Goal: Task Accomplishment & Management: Use online tool/utility

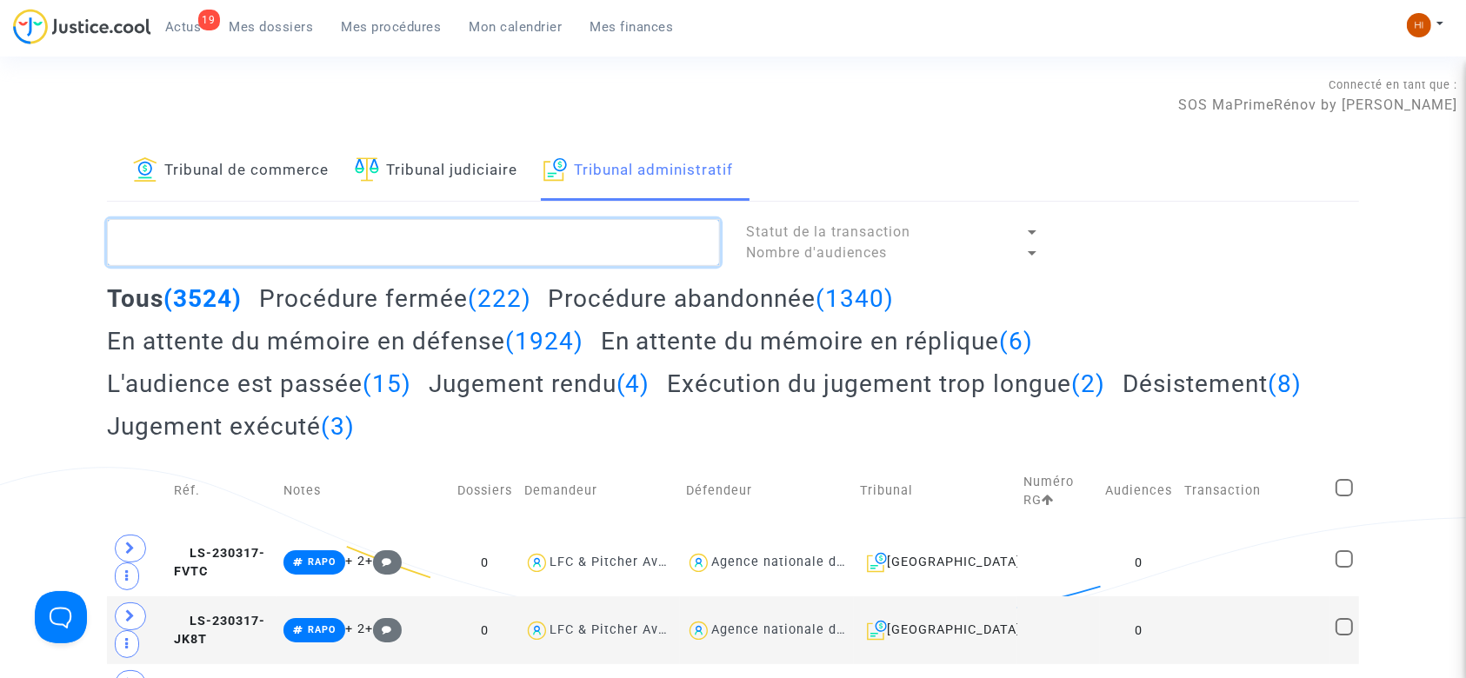
click at [540, 251] on textarea at bounding box center [413, 242] width 613 height 47
paste textarea "[PERSON_NAME][DATE]"
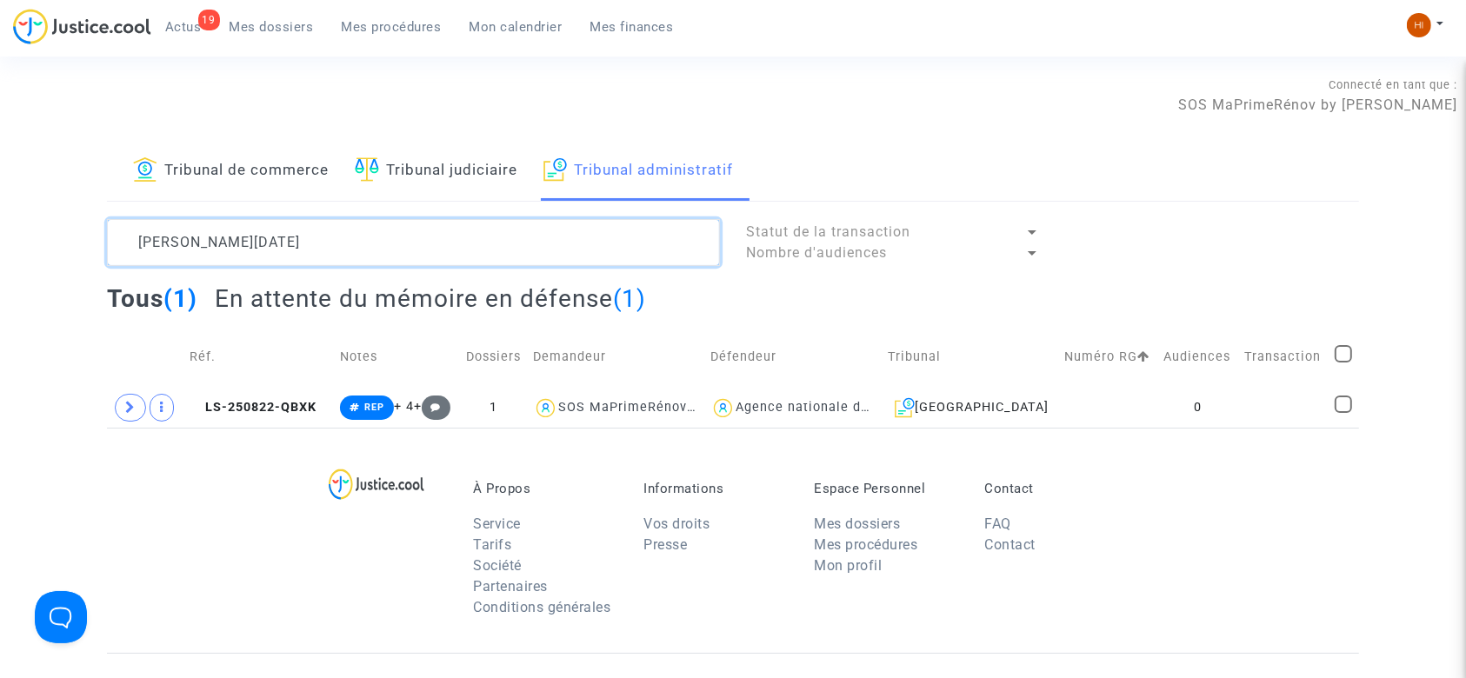
type textarea "[PERSON_NAME][DATE]"
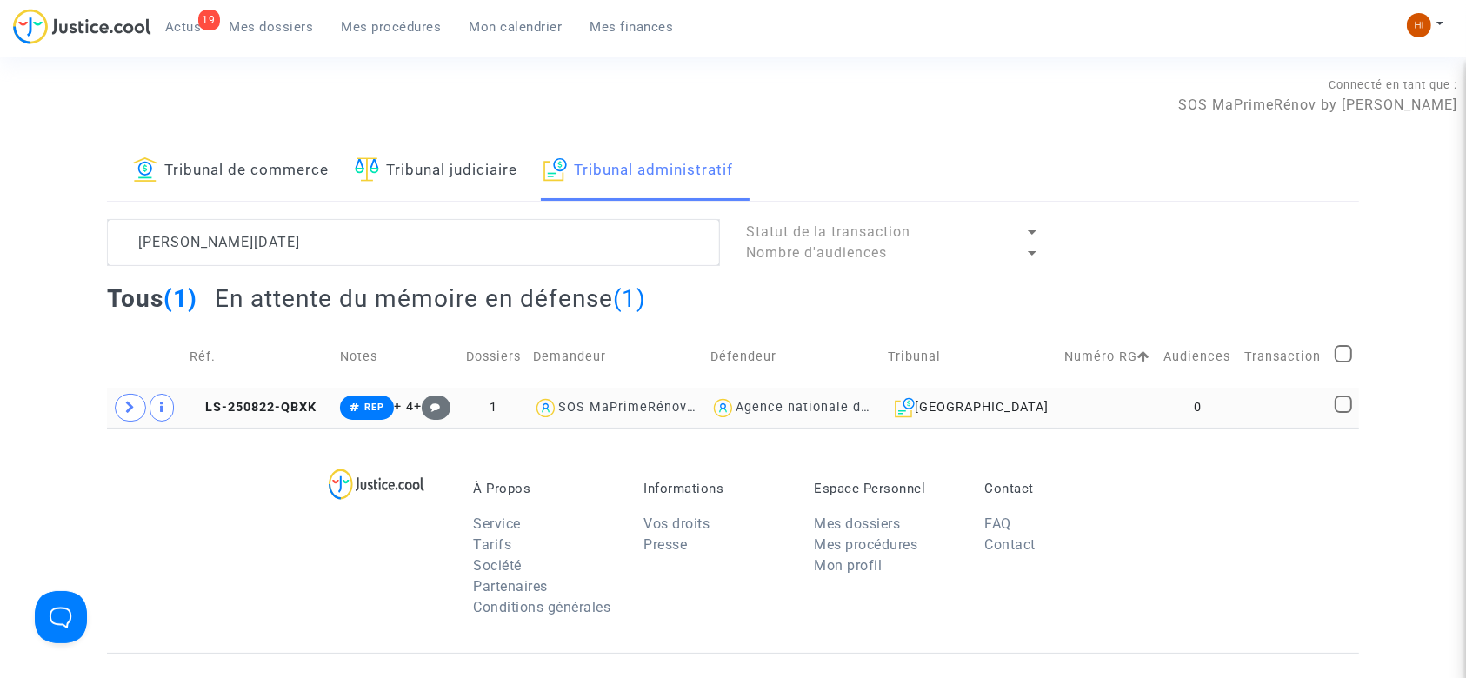
click at [1121, 399] on td at bounding box center [1107, 408] width 99 height 40
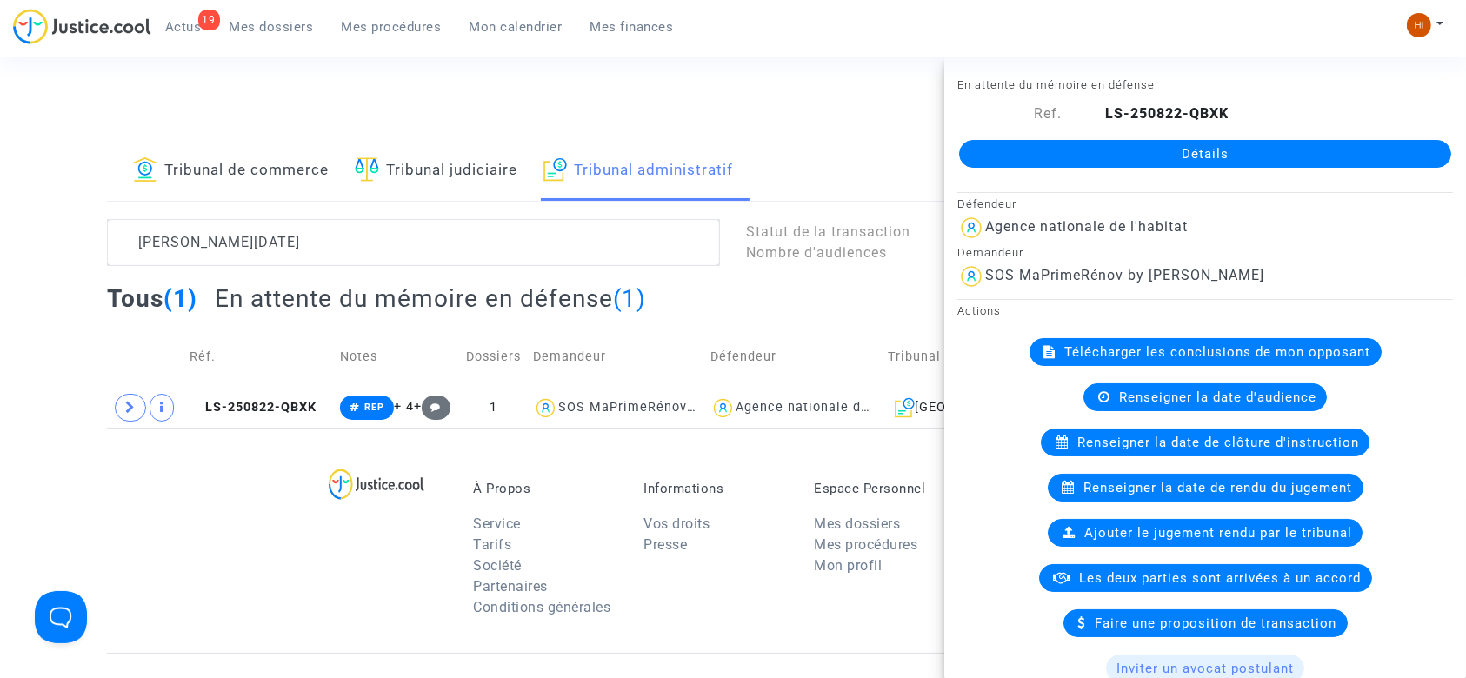
click at [1158, 136] on div "Détails" at bounding box center [1205, 153] width 522 height 59
click at [1149, 162] on link "Détails" at bounding box center [1205, 154] width 492 height 28
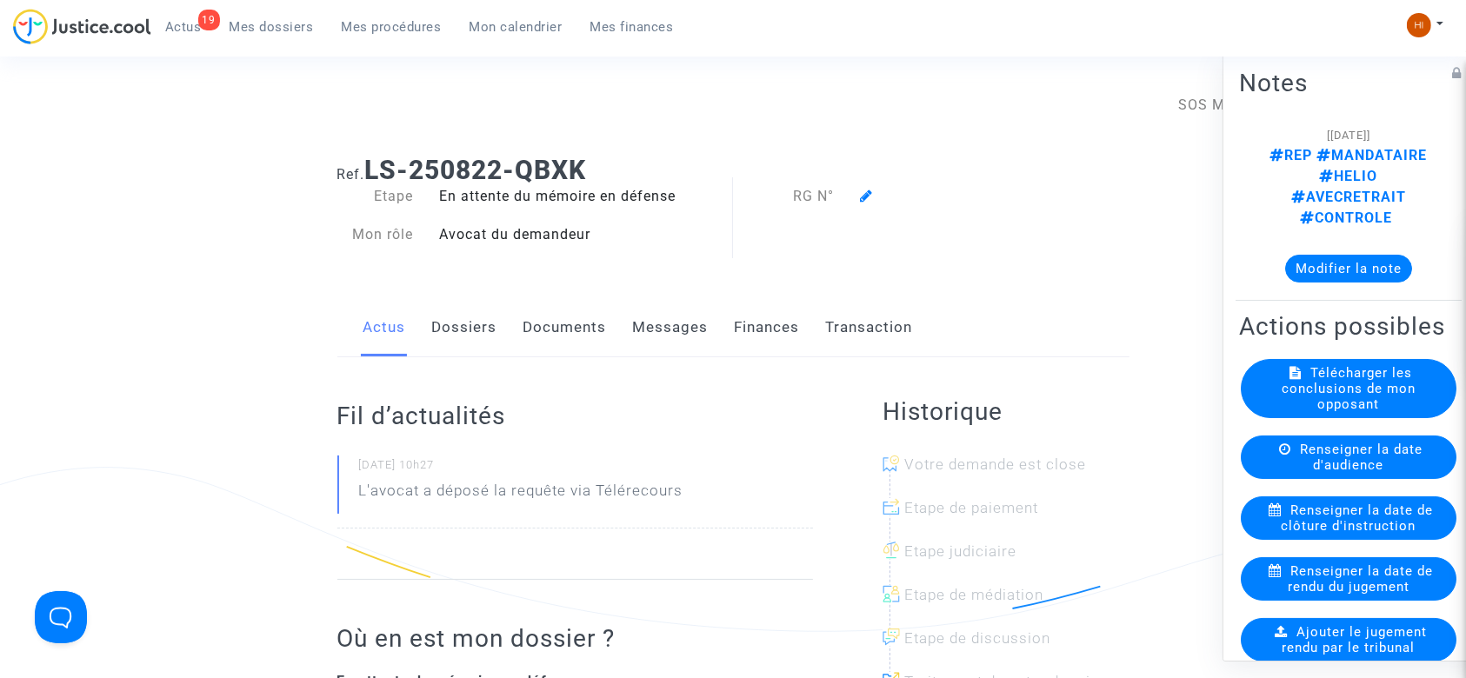
click at [862, 191] on icon at bounding box center [866, 196] width 13 height 14
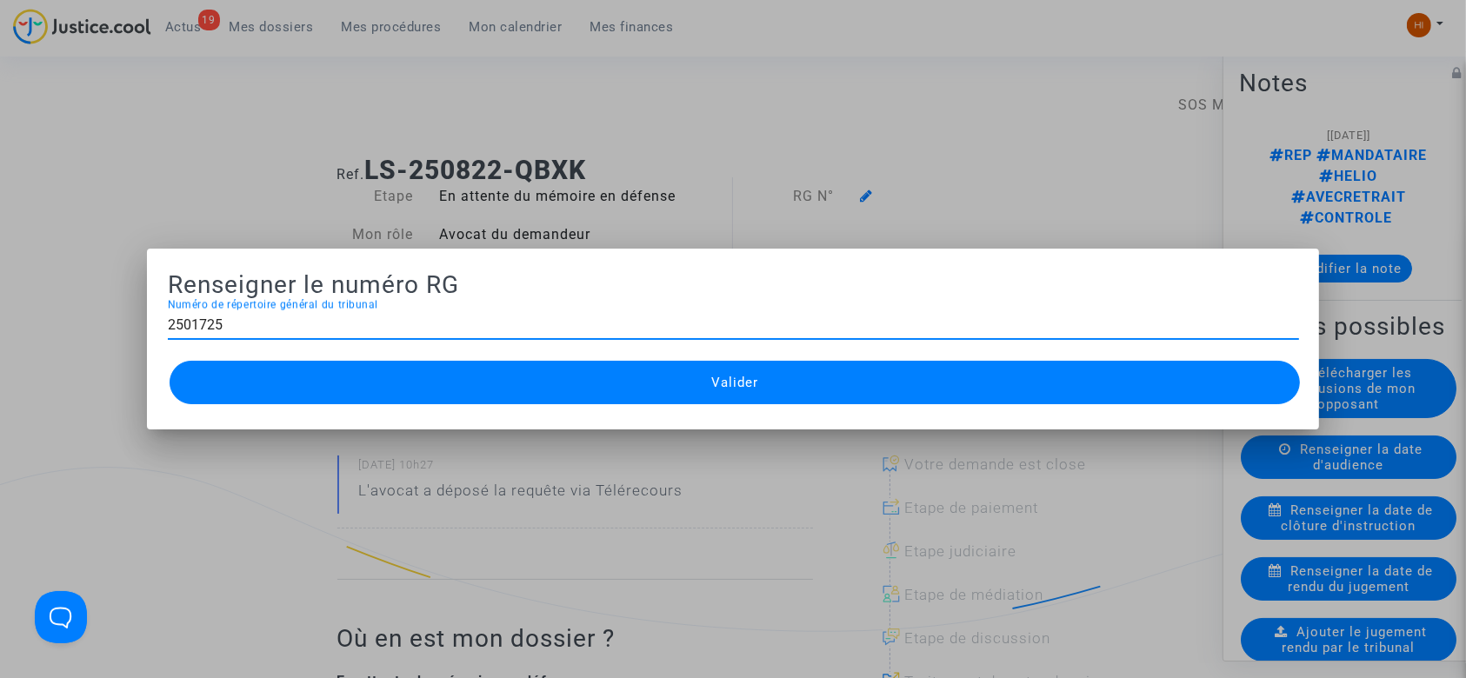
type input "2501725"
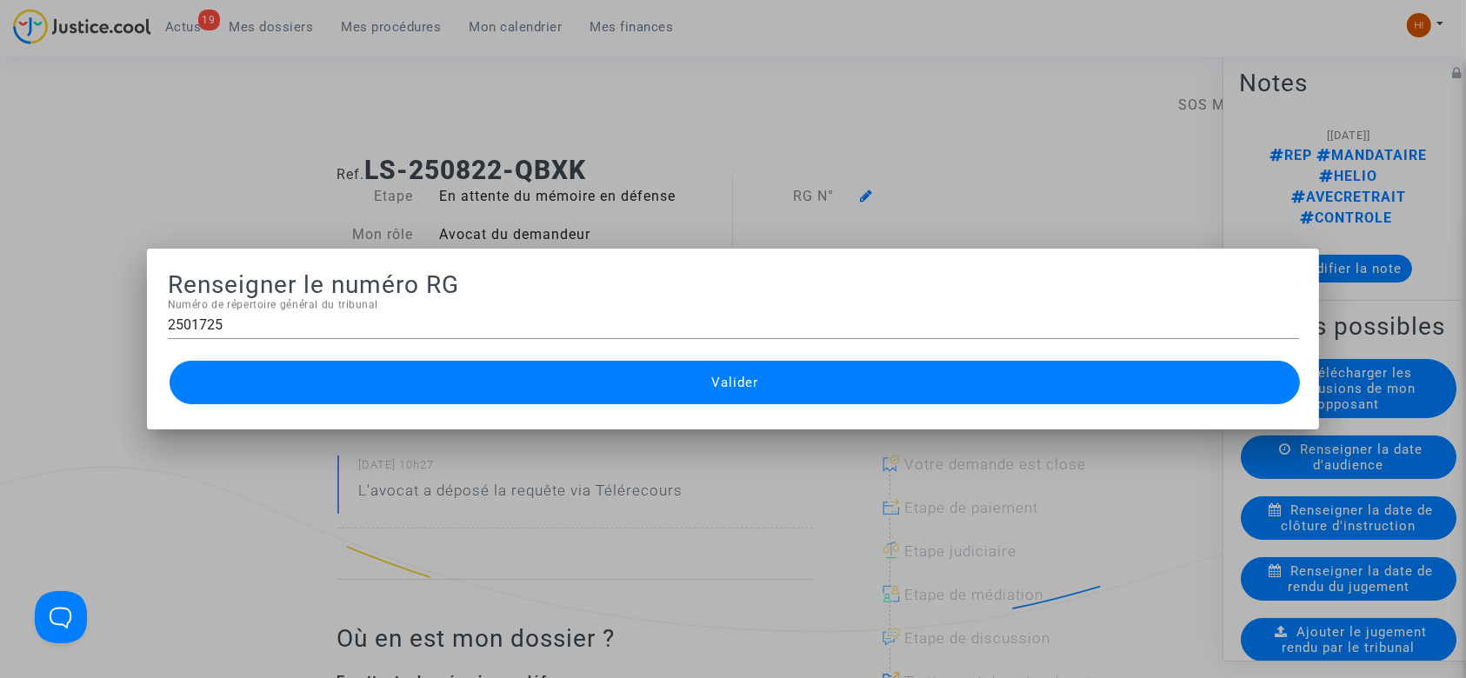
click at [787, 369] on button "Valider" at bounding box center [735, 382] width 1131 height 43
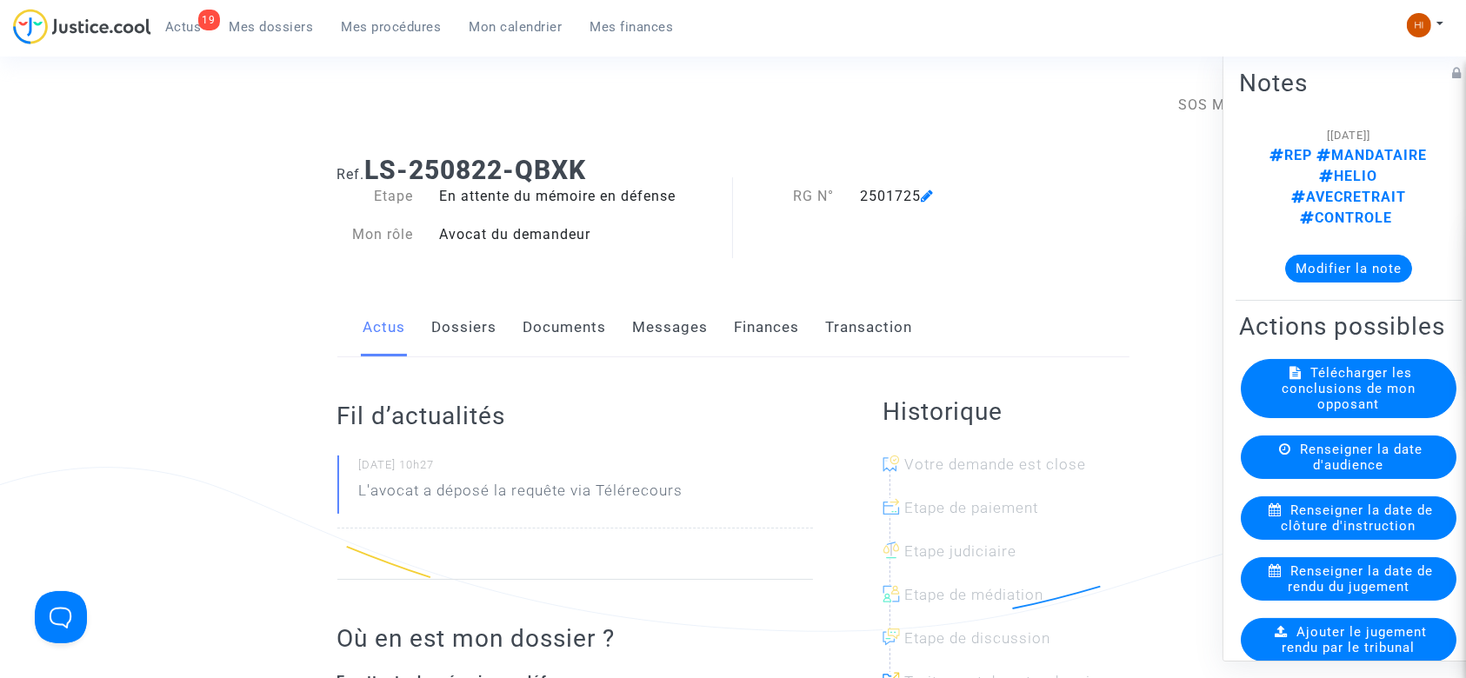
click at [400, 37] on link "Mes procédures" at bounding box center [392, 27] width 128 height 26
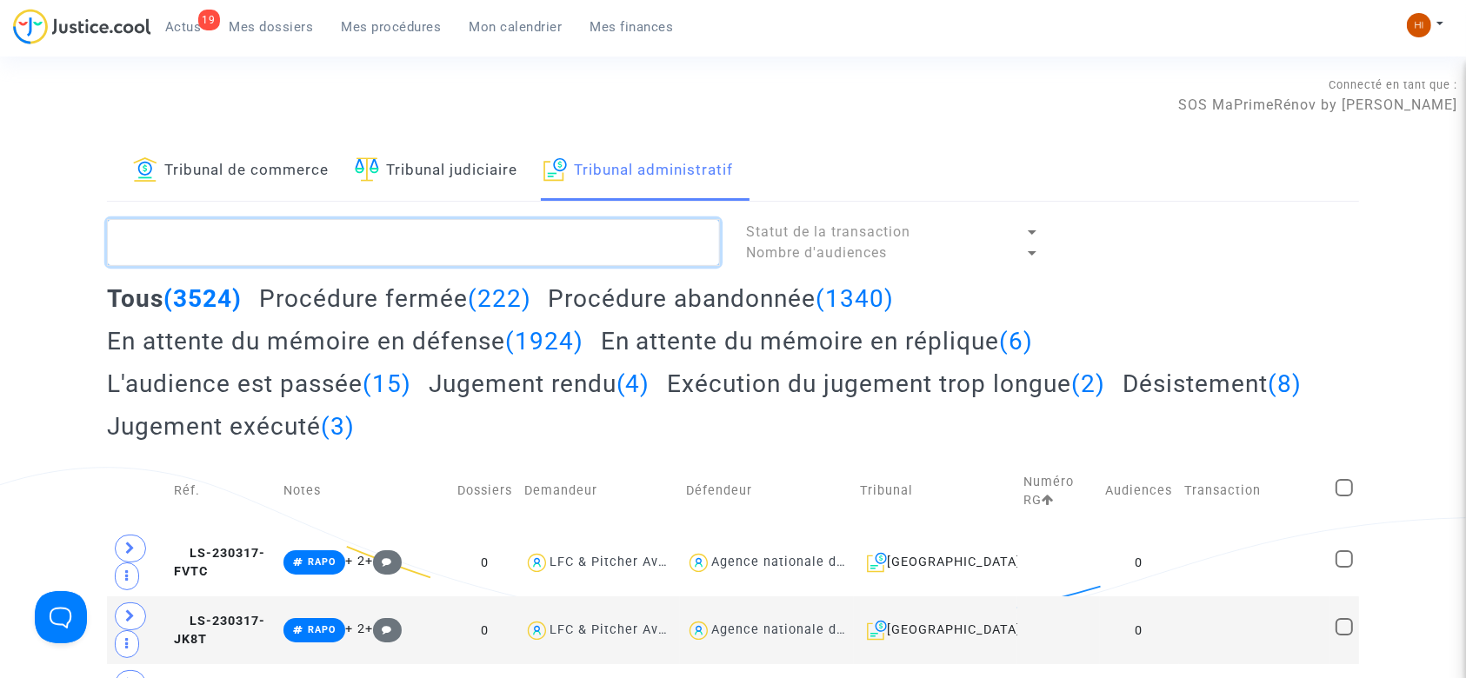
click at [431, 237] on textarea at bounding box center [413, 242] width 613 height 47
paste textarea "ESSABRI EL MAMOUN"
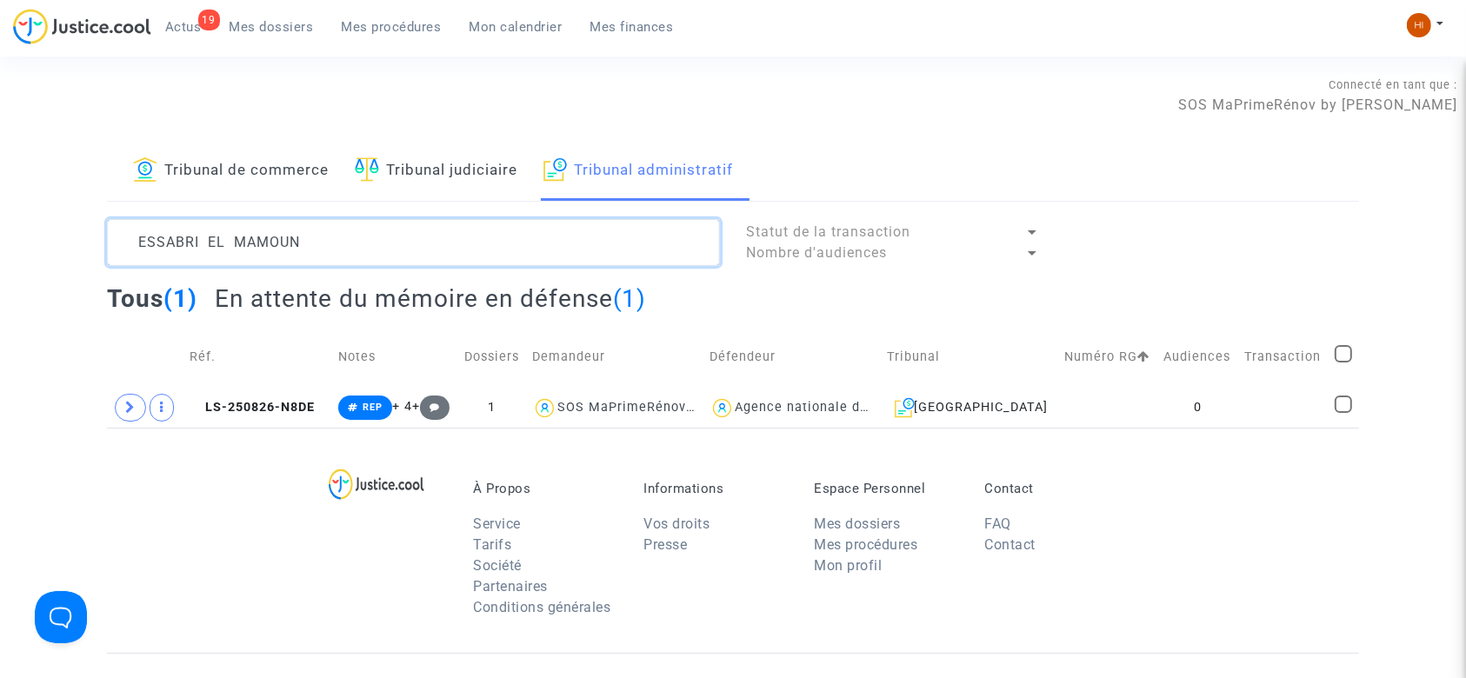
type textarea "ESSABRI EL MAMOUN"
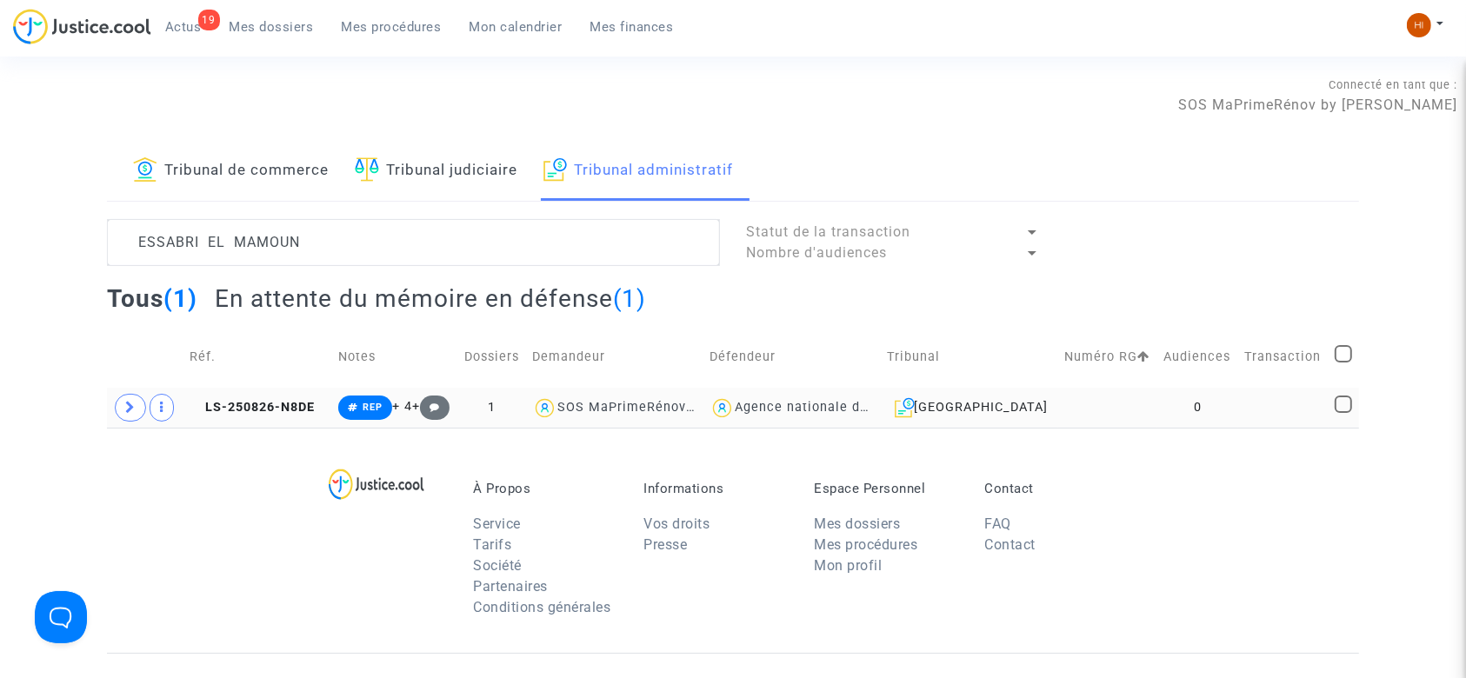
click at [1086, 407] on td at bounding box center [1107, 408] width 99 height 40
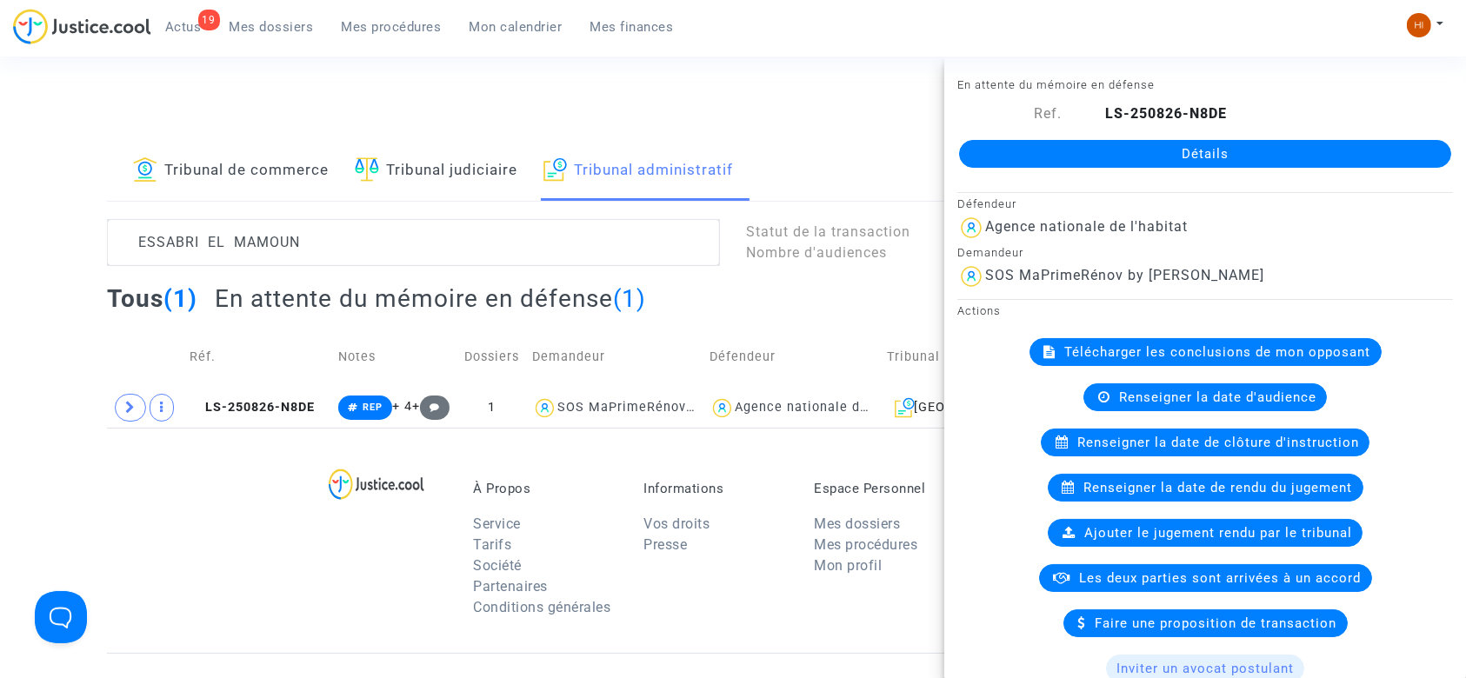
click at [1294, 142] on link "Détails" at bounding box center [1205, 154] width 492 height 28
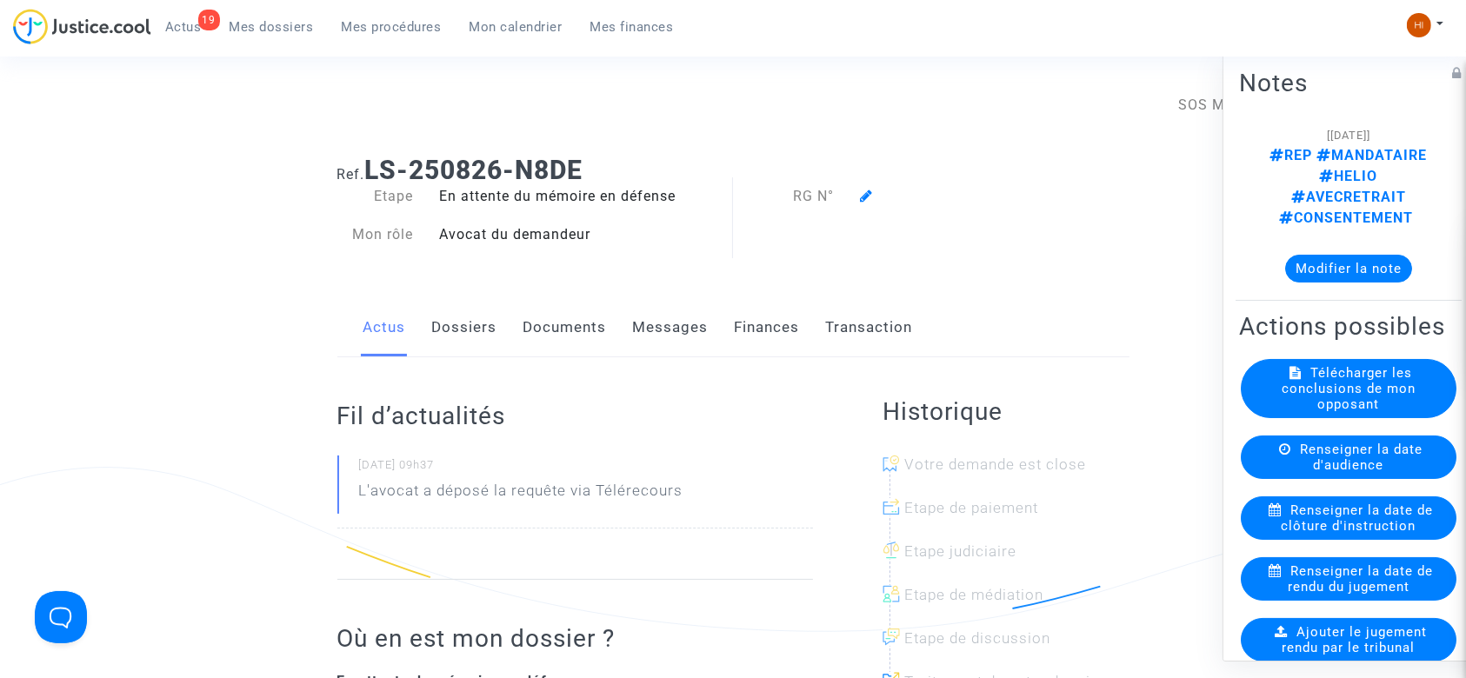
click at [864, 193] on icon at bounding box center [866, 196] width 13 height 14
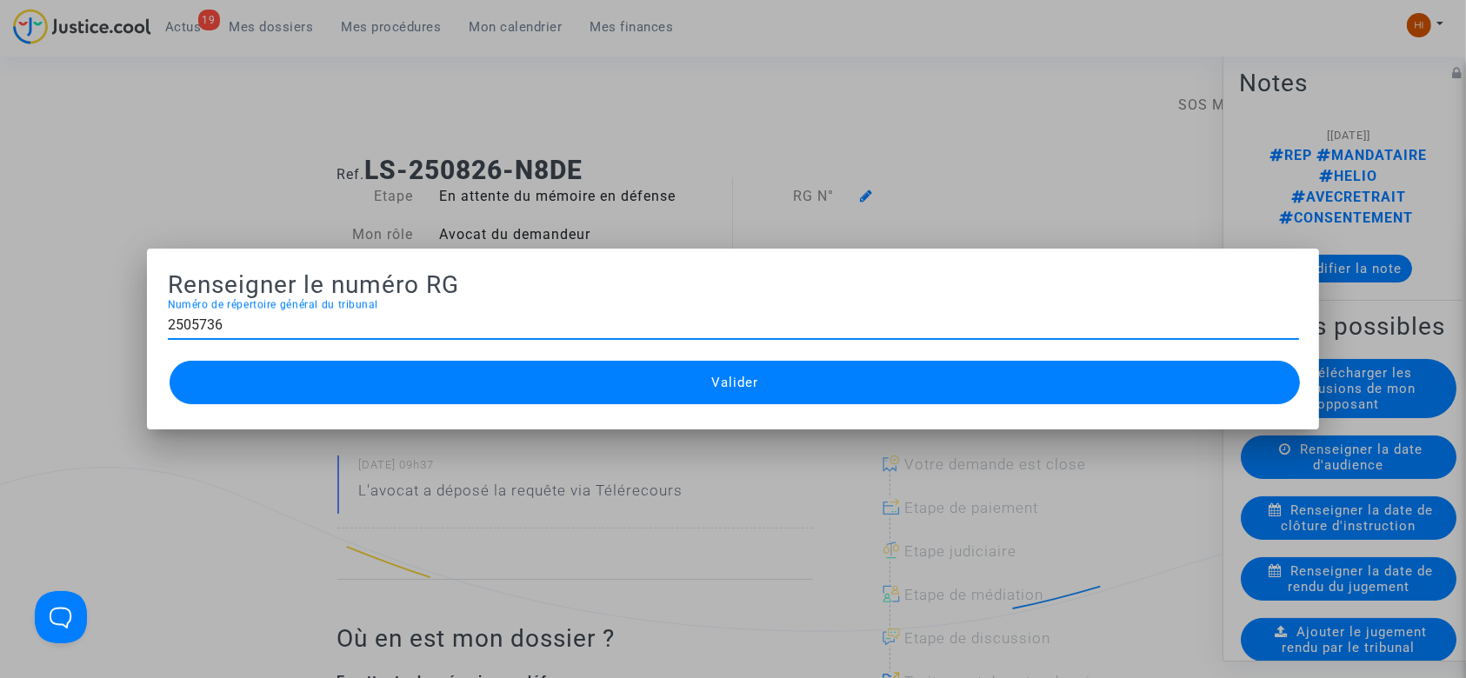
type input "2505736"
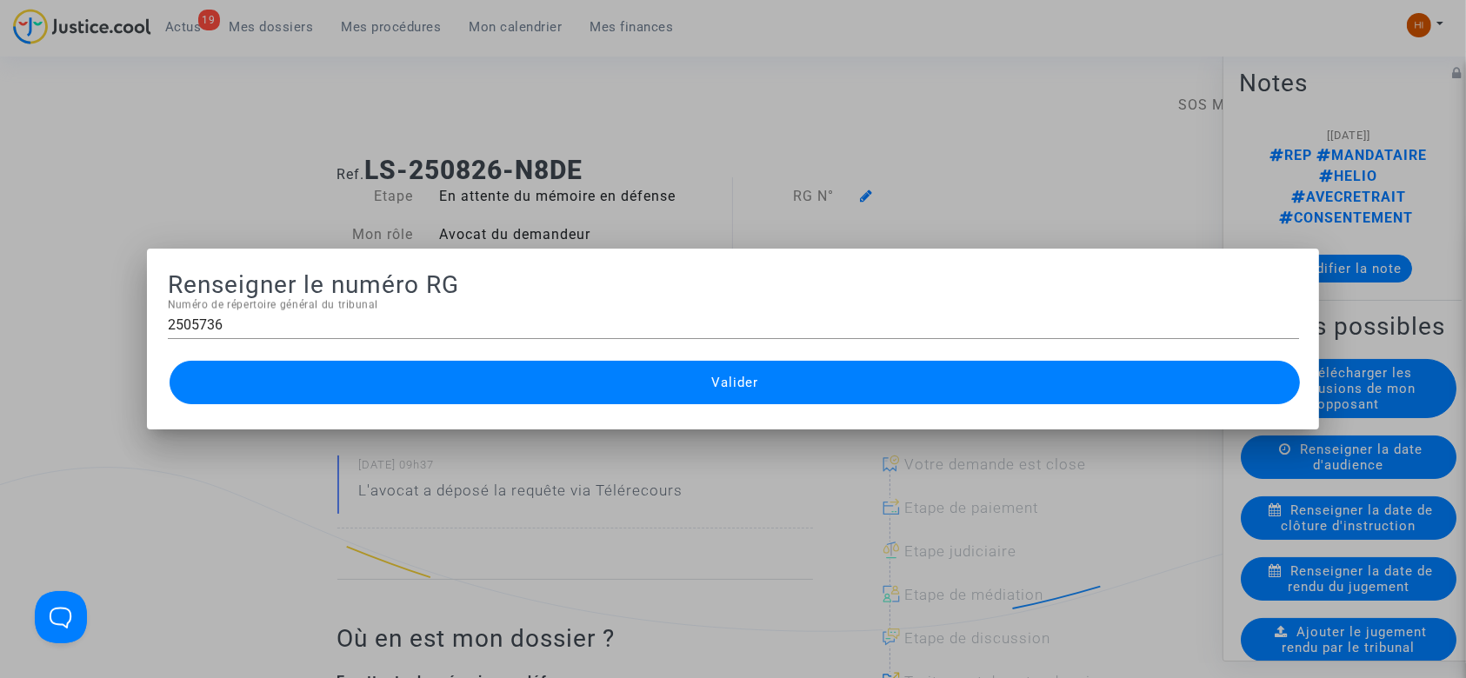
click at [801, 369] on button "Valider" at bounding box center [735, 382] width 1131 height 43
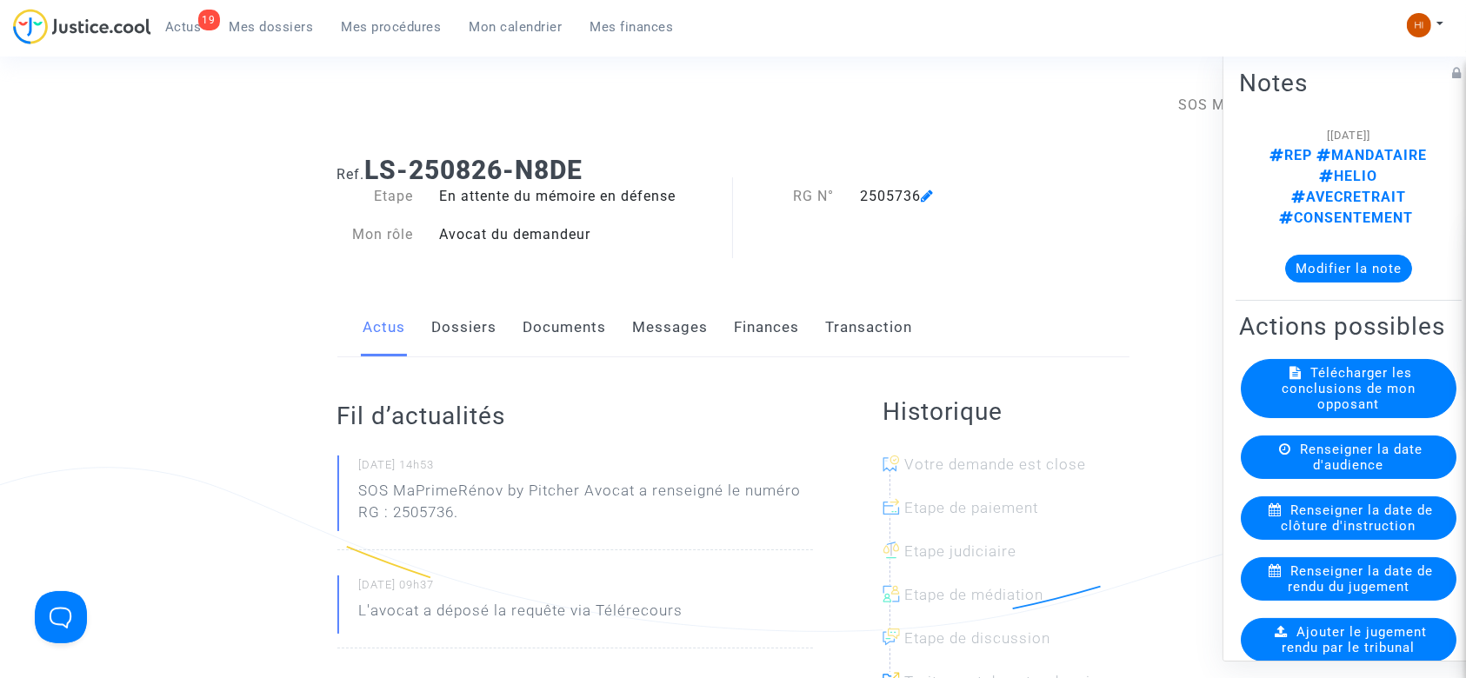
click at [413, 32] on span "Mes procédures" at bounding box center [392, 27] width 100 height 16
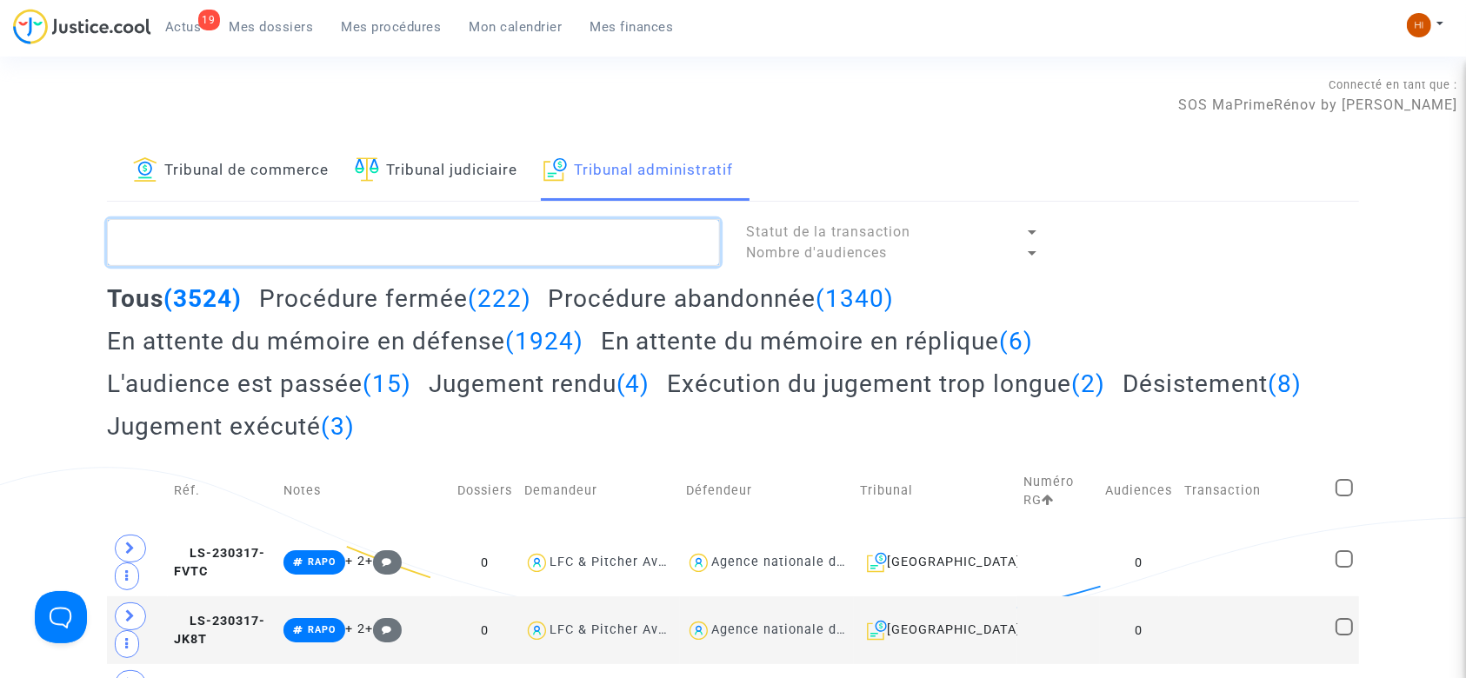
click at [582, 237] on textarea at bounding box center [413, 242] width 613 height 47
paste textarea "[PERSON_NAME]"
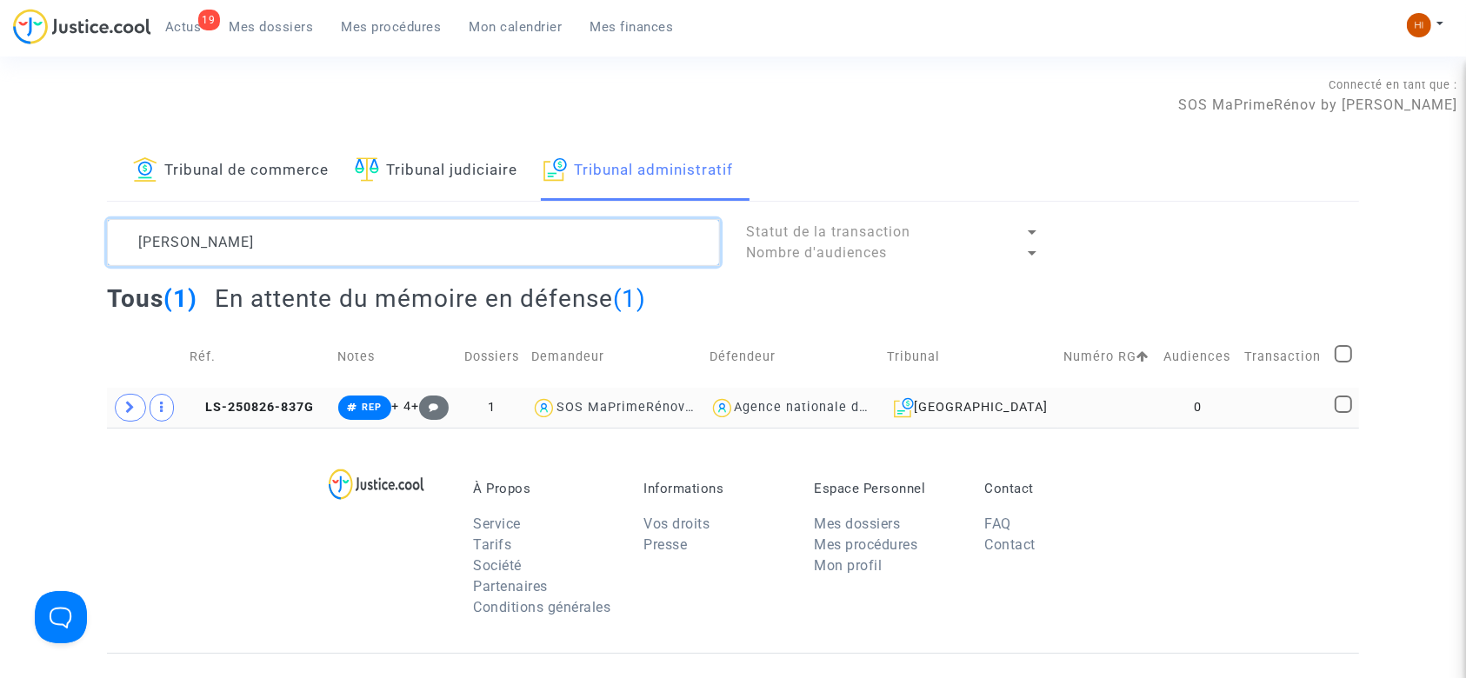
type textarea "[PERSON_NAME]"
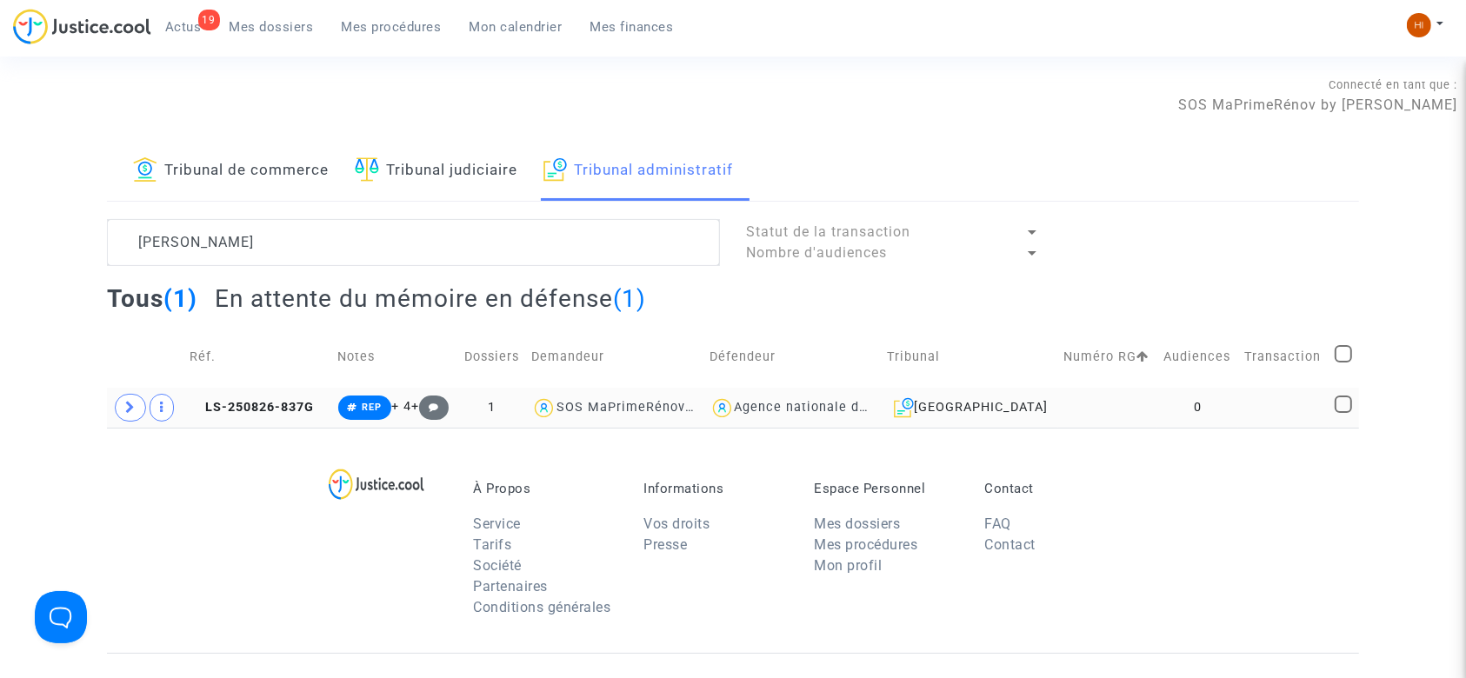
click at [1138, 404] on td at bounding box center [1107, 408] width 99 height 40
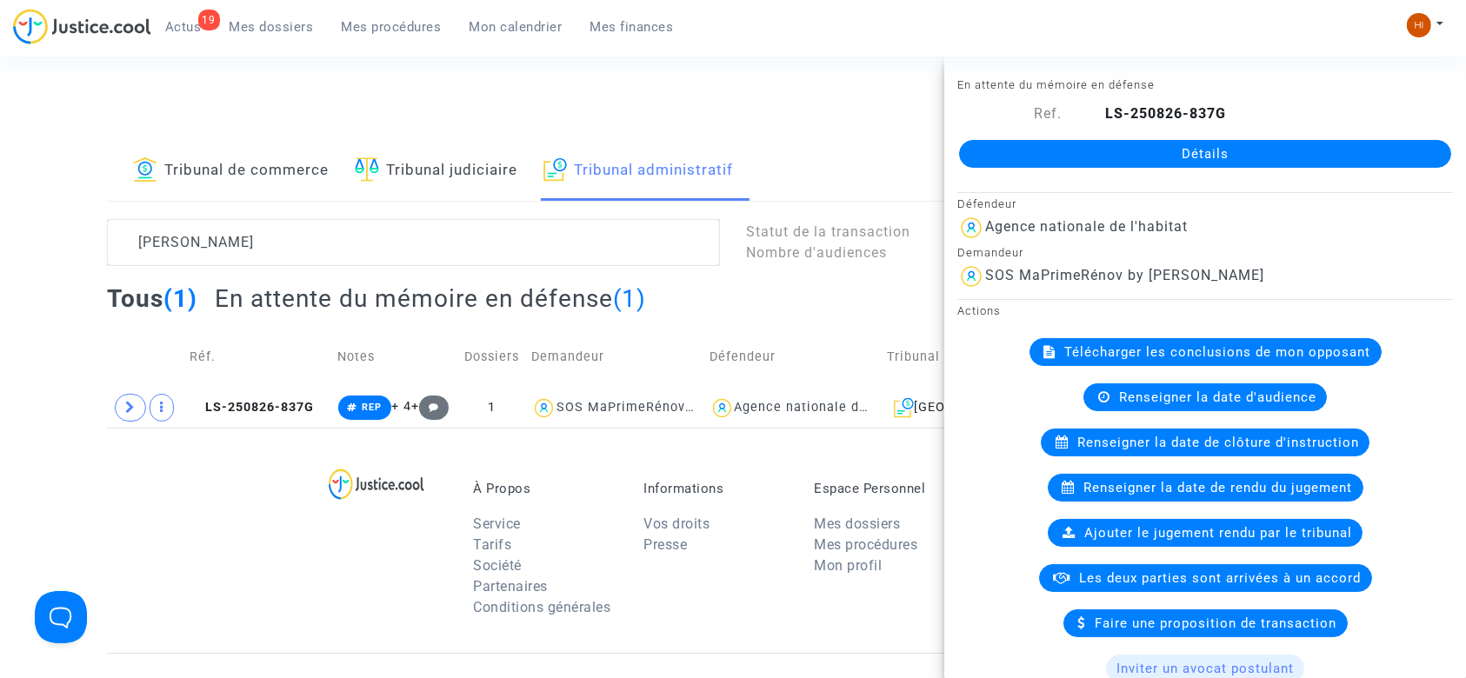
click at [1075, 156] on link "Détails" at bounding box center [1205, 154] width 492 height 28
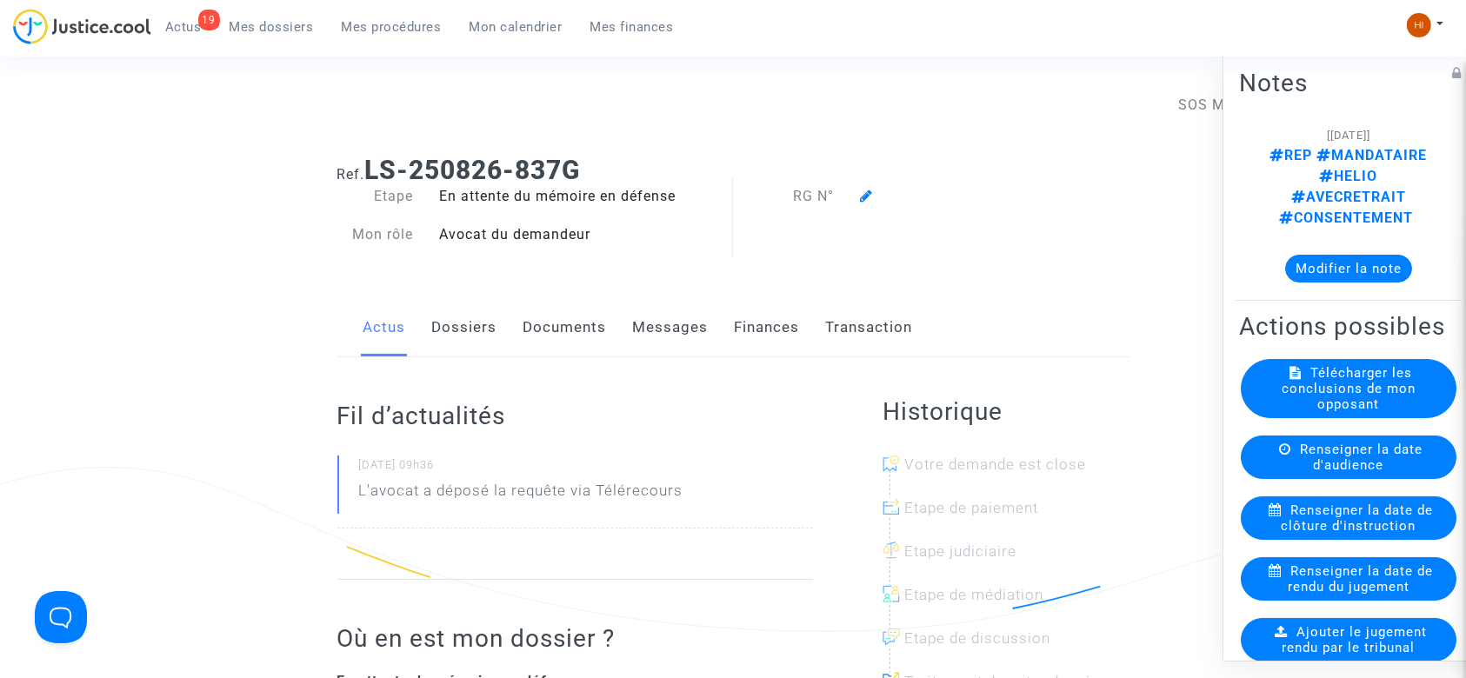
click at [860, 197] on icon at bounding box center [866, 196] width 13 height 14
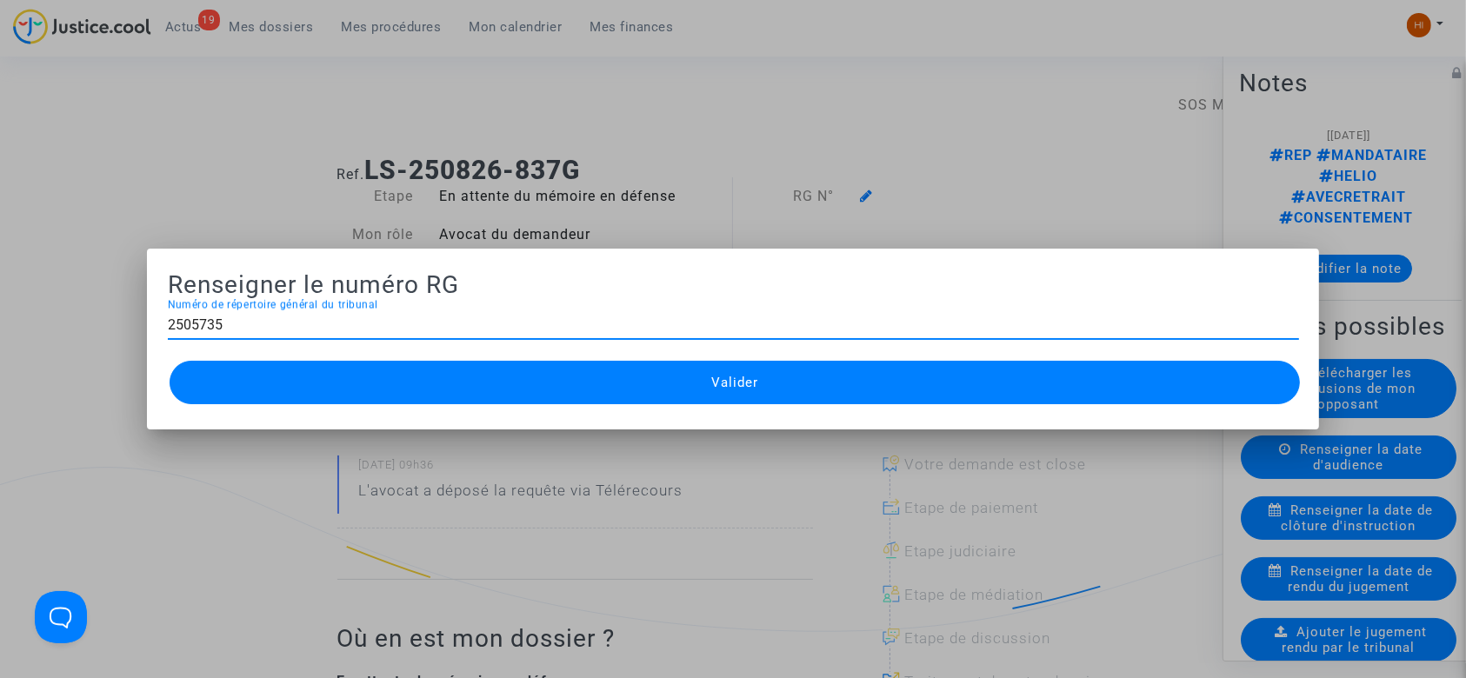
type input "2505735"
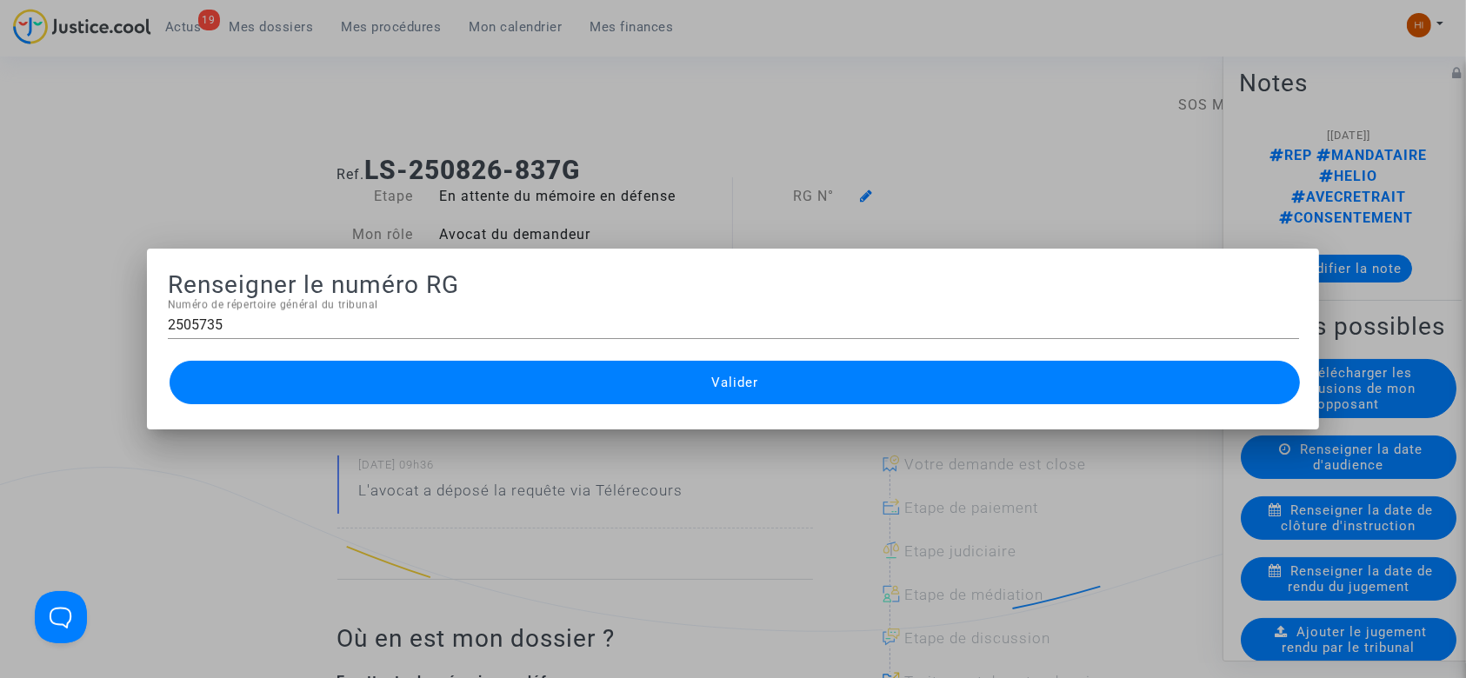
click at [824, 388] on button "Valider" at bounding box center [735, 382] width 1131 height 43
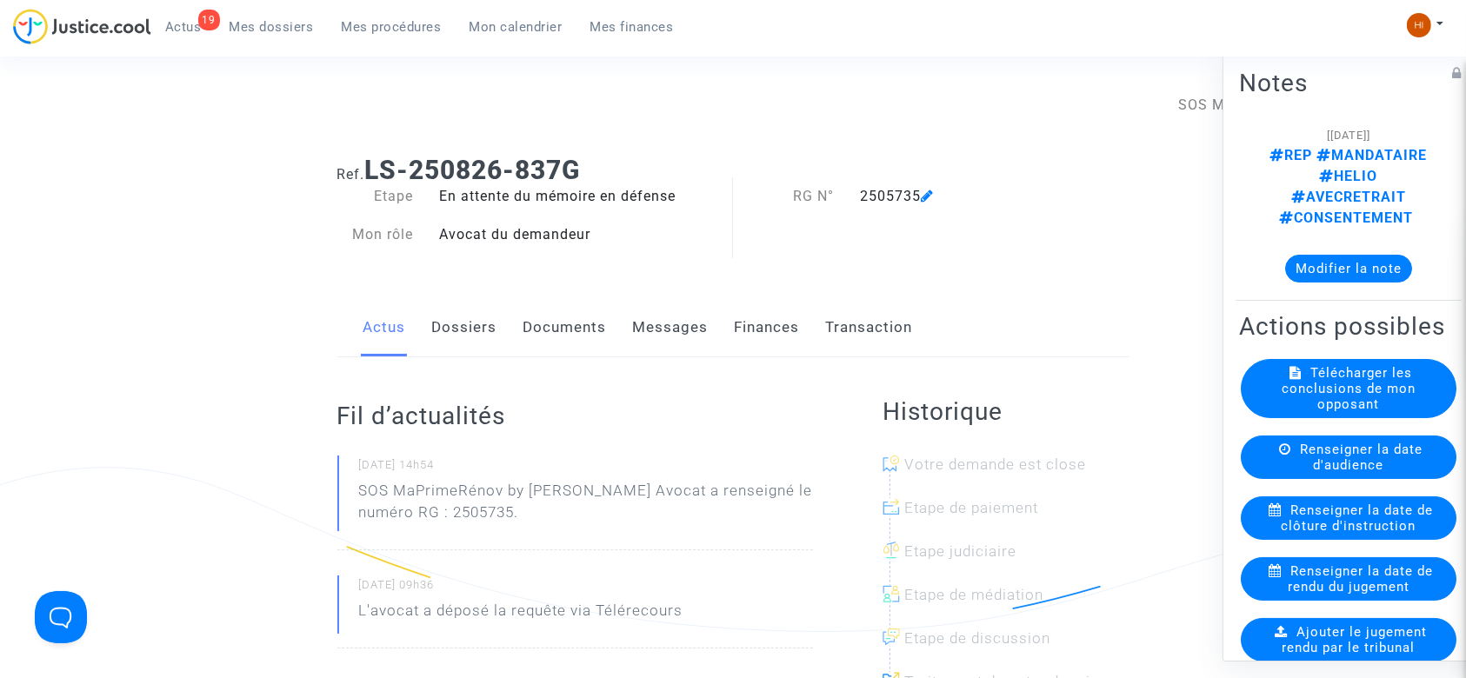
click at [416, 23] on span "Mes procédures" at bounding box center [392, 27] width 100 height 16
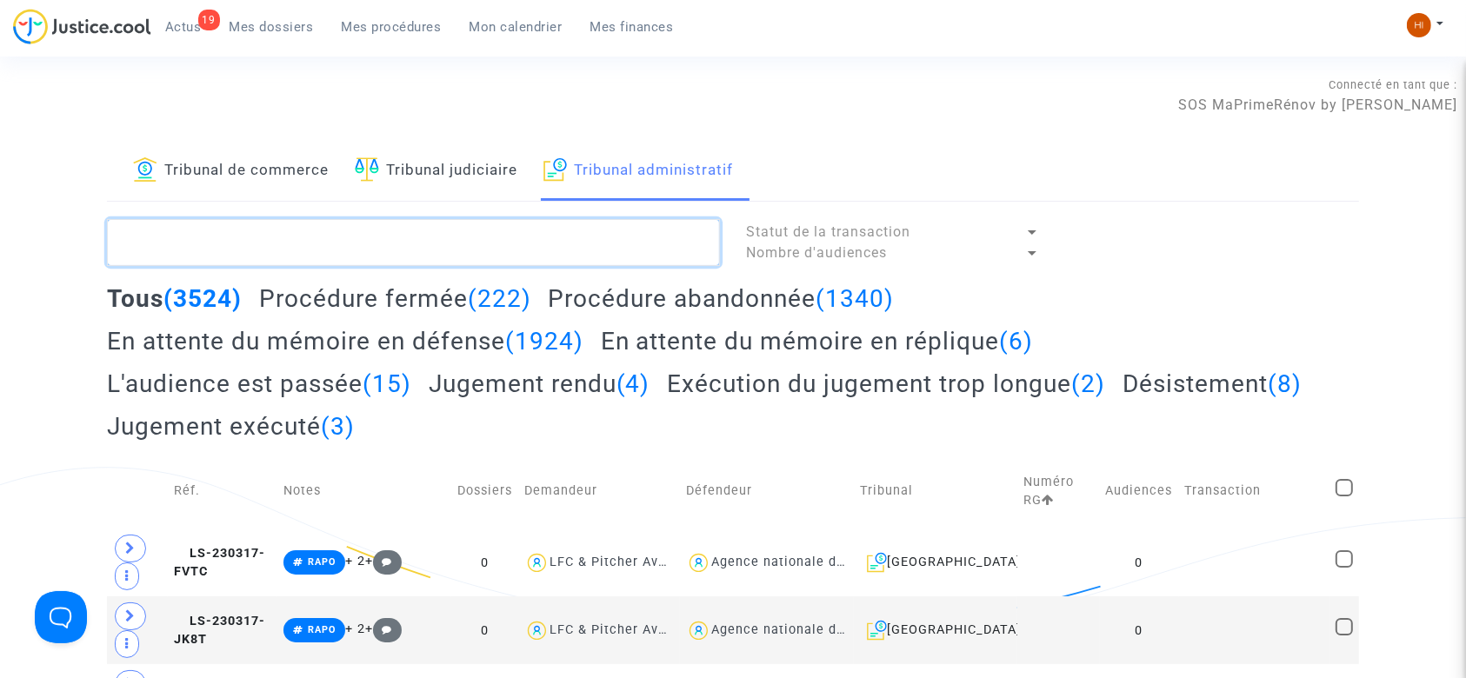
click at [582, 243] on textarea at bounding box center [413, 242] width 613 height 47
paste textarea "[PERSON_NAME]"
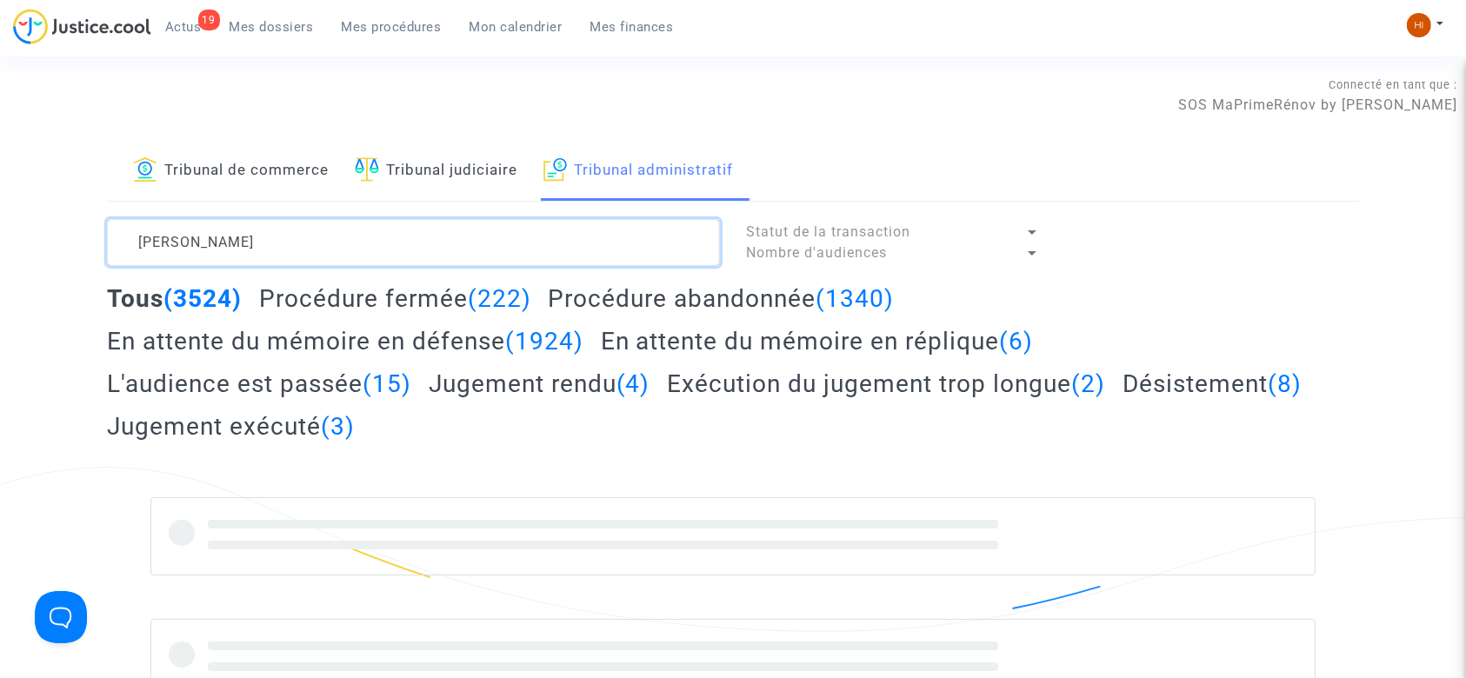
type textarea "[PERSON_NAME]"
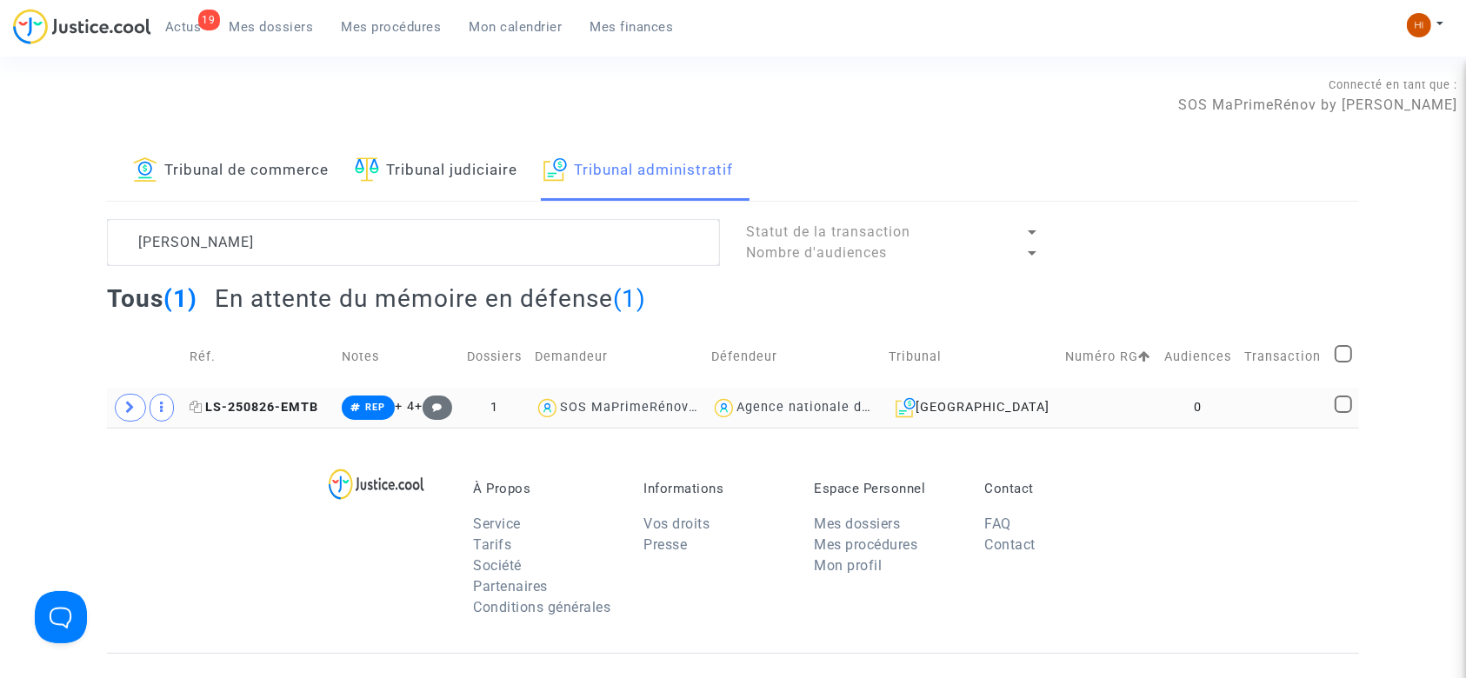
click at [293, 412] on span "LS-250826-EMTB" at bounding box center [254, 407] width 129 height 15
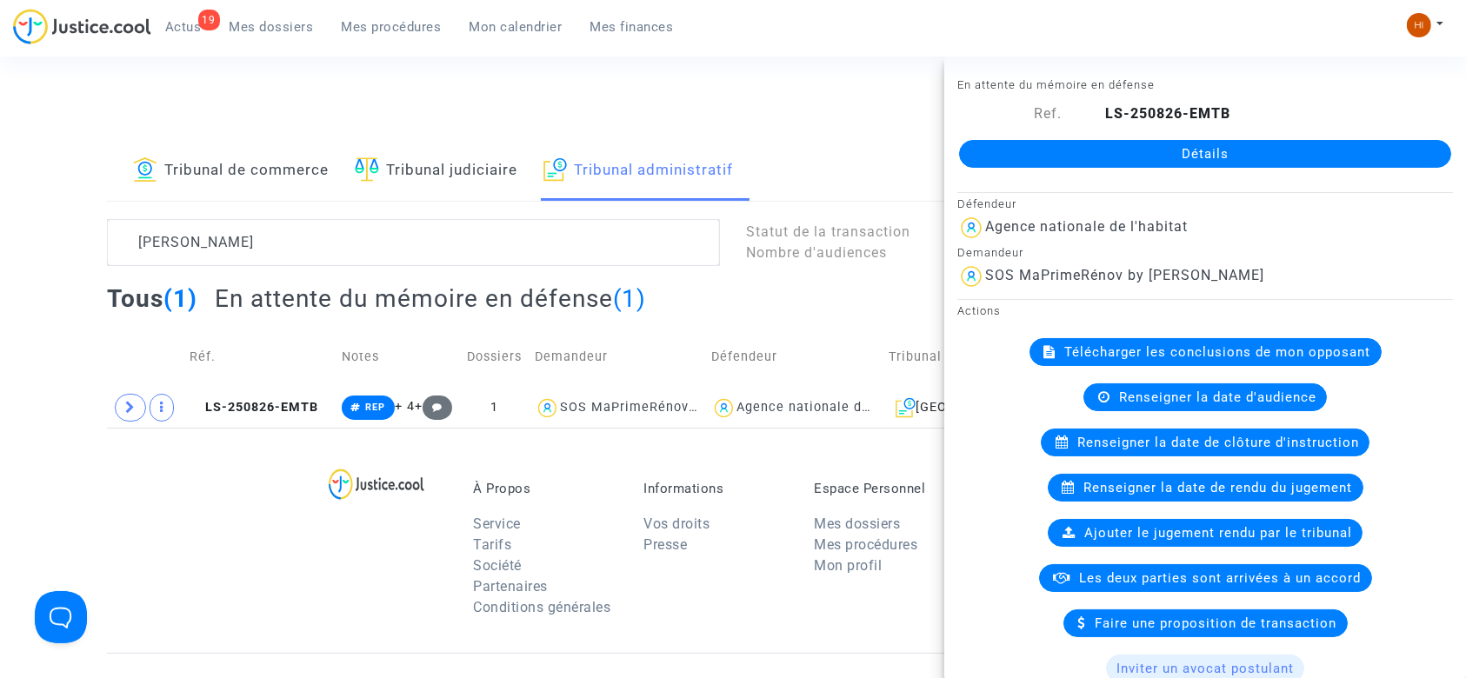
click at [995, 150] on link "Détails" at bounding box center [1205, 154] width 492 height 28
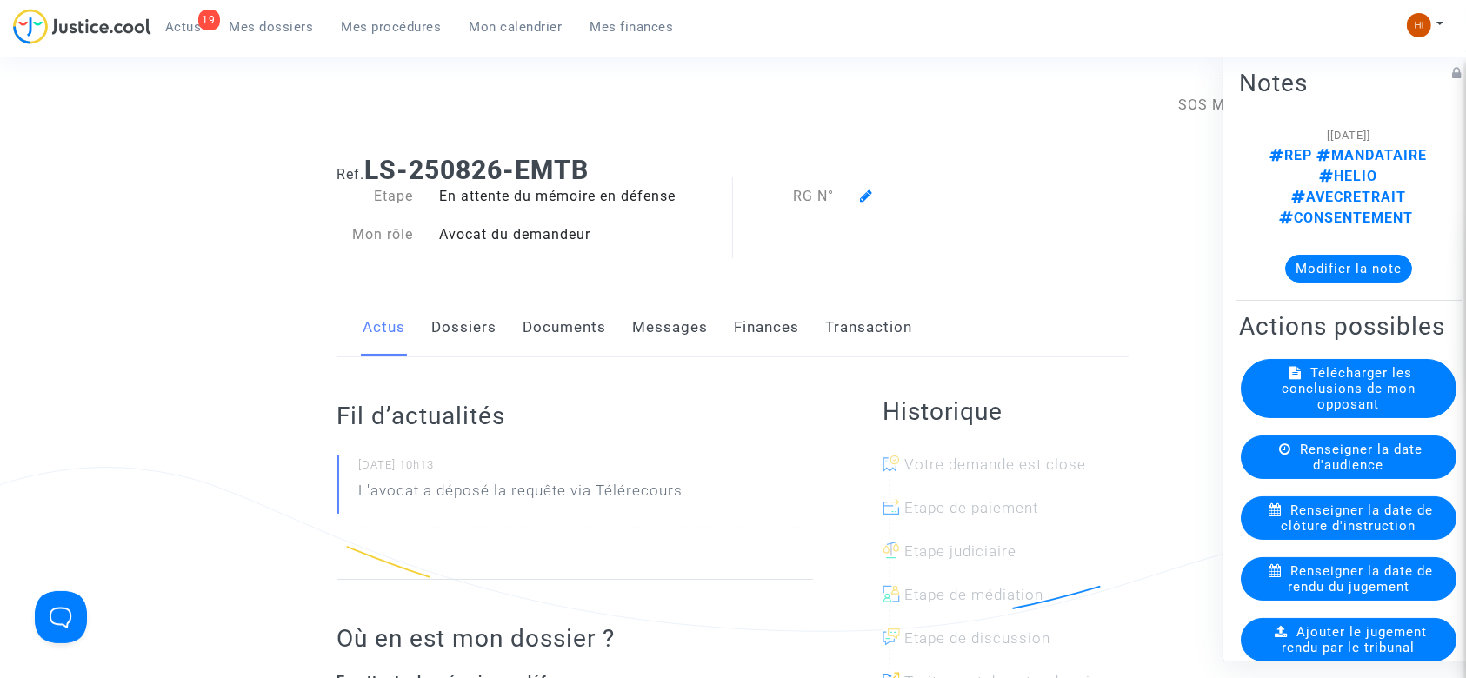
click at [870, 195] on icon at bounding box center [866, 196] width 13 height 14
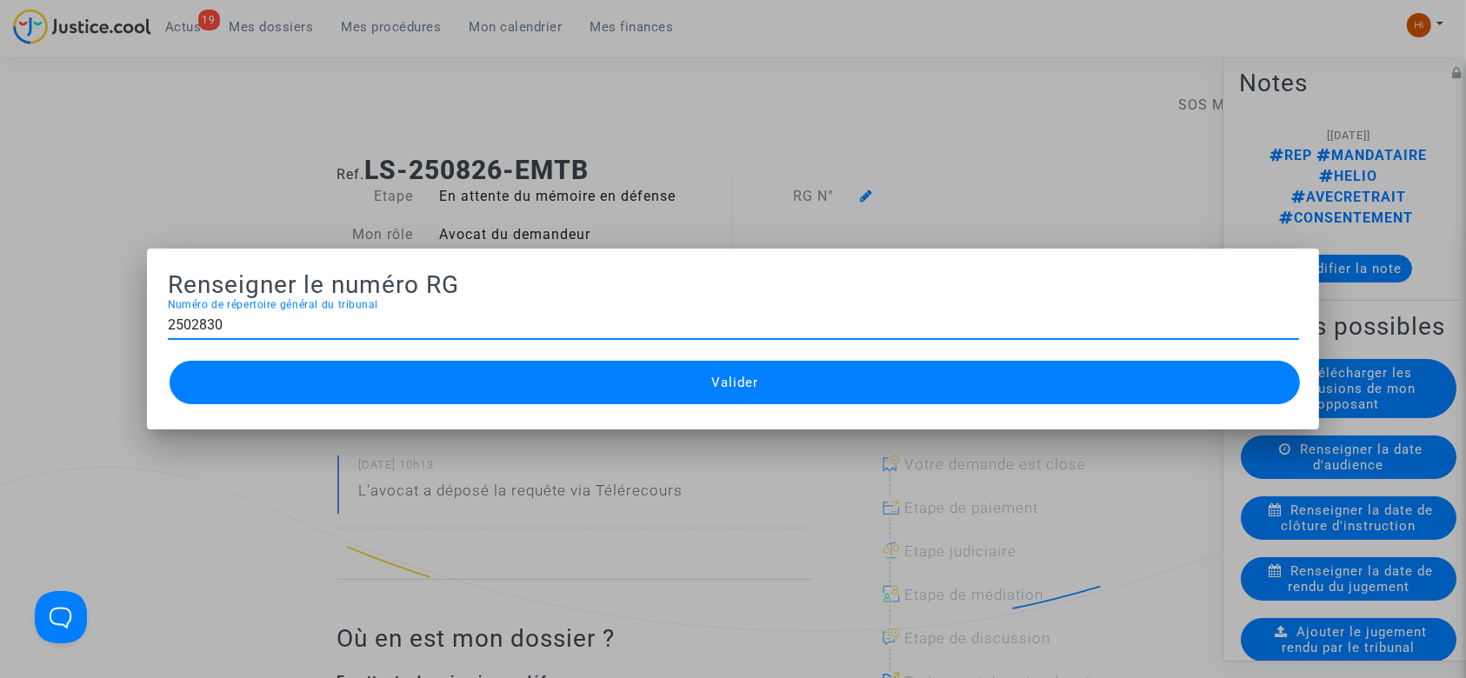
type input "2502830"
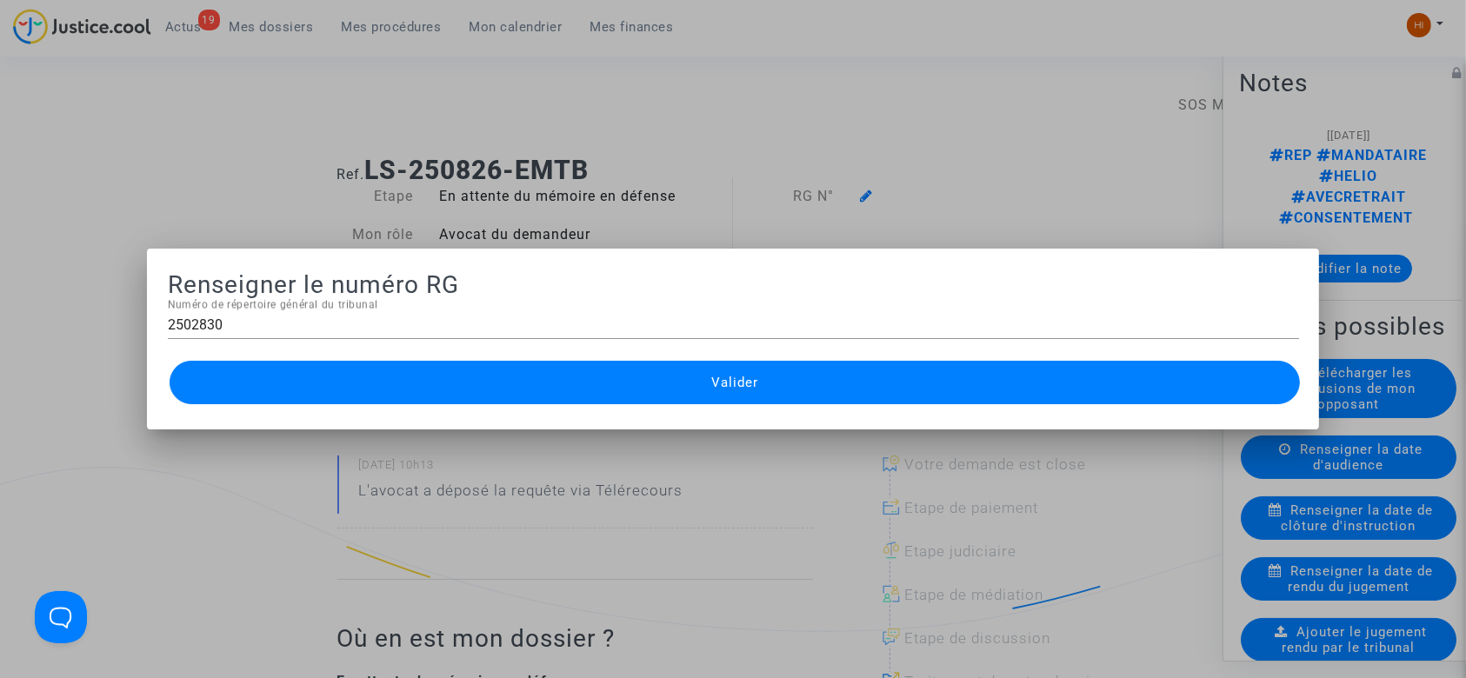
click at [766, 377] on button "Valider" at bounding box center [735, 382] width 1131 height 43
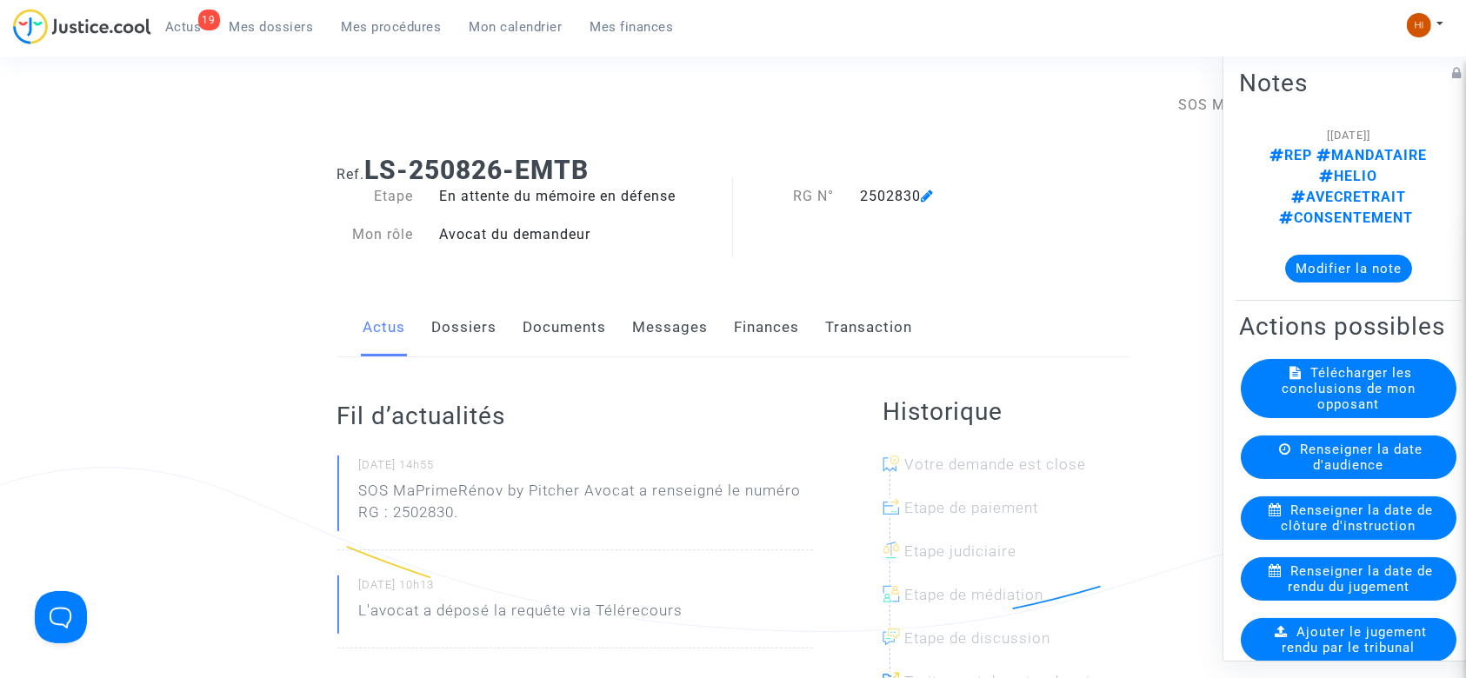
click at [399, 20] on span "Mes procédures" at bounding box center [392, 27] width 100 height 16
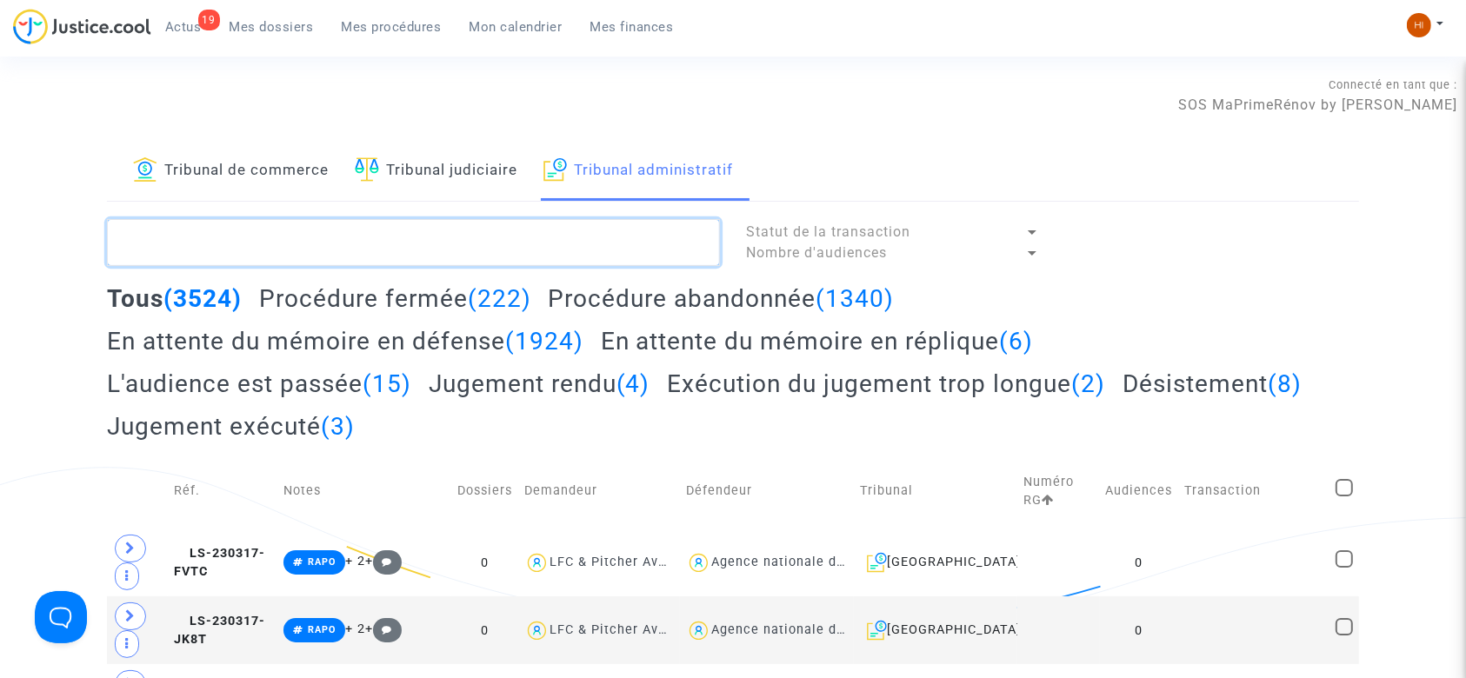
click at [382, 242] on textarea at bounding box center [413, 242] width 613 height 47
paste textarea "[PERSON_NAME]"
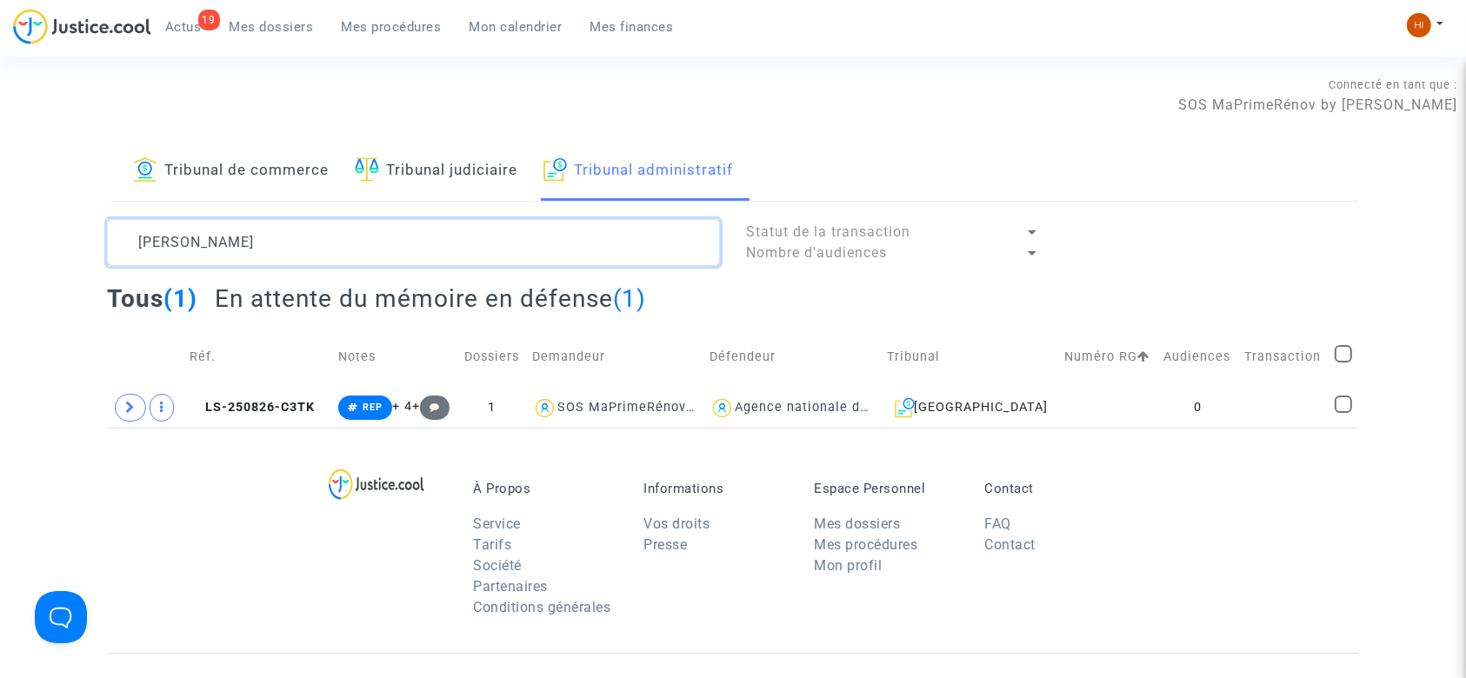
type textarea "[PERSON_NAME]"
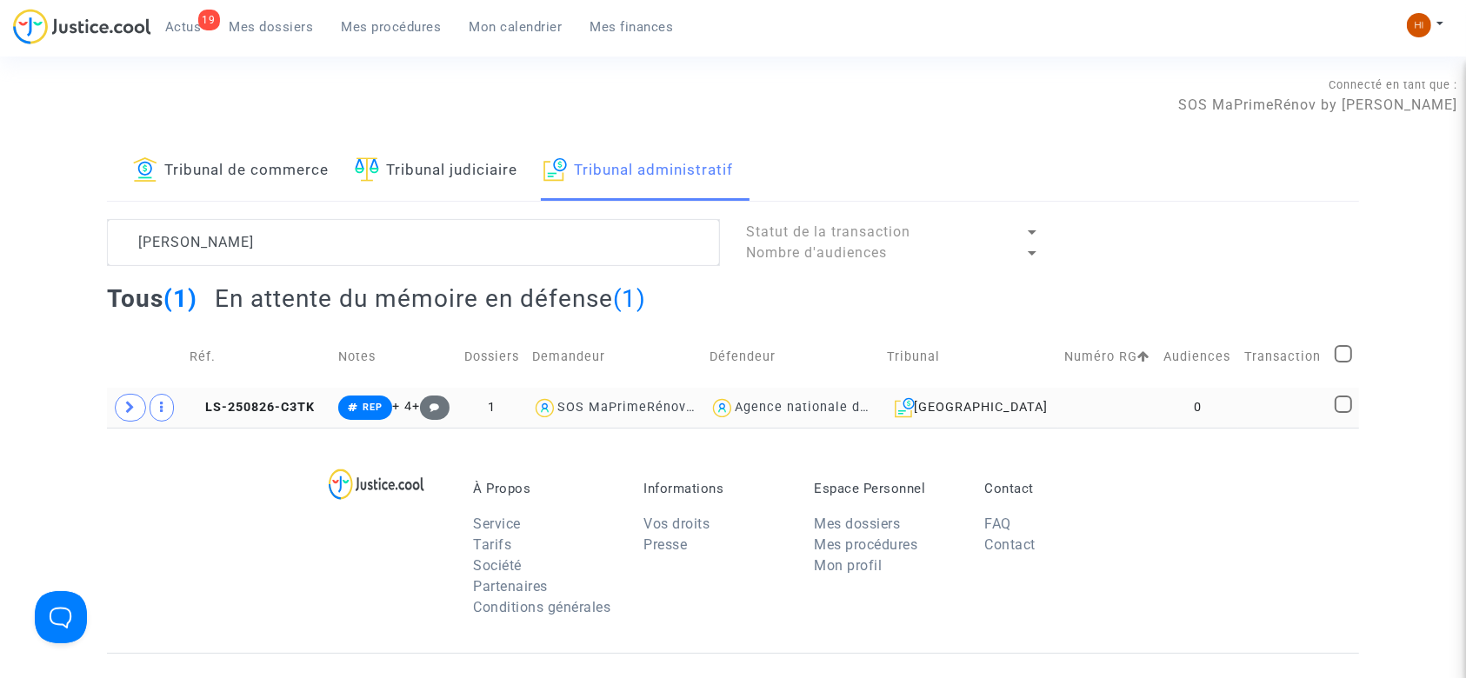
click at [1175, 396] on td "0" at bounding box center [1197, 408] width 81 height 40
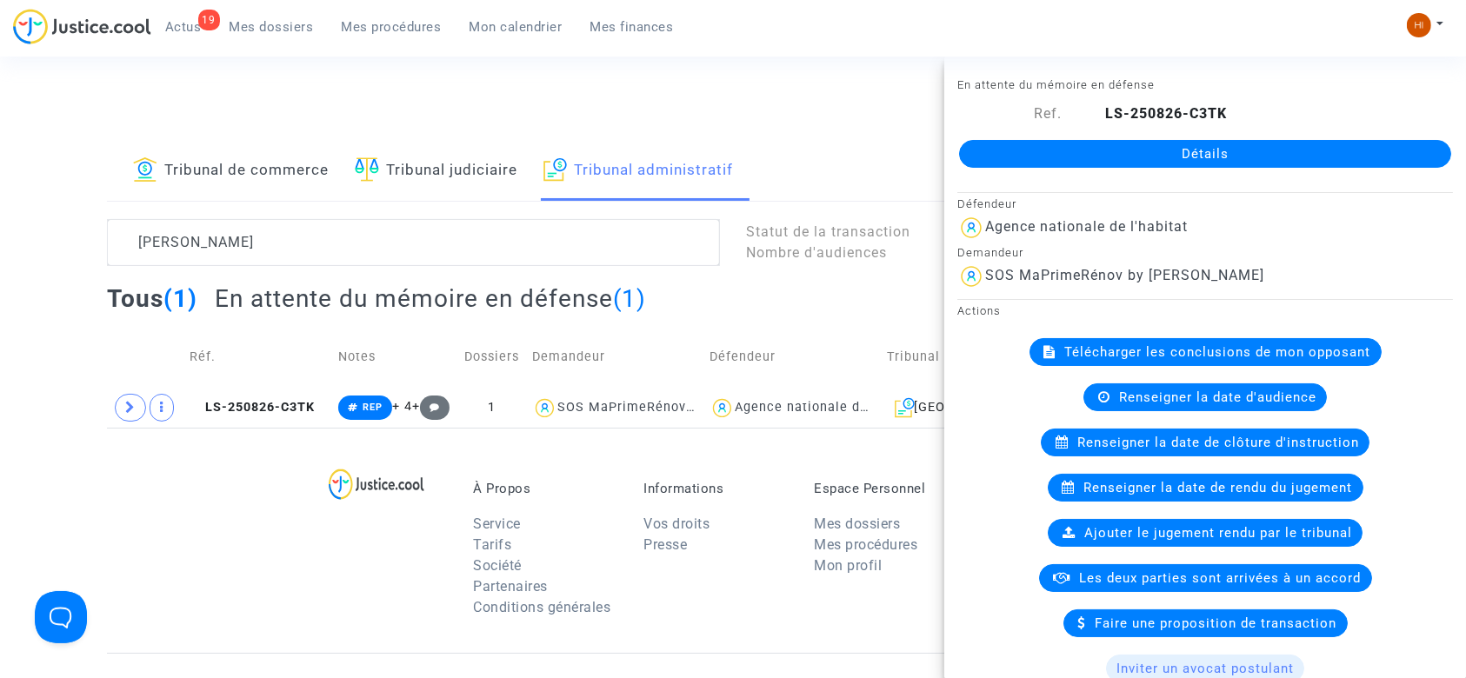
click at [1168, 152] on link "Détails" at bounding box center [1205, 154] width 492 height 28
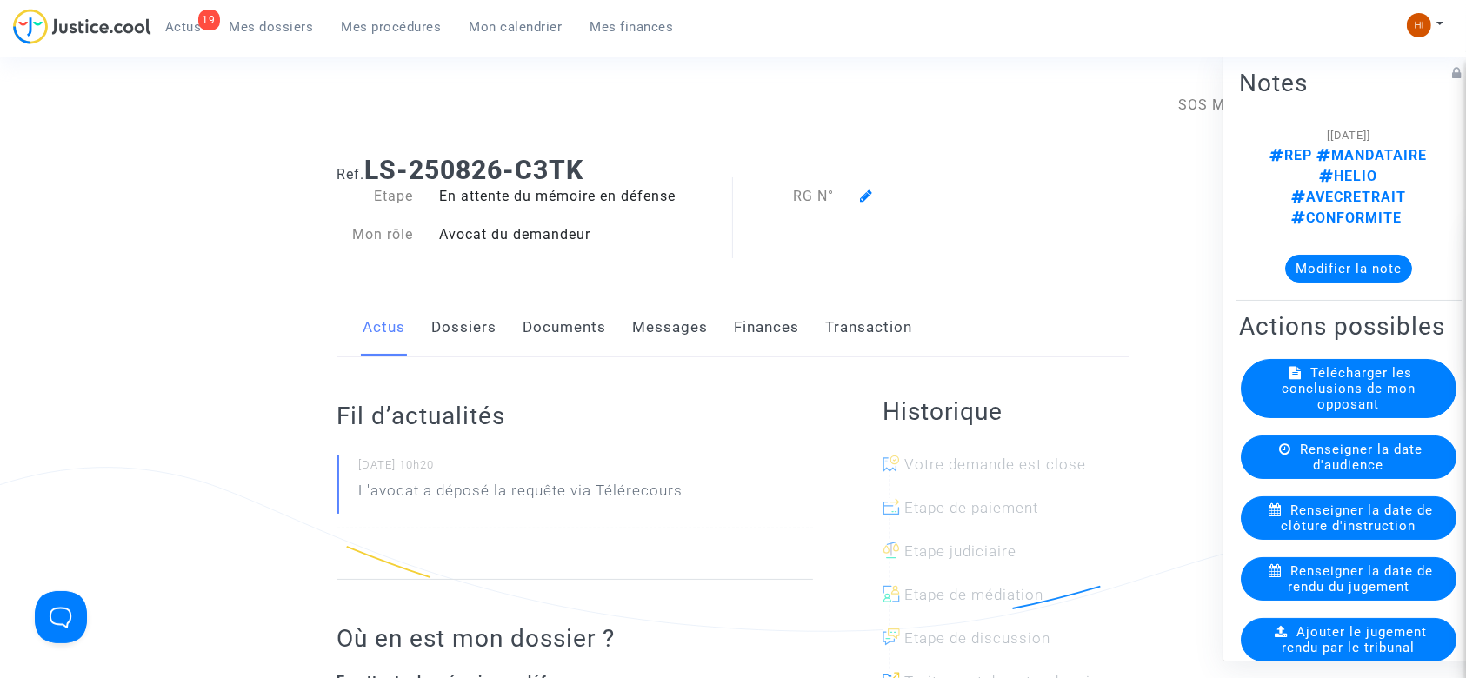
click at [868, 195] on icon at bounding box center [866, 196] width 13 height 14
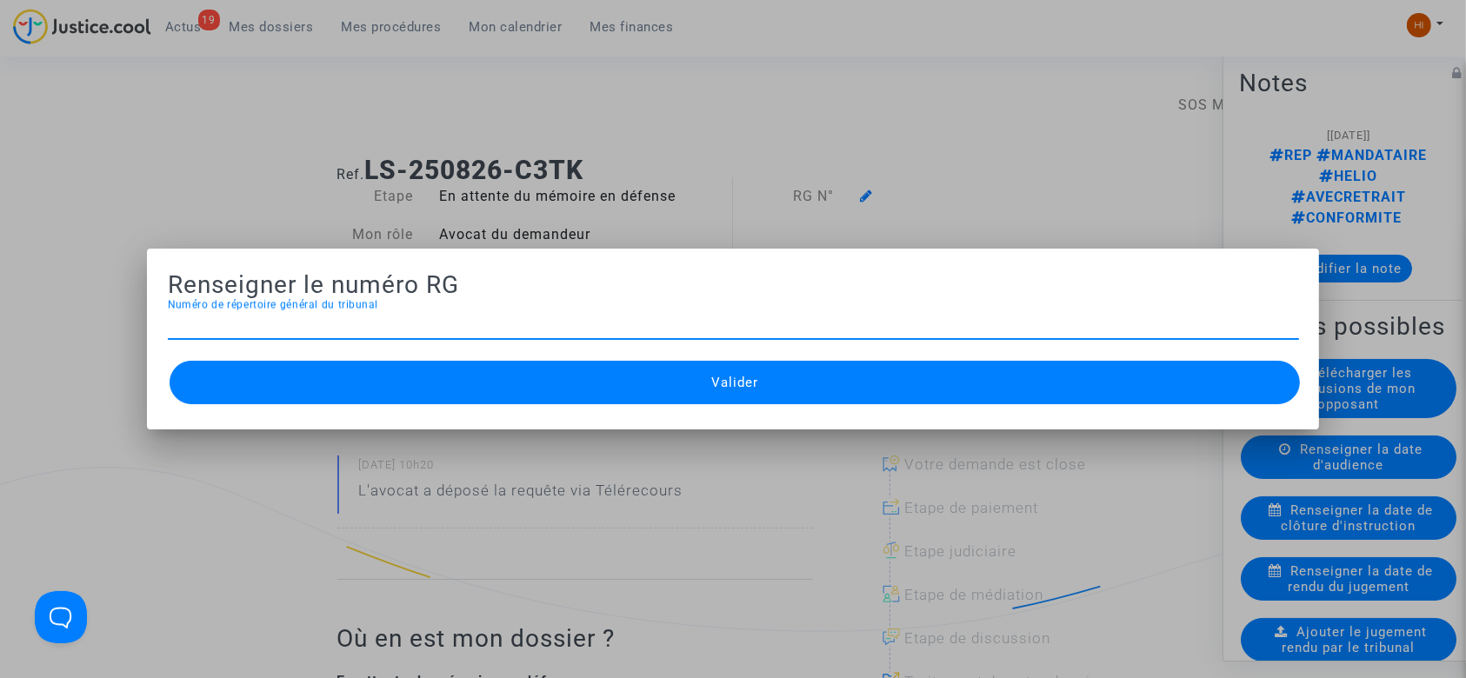
paste input "2508942 -"
type input "2508942"
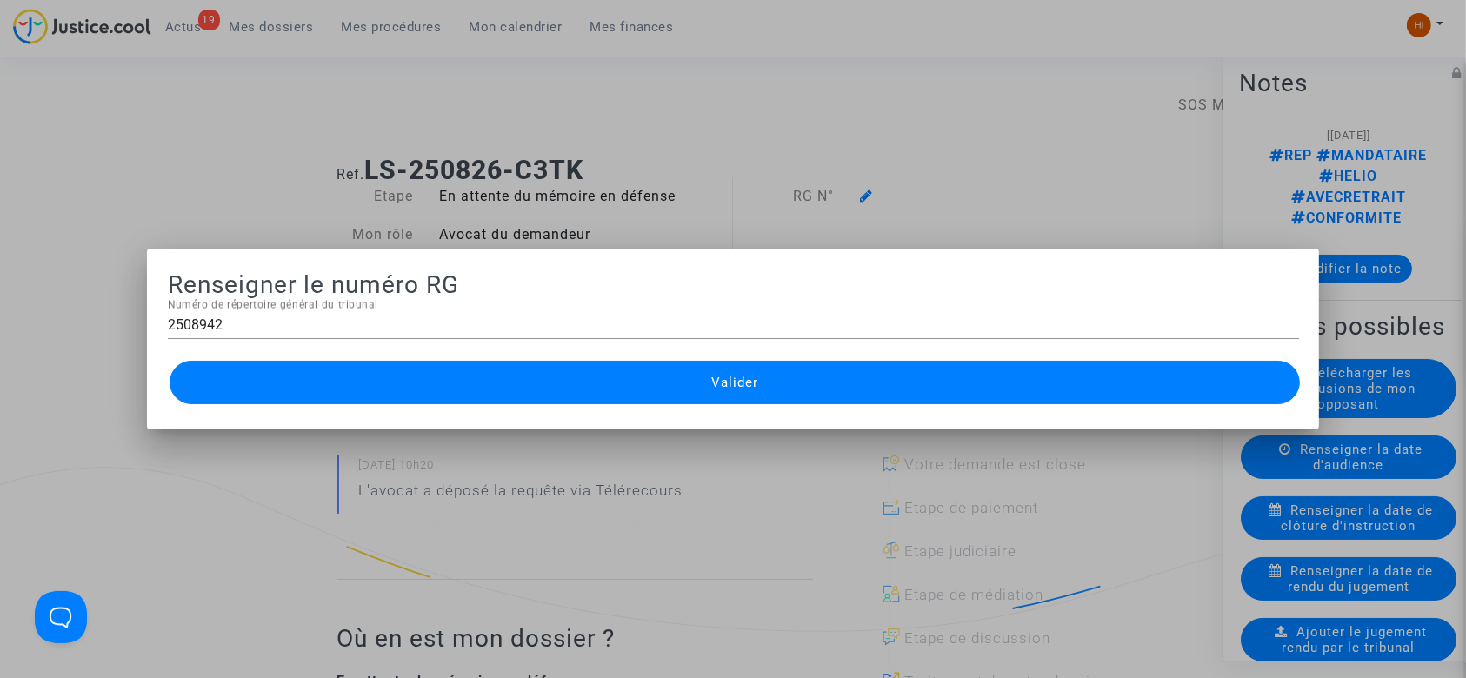
click at [775, 406] on div "Valider" at bounding box center [733, 382] width 1131 height 52
click at [745, 378] on span "Valider" at bounding box center [734, 383] width 47 height 16
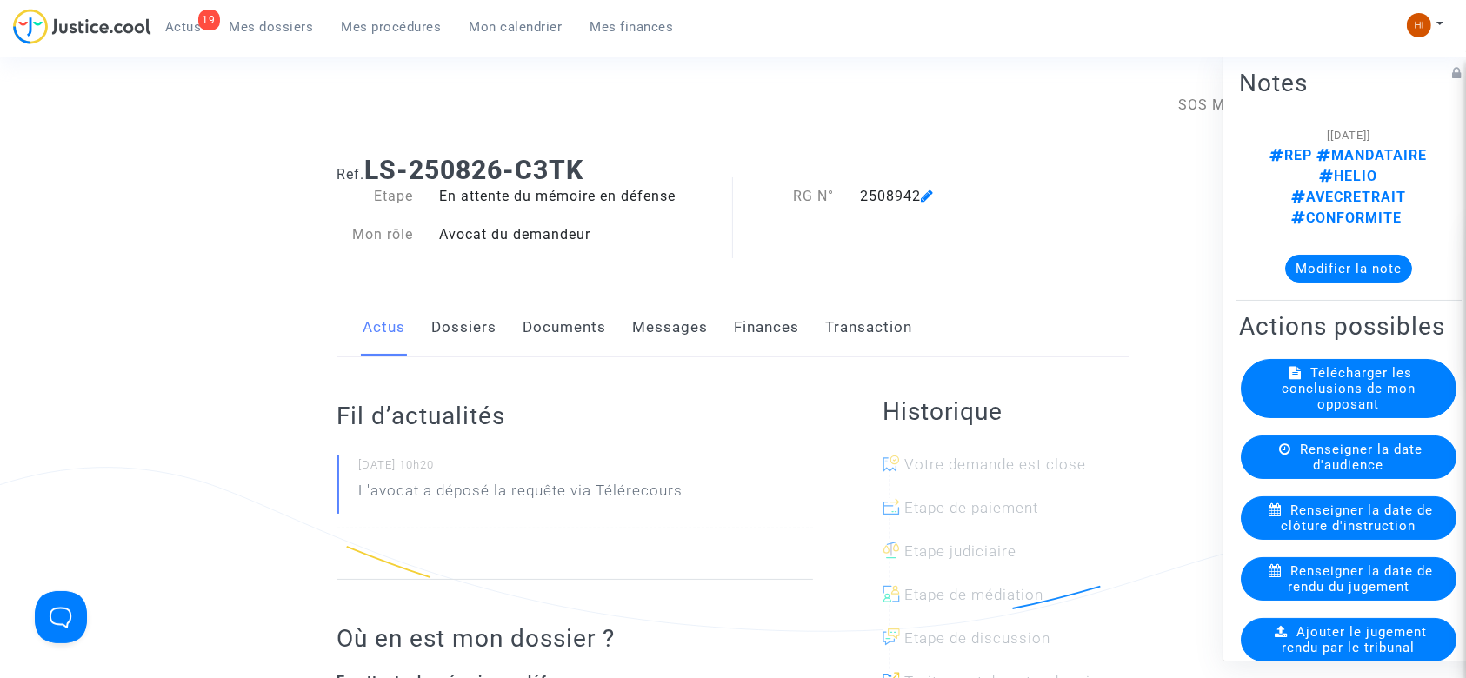
click at [563, 316] on link "Documents" at bounding box center [564, 327] width 83 height 57
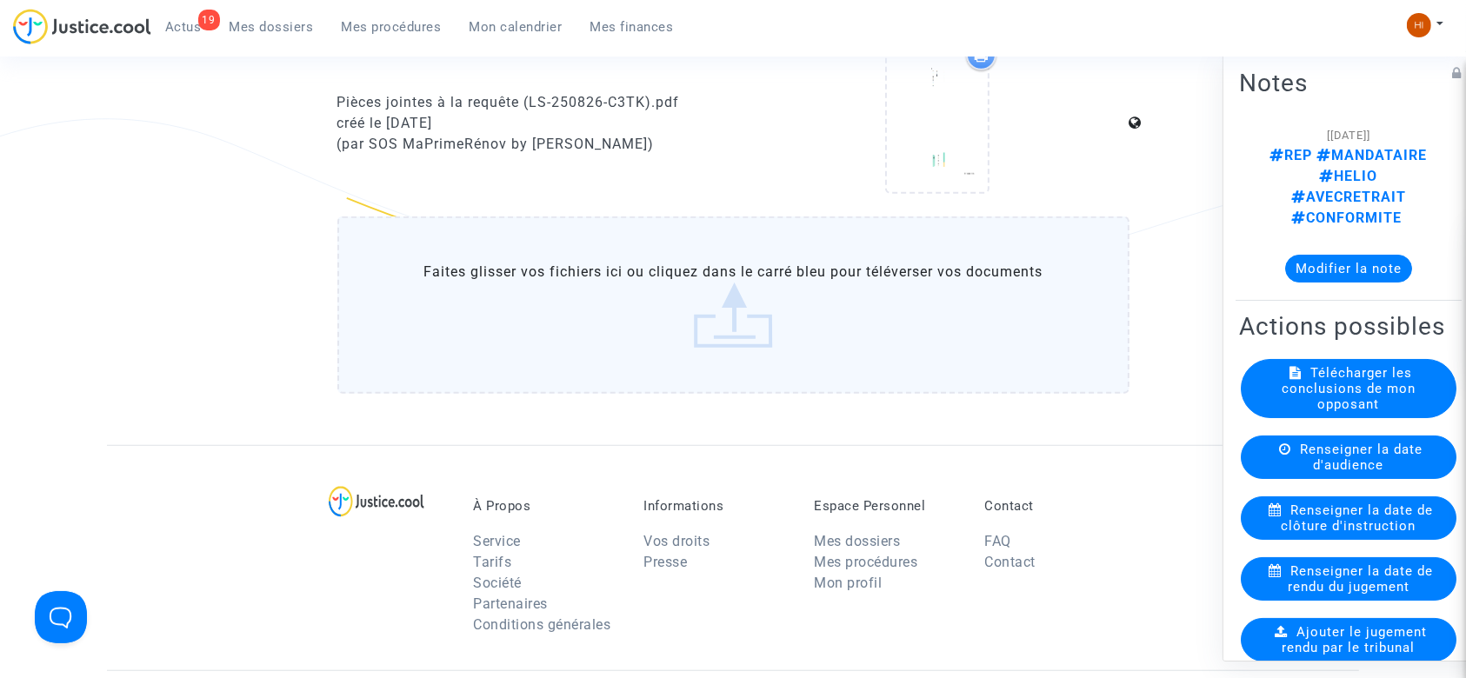
scroll to position [1158, 0]
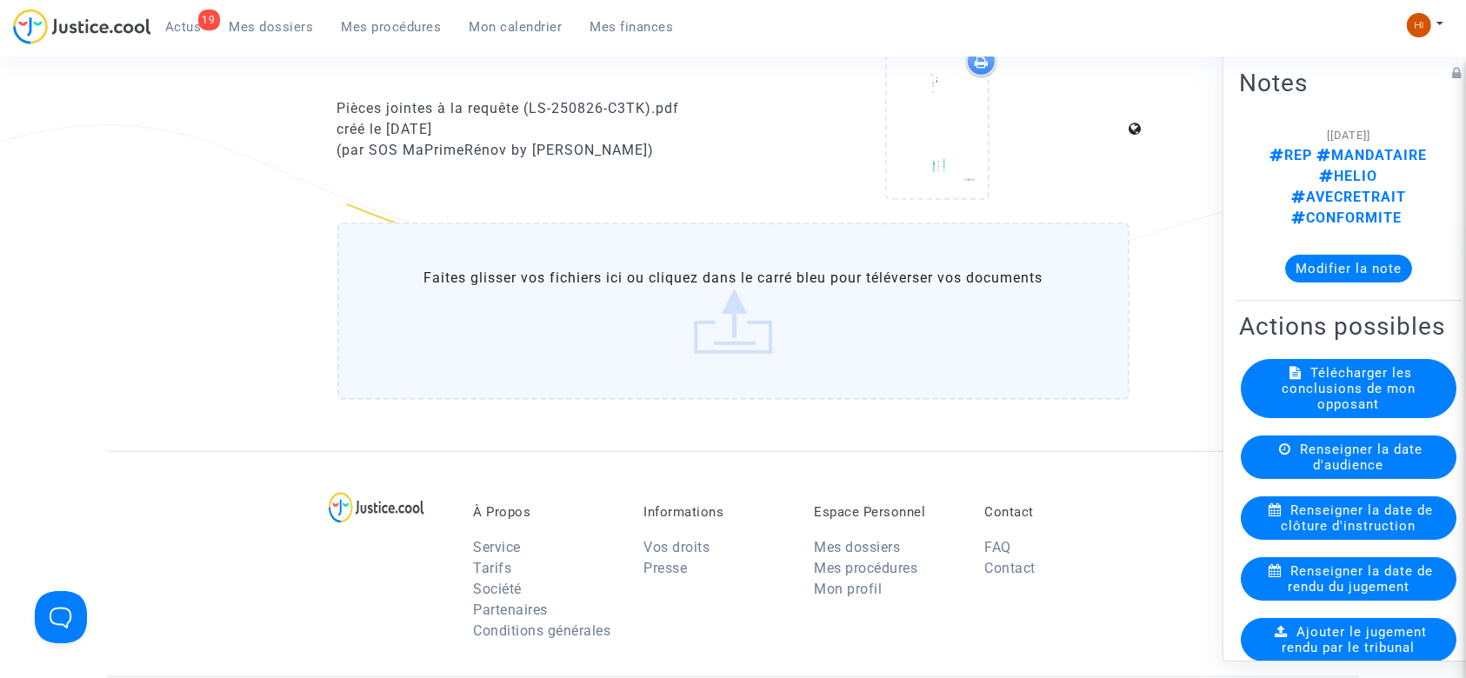
click at [824, 289] on label "Faites glisser vos fichiers ici ou cliquez dans le carré bleu pour téléverser v…" at bounding box center [733, 311] width 792 height 177
click at [0, 0] on input "Faites glisser vos fichiers ici ou cliquez dans le carré bleu pour téléverser v…" at bounding box center [0, 0] width 0 height 0
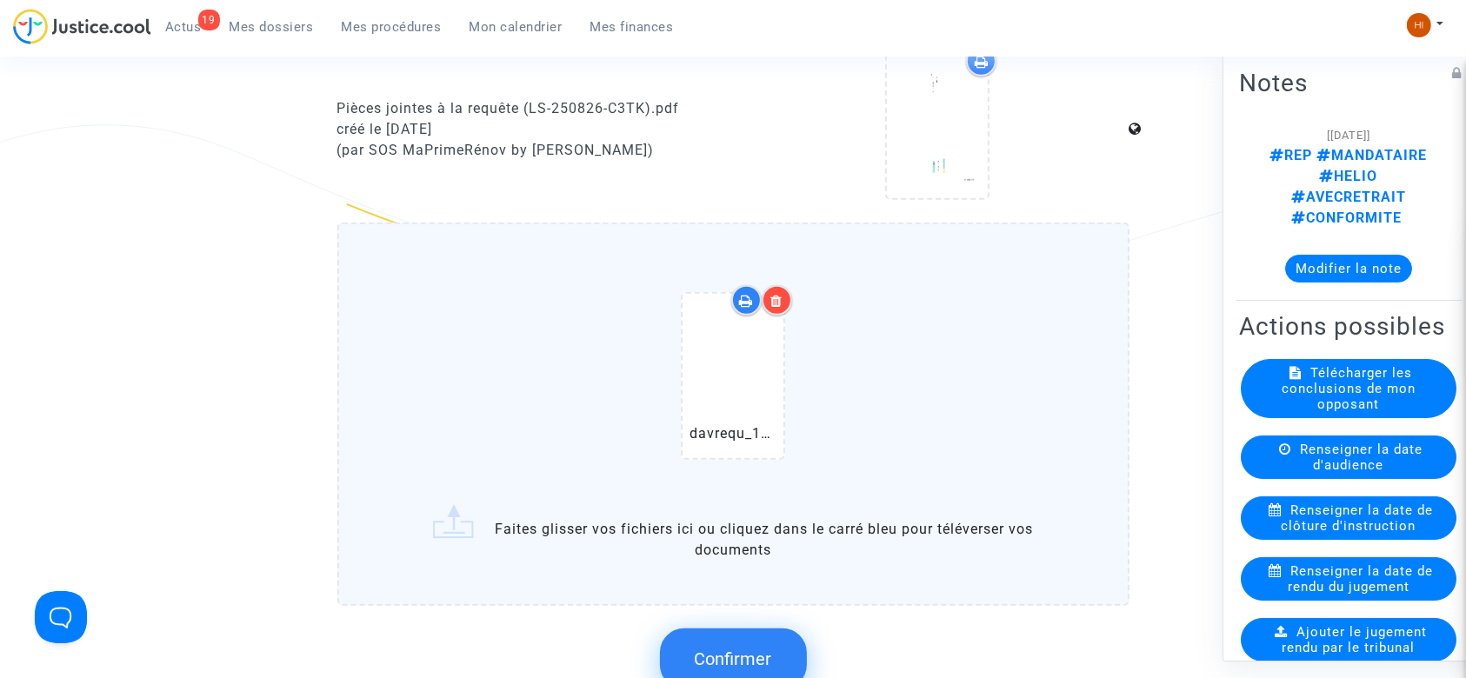
click at [725, 649] on span "Confirmer" at bounding box center [733, 659] width 77 height 21
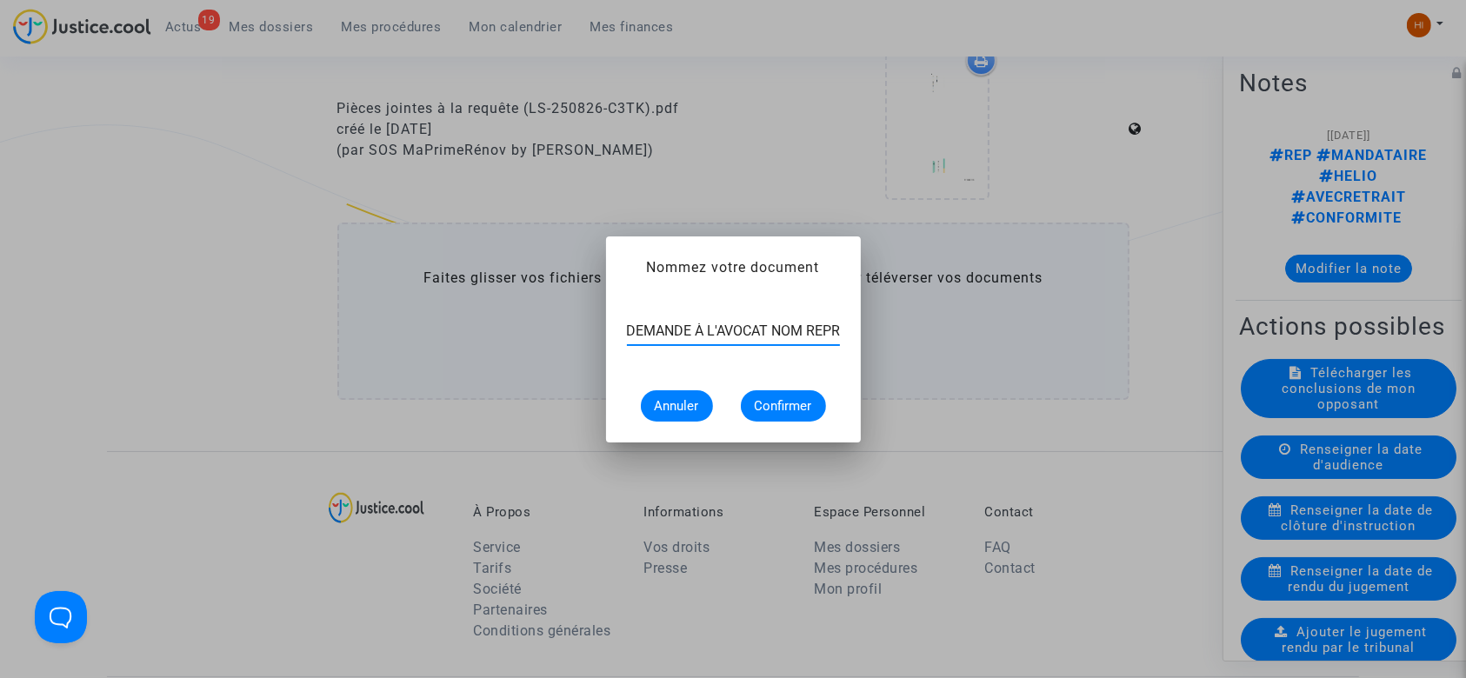
scroll to position [0, 122]
type input "DEMANDE À L'AVOCAT NOM REPRÉSENTANT UNIQUE"
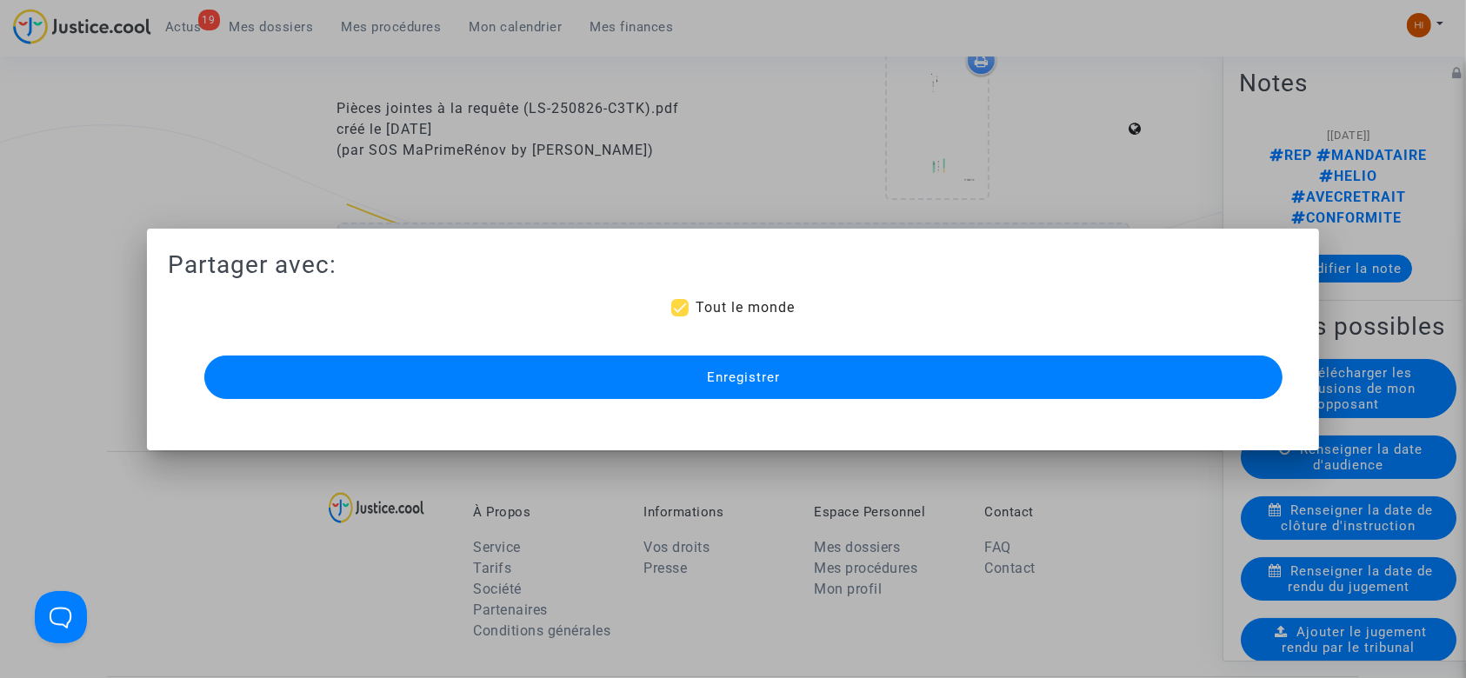
click at [975, 359] on button "Enregistrer" at bounding box center [743, 377] width 1079 height 43
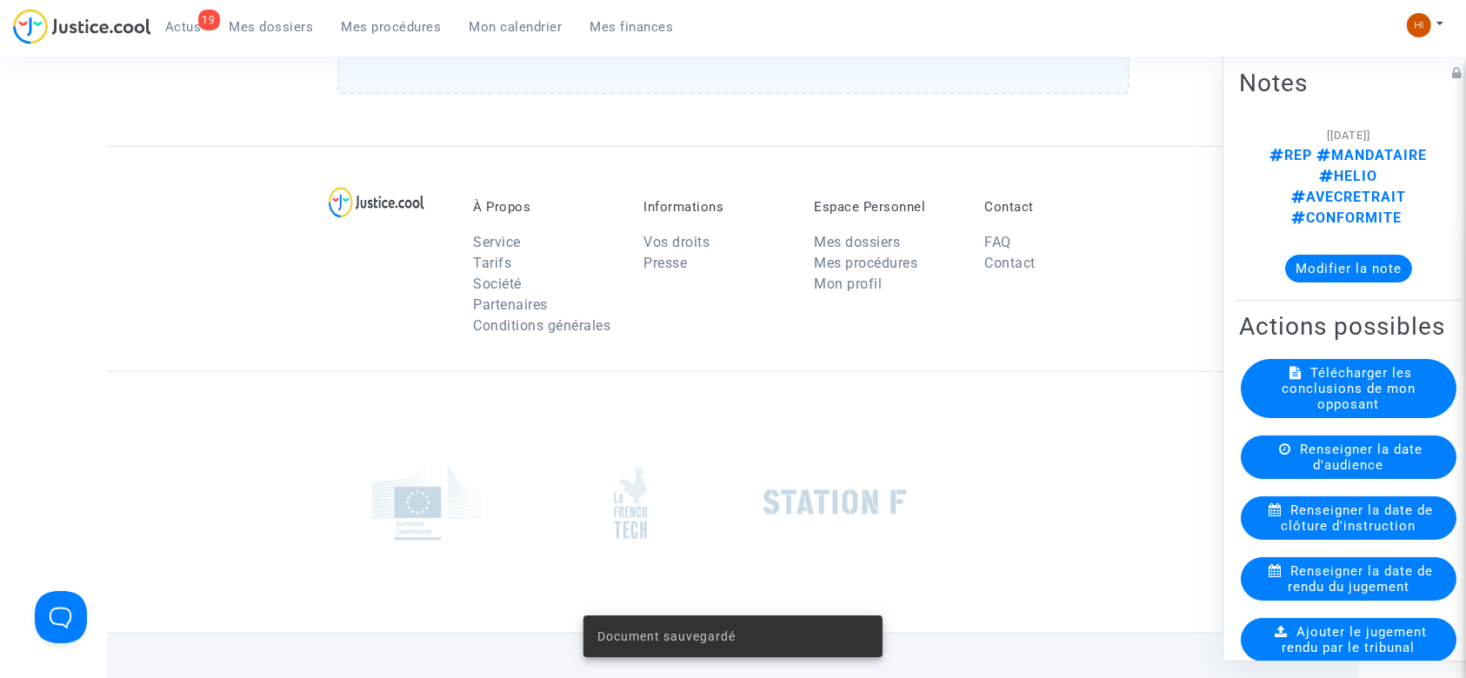
scroll to position [1652, 0]
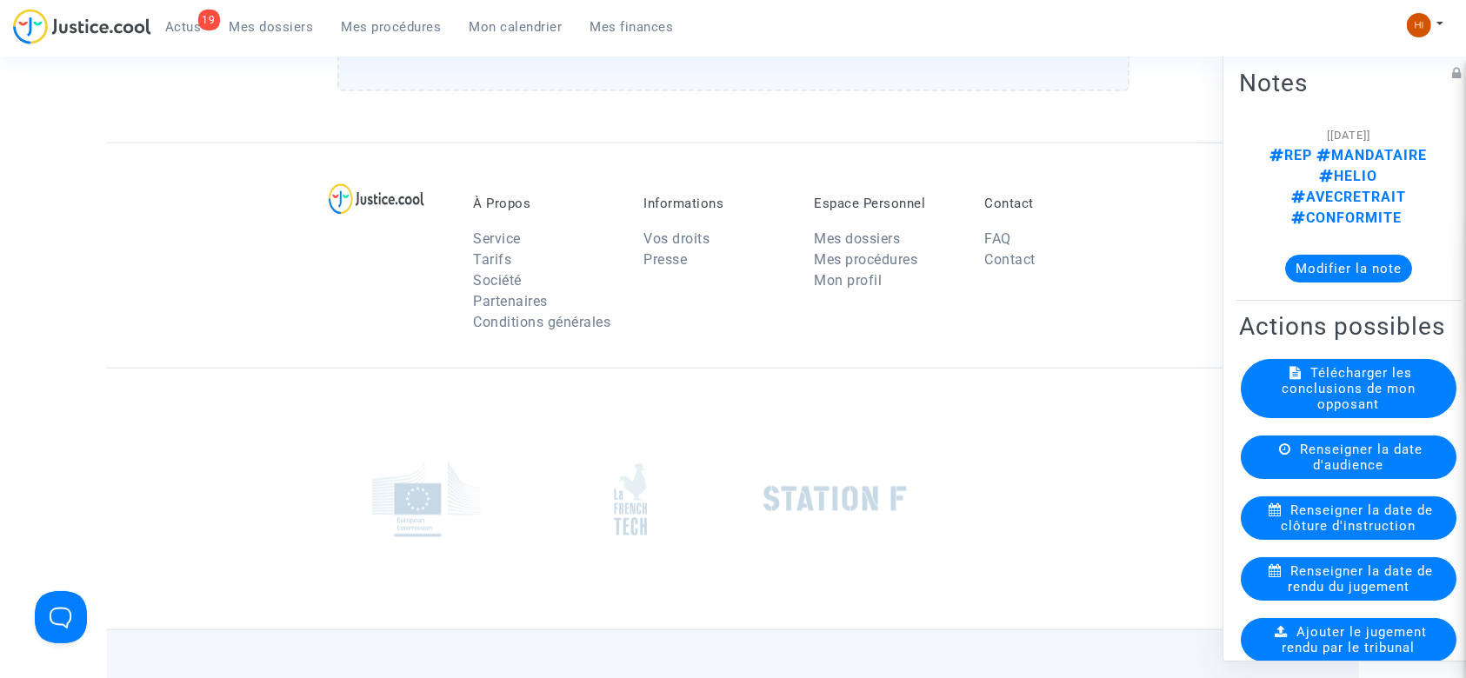
click at [1447, 250] on div "Notes [[DATE]] REP MANDATAIRE HELIO AVECRETRAIT CONFORMITE Modifier la note Act…" at bounding box center [1352, 356] width 261 height 610
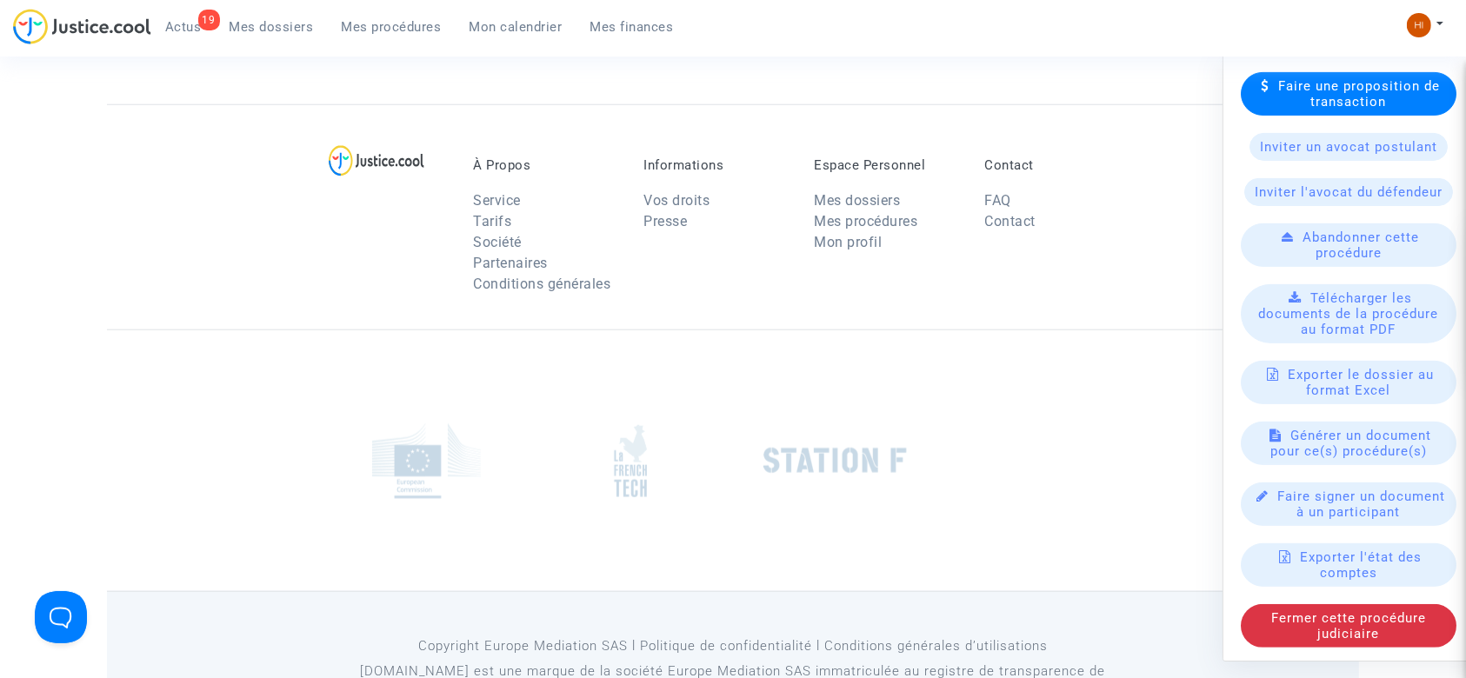
scroll to position [1759, 0]
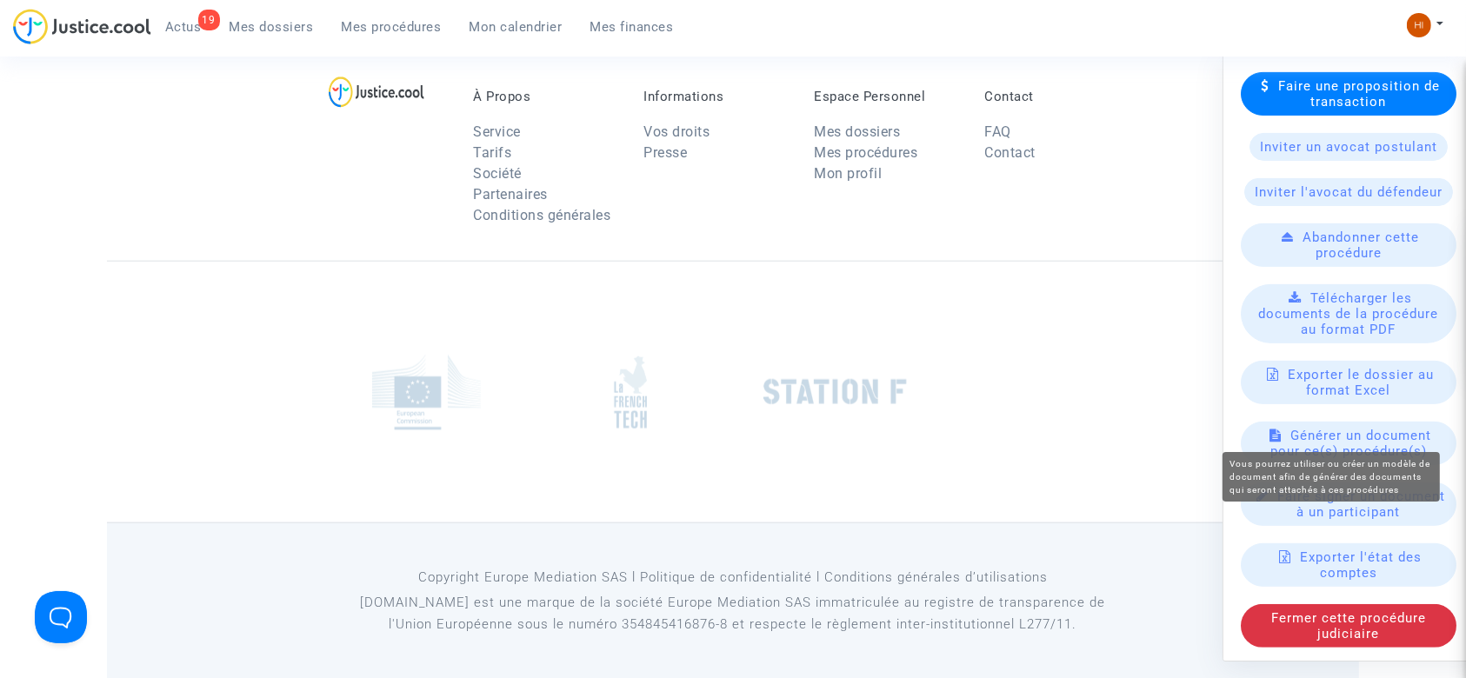
click at [1334, 434] on span "Générer un document pour ce(s) procédure(s)" at bounding box center [1351, 443] width 162 height 31
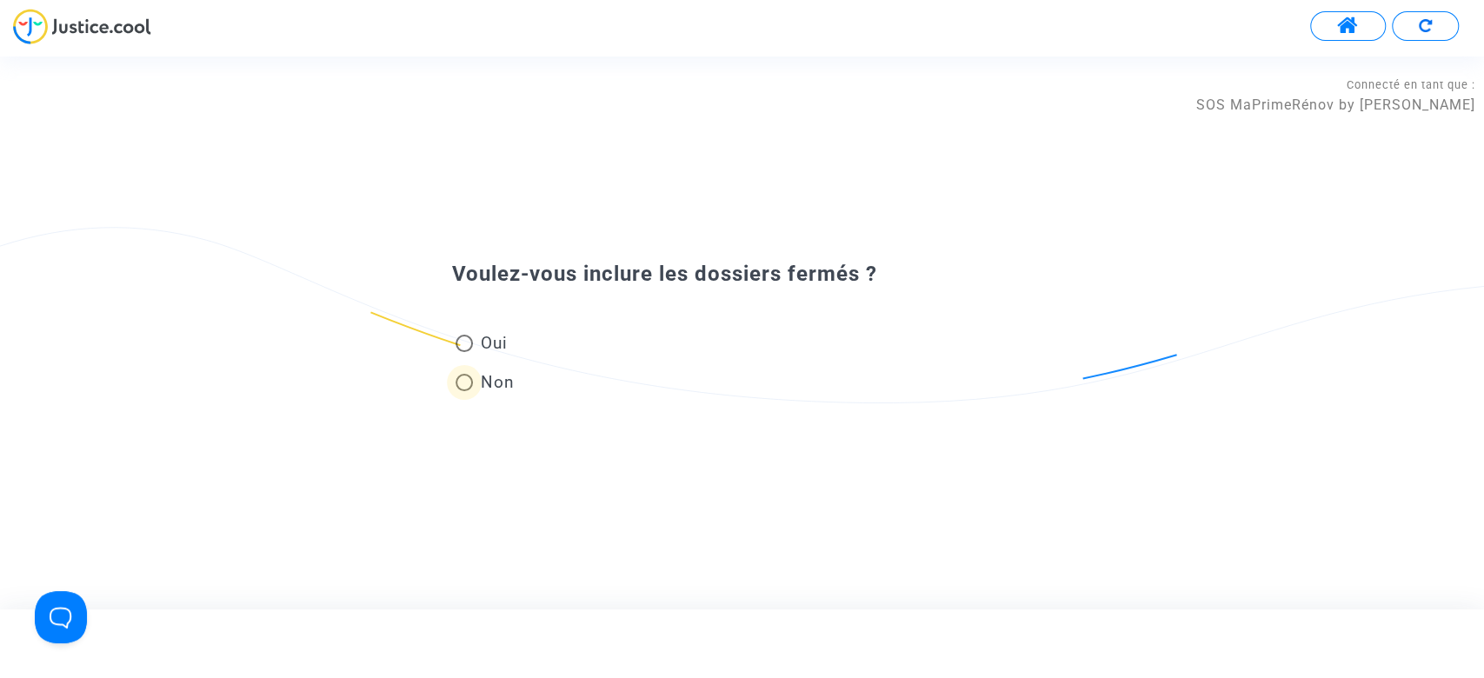
click at [494, 378] on span "Non" at bounding box center [493, 381] width 41 height 23
click at [464, 391] on input "Non" at bounding box center [463, 391] width 1 height 1
radio input "true"
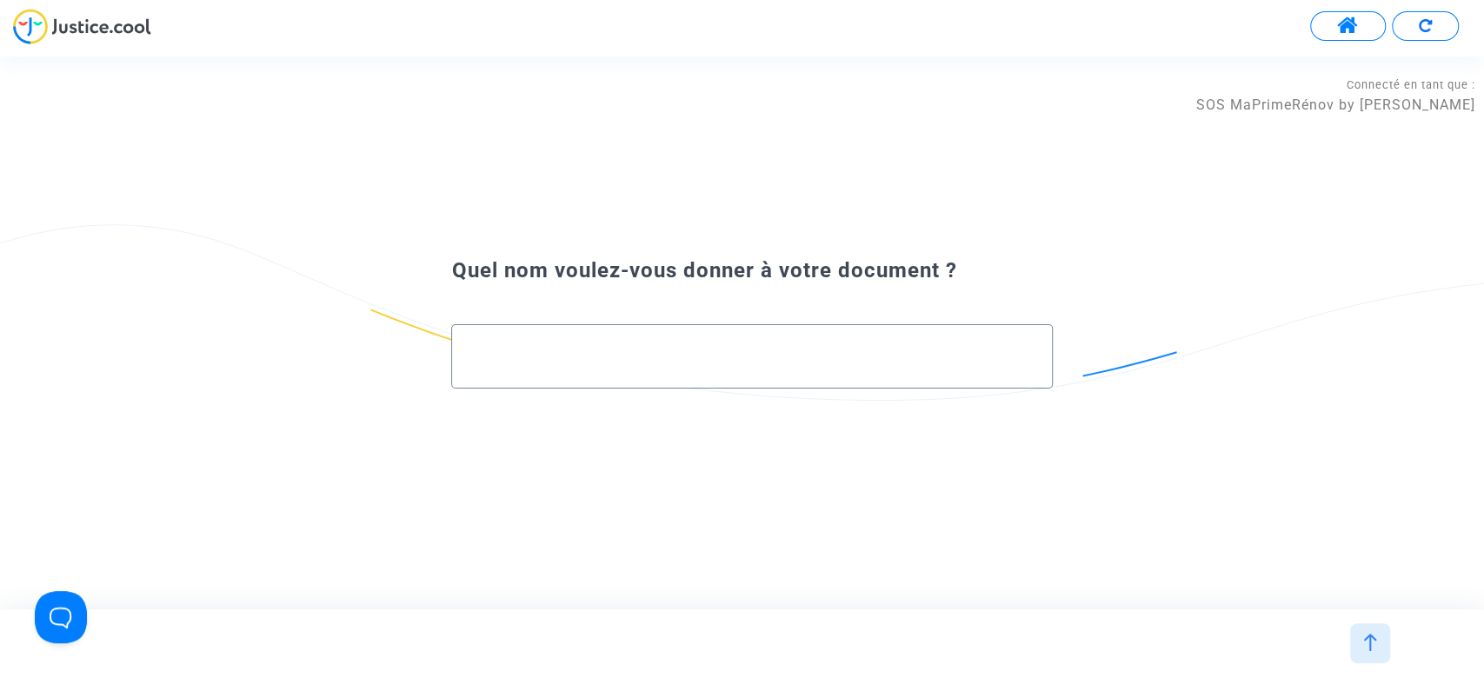
paste input "DEMANDE À L'AVOCAT NOM REPRÉSENTANT UNIQUE"
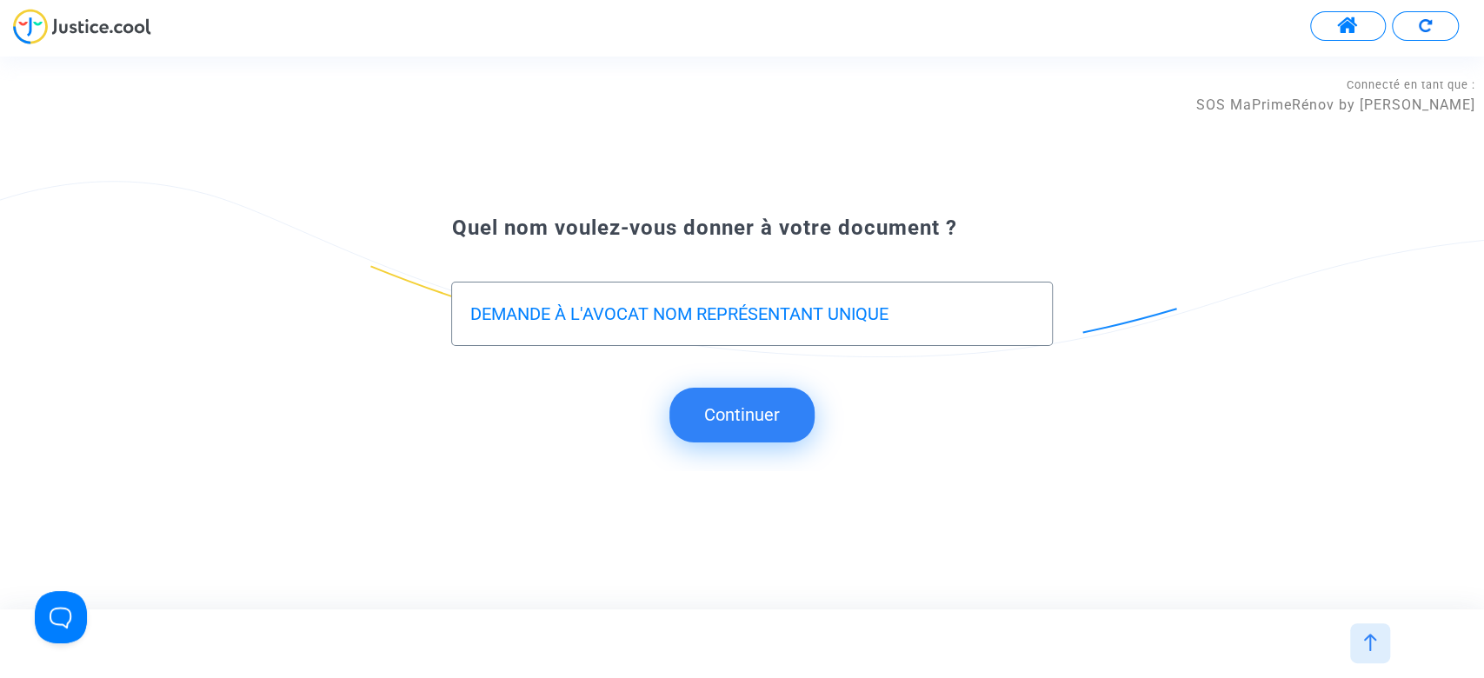
type input "DEMANDE À L'AVOCAT NOM REPRÉSENTANT UNIQUE"
click at [735, 409] on button "Continuer" at bounding box center [741, 415] width 145 height 54
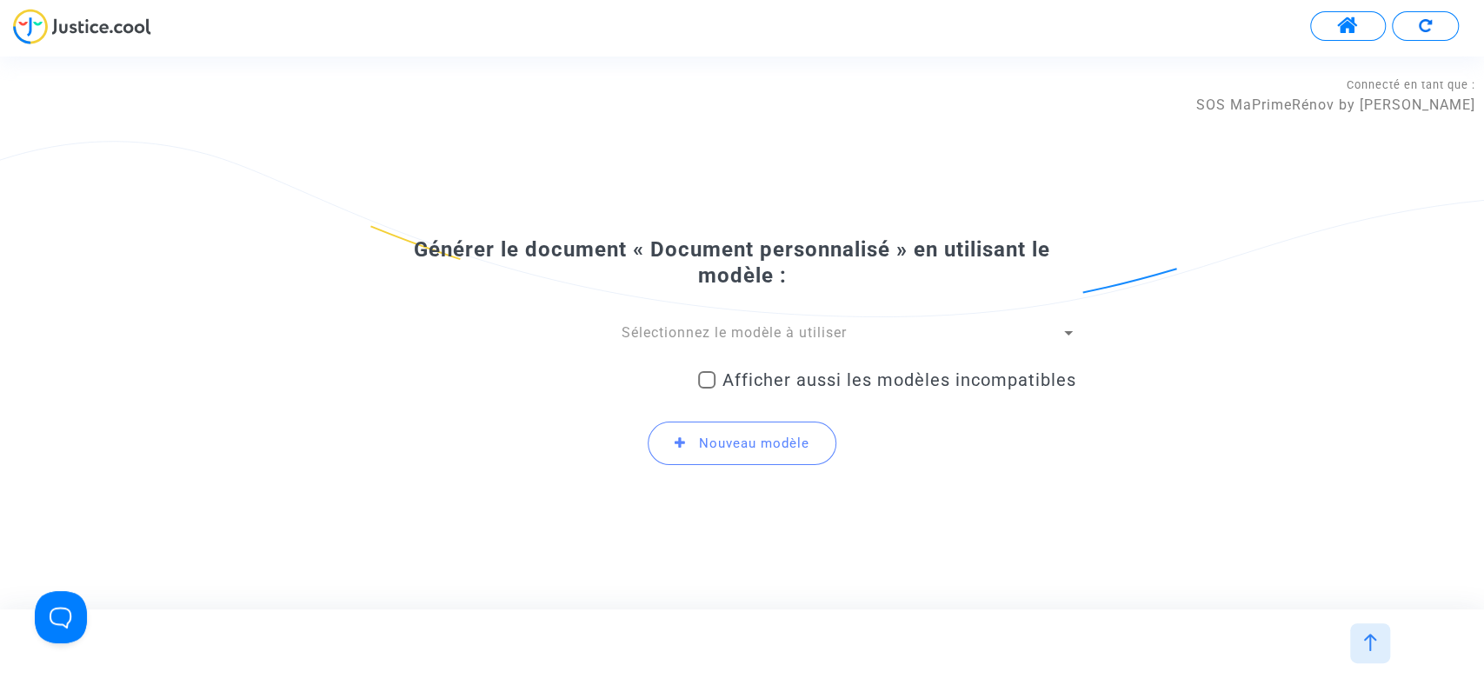
click at [820, 124] on div "Générer le document « Document personnalisé » en utilisant le modèle : Sélectio…" at bounding box center [742, 333] width 1484 height 552
click at [756, 175] on div "Générer le document « Document personnalisé » en utilisant le modèle : Sélectio…" at bounding box center [742, 332] width 668 height 330
click at [1359, 655] on div at bounding box center [1370, 643] width 40 height 40
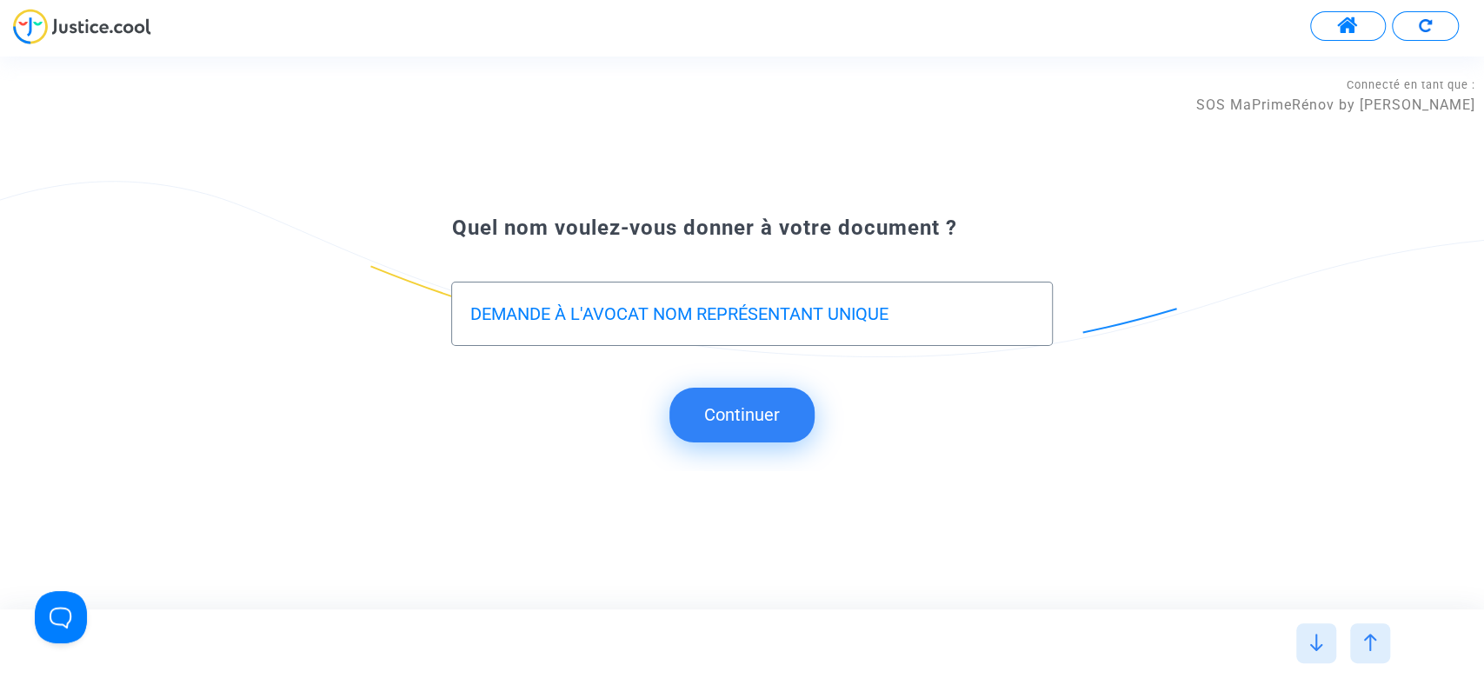
click at [467, 309] on div "DEMANDE À L'AVOCAT NOM REPRÉSENTANT UNIQUE" at bounding box center [751, 314] width 601 height 64
click at [470, 313] on input "DEMANDE À L'AVOCAT NOM REPRÉSENTANT UNIQUE" at bounding box center [751, 314] width 564 height 20
type input "REPONSE A LA DEMANDE À L'AVOCAT NOM REPRÉSENTANT UNIQUE"
click at [758, 422] on button "Continuer" at bounding box center [741, 415] width 145 height 54
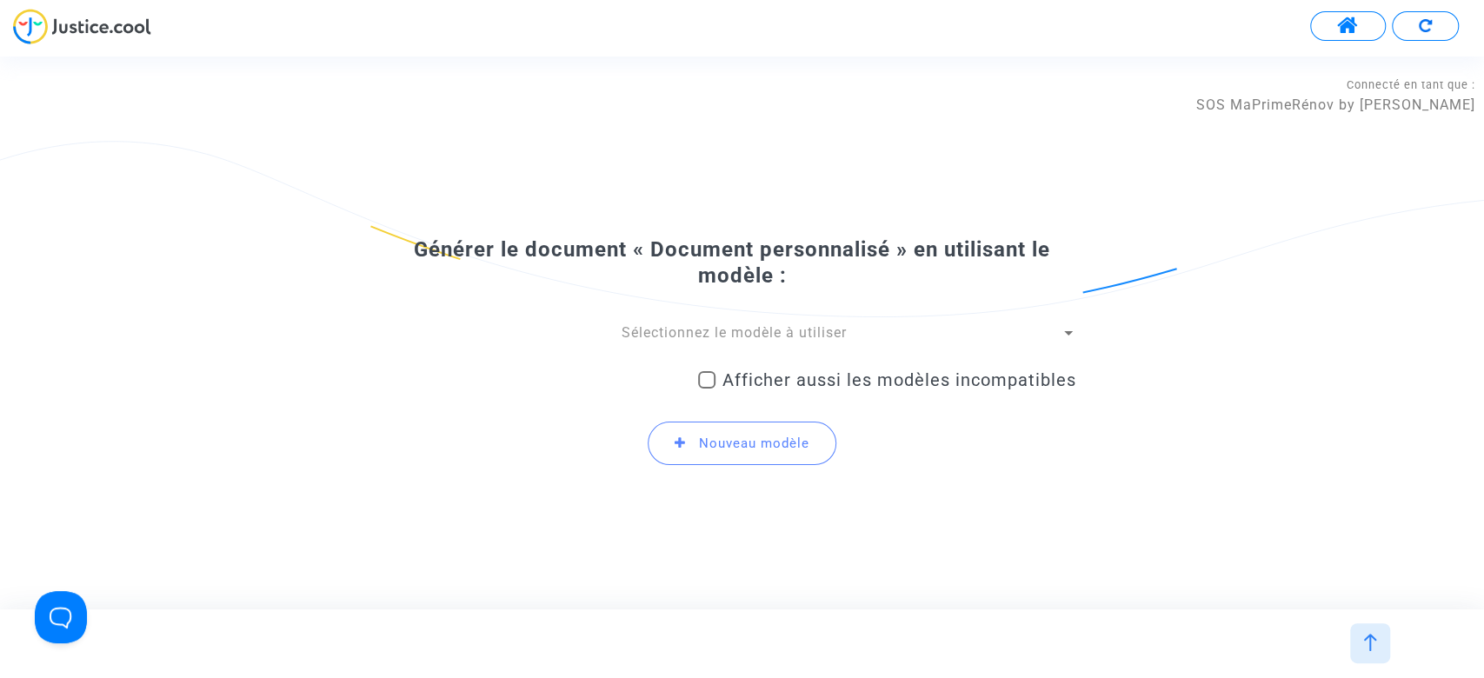
click at [767, 353] on div "Sélectionnez le modèle à utiliser Afficher aussi les modèles incompatibles Nouv…" at bounding box center [742, 401] width 668 height 156
click at [757, 337] on span "Sélectionnez le modèle à utiliser" at bounding box center [734, 332] width 225 height 17
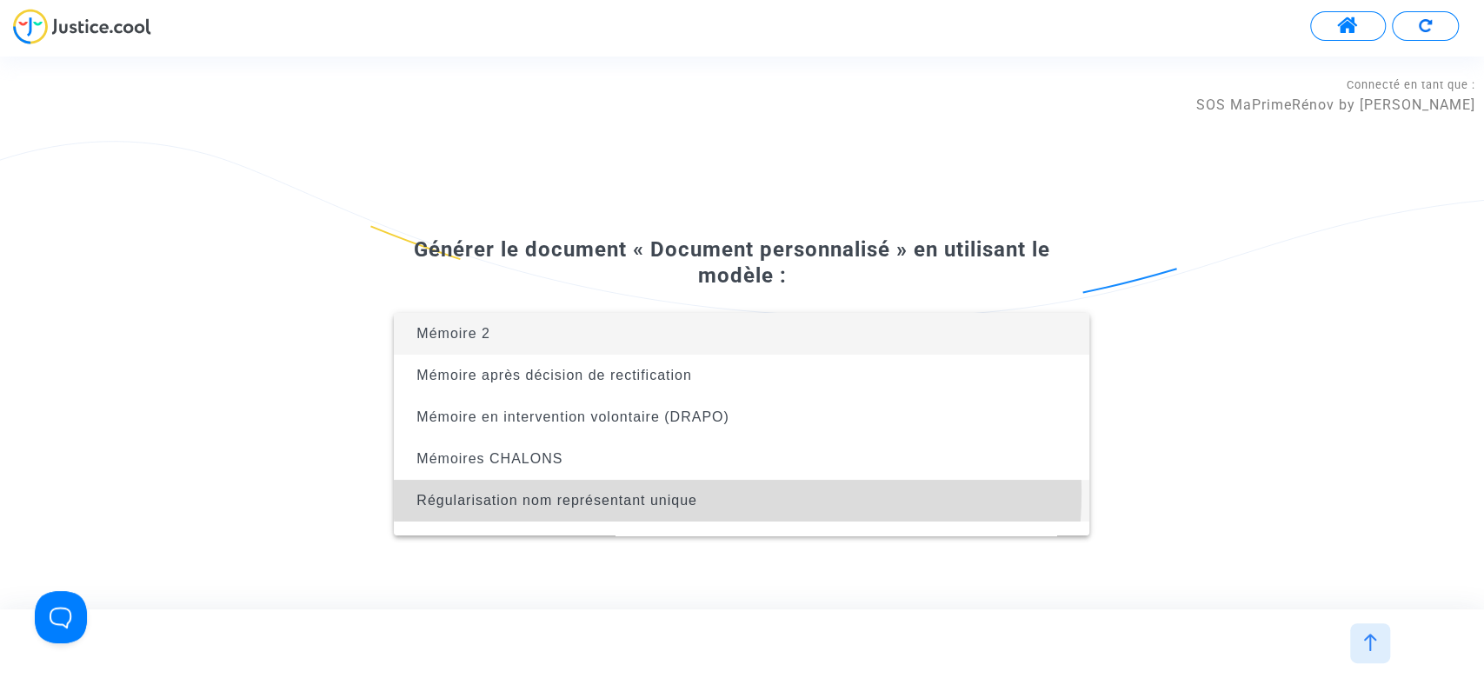
click at [737, 494] on span "Régularisation nom représentant unique" at bounding box center [742, 501] width 668 height 42
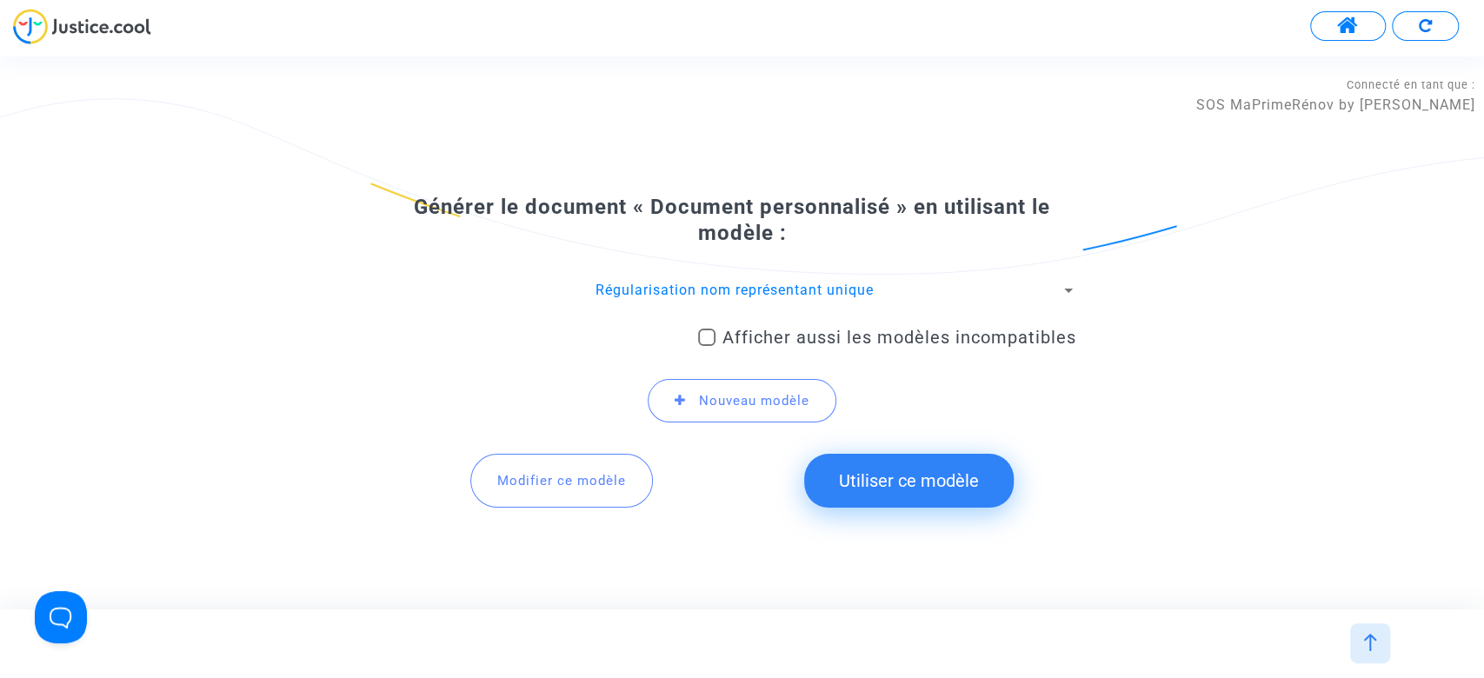
click at [855, 477] on button "Utiliser ce modèle" at bounding box center [909, 481] width 210 height 54
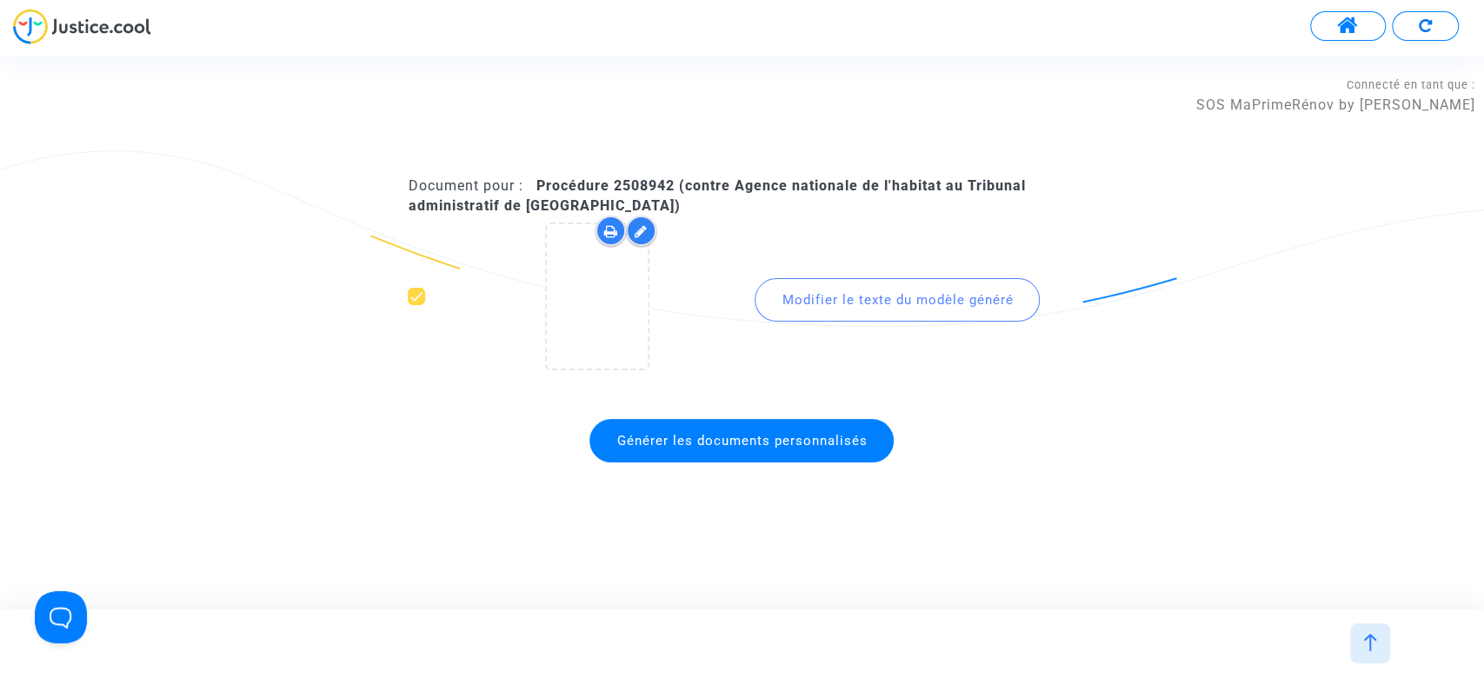
drag, startPoint x: 609, startPoint y: 187, endPoint x: 673, endPoint y: 191, distance: 63.6
click at [673, 191] on b "Procédure 2508942 (contre Agence nationale de l'habitat au Tribunal administrat…" at bounding box center [716, 195] width 617 height 36
copy b "2508942"
click at [724, 429] on span "Générer les documents personnalisés" at bounding box center [741, 440] width 304 height 43
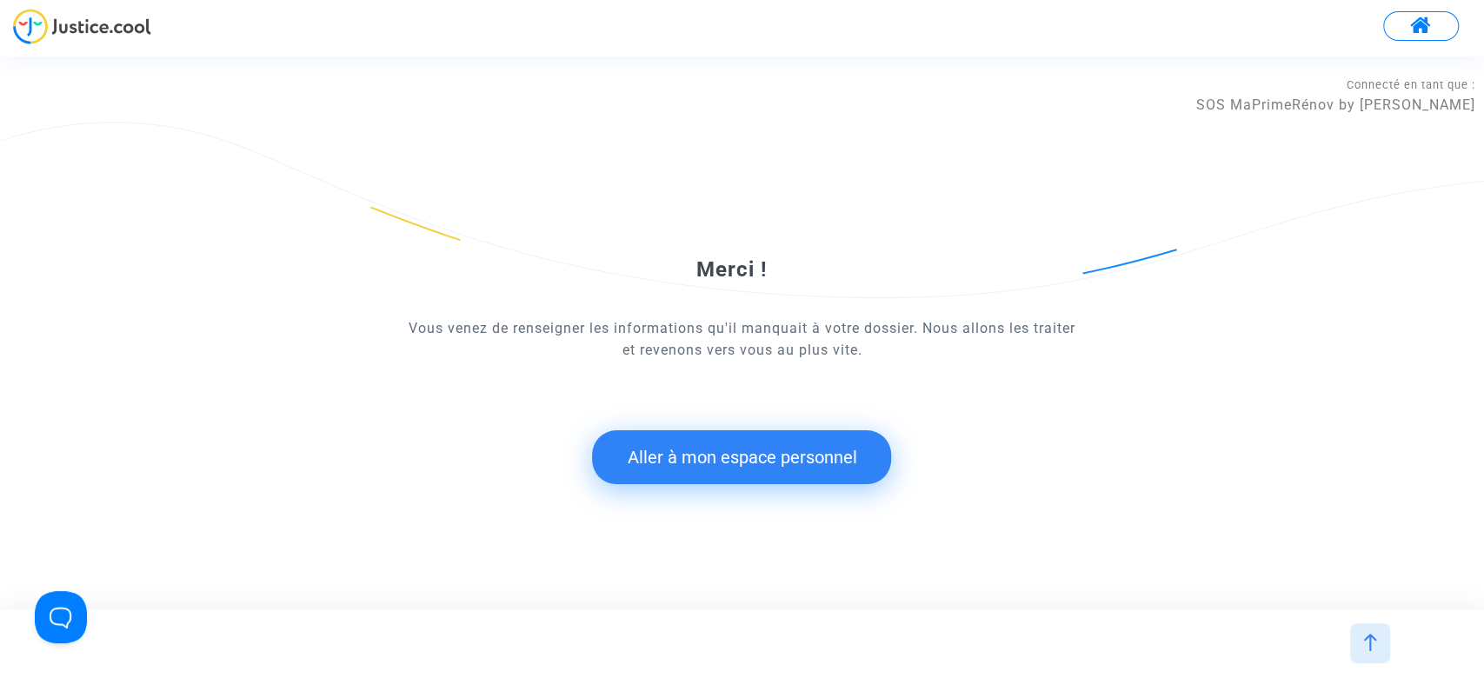
click at [730, 456] on button "Aller à mon espace personnel" at bounding box center [741, 457] width 299 height 54
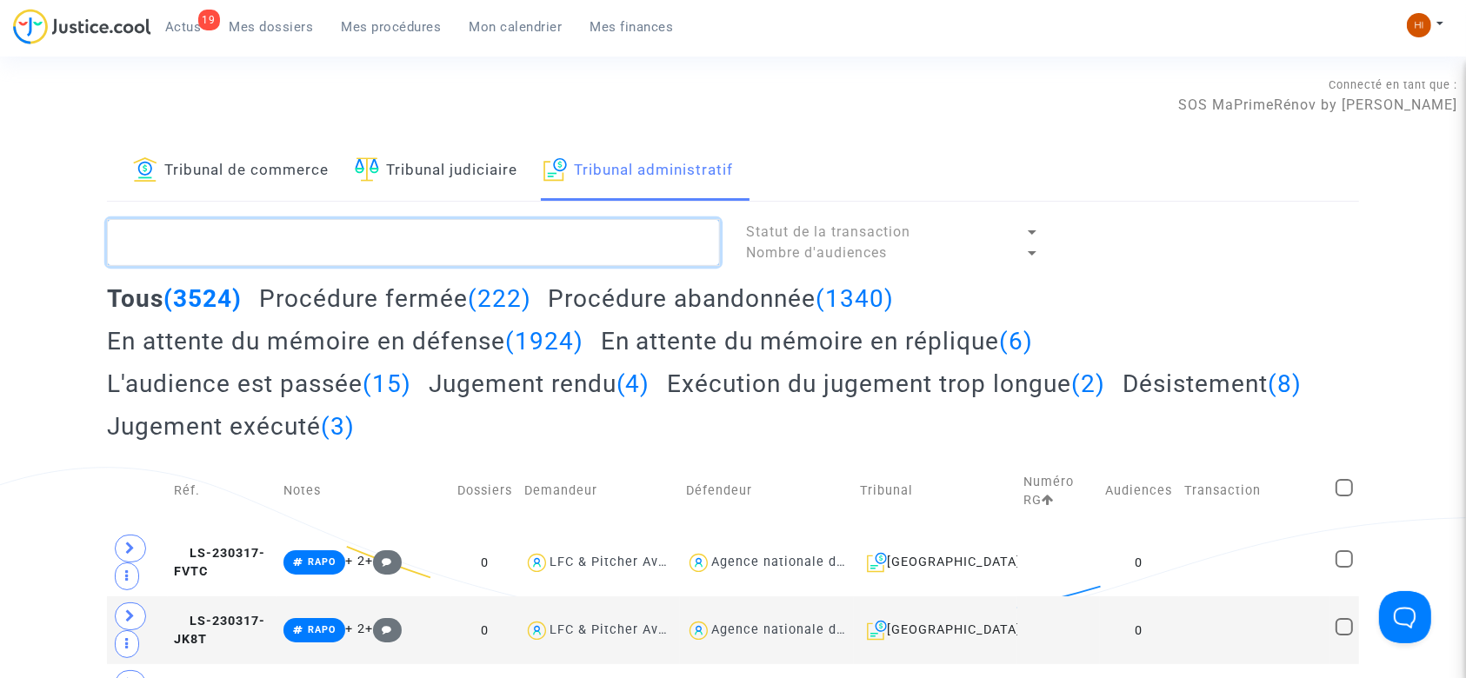
click at [633, 249] on textarea at bounding box center [413, 242] width 613 height 47
paste textarea "2508942"
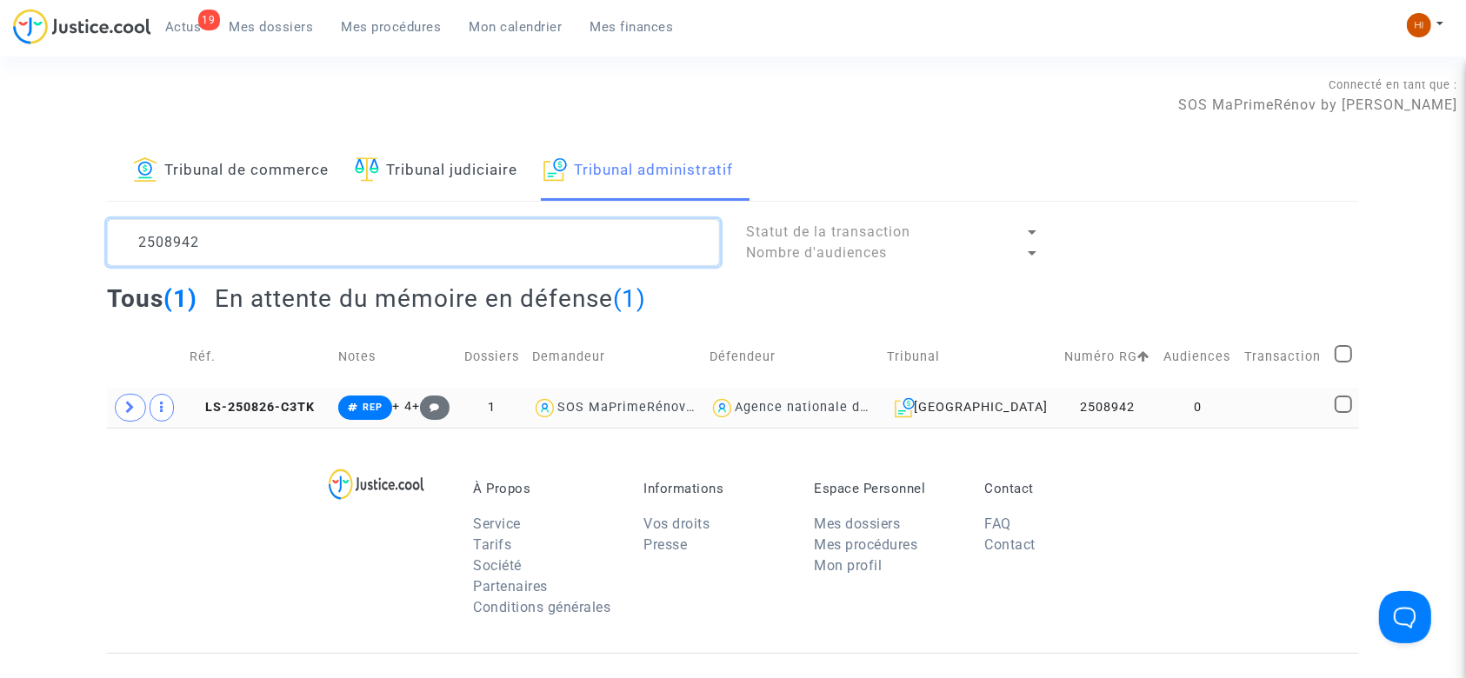
type textarea "2508942"
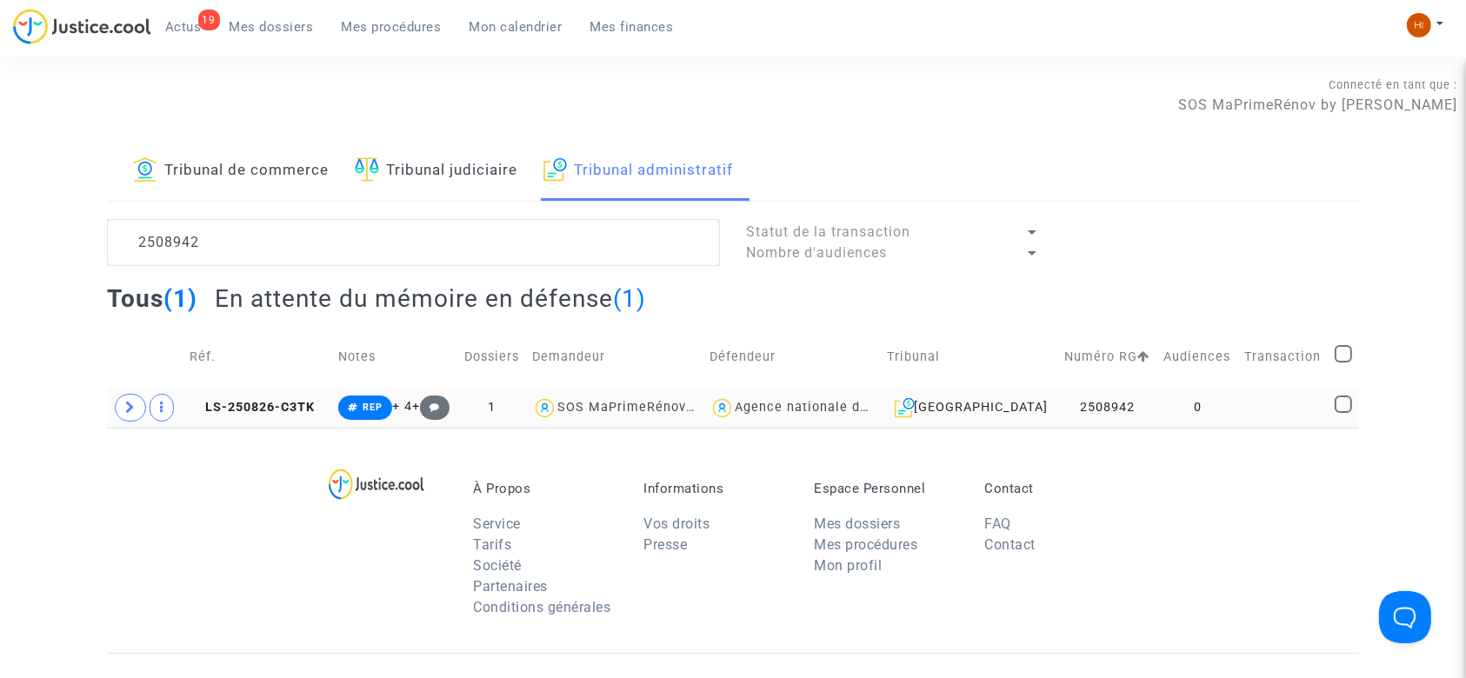
click at [277, 395] on td "LS-250826-C3TK" at bounding box center [258, 408] width 150 height 40
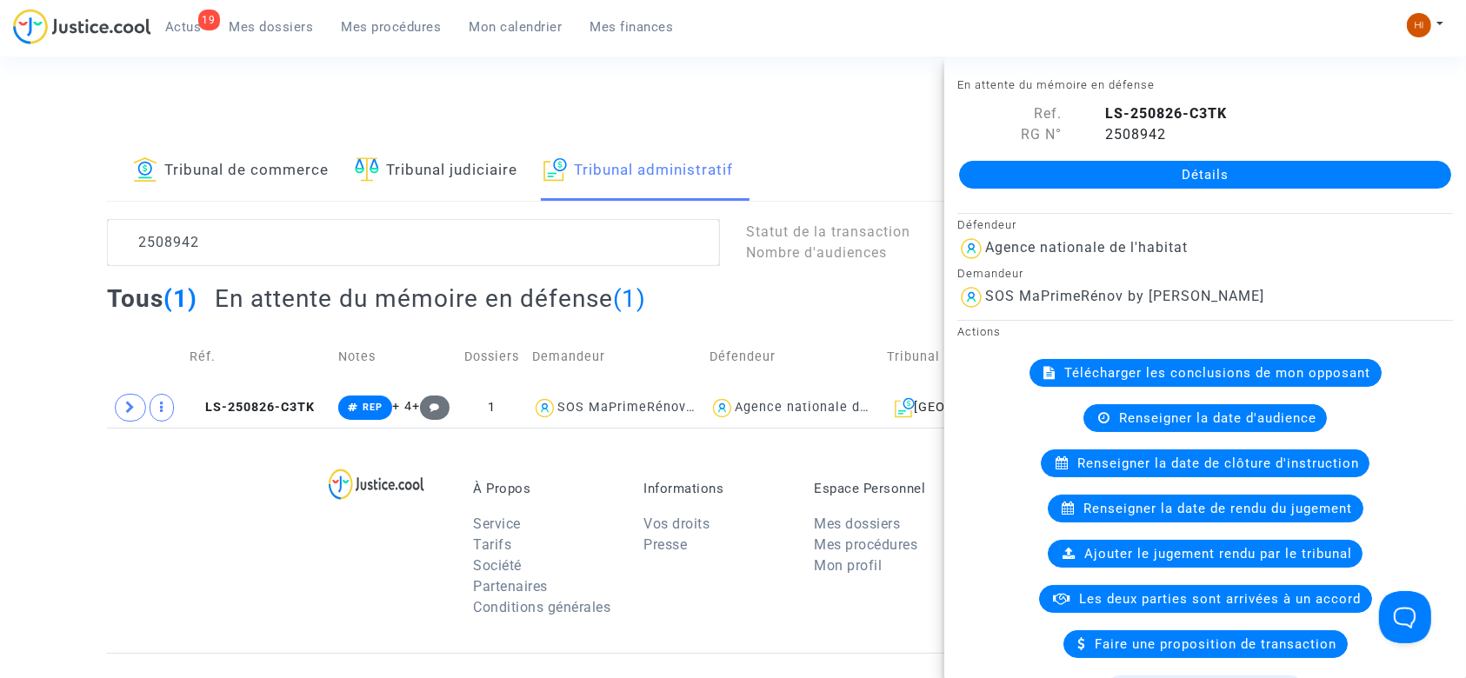
click at [1151, 163] on link "Détails" at bounding box center [1205, 175] width 492 height 28
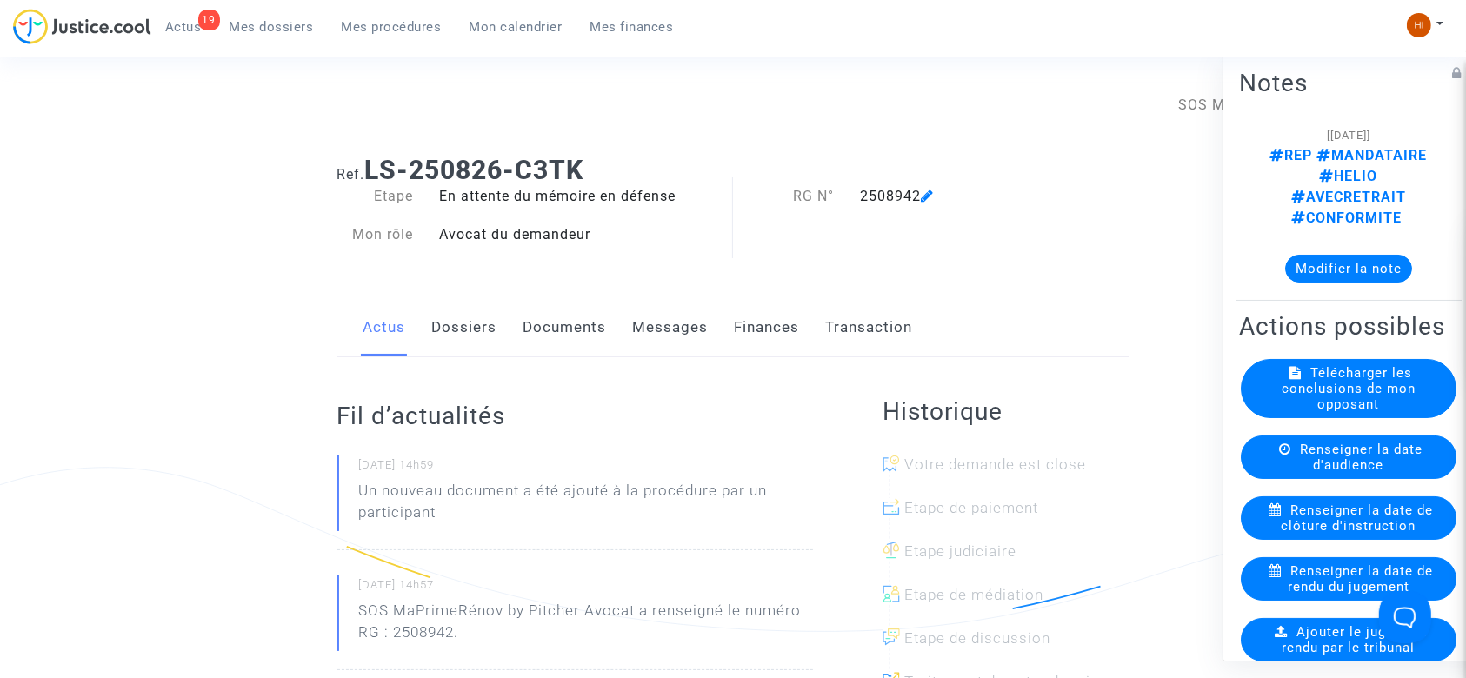
click at [549, 328] on link "Documents" at bounding box center [564, 327] width 83 height 57
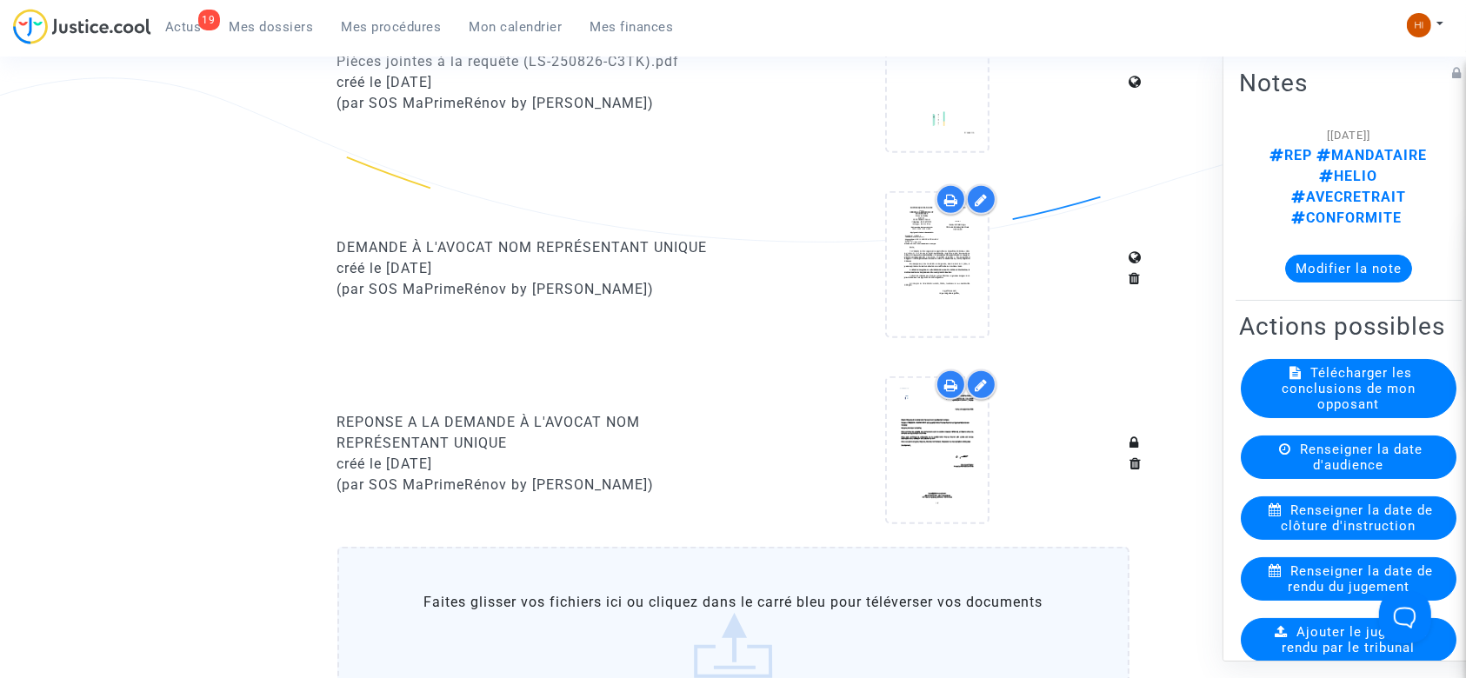
scroll to position [1252, 0]
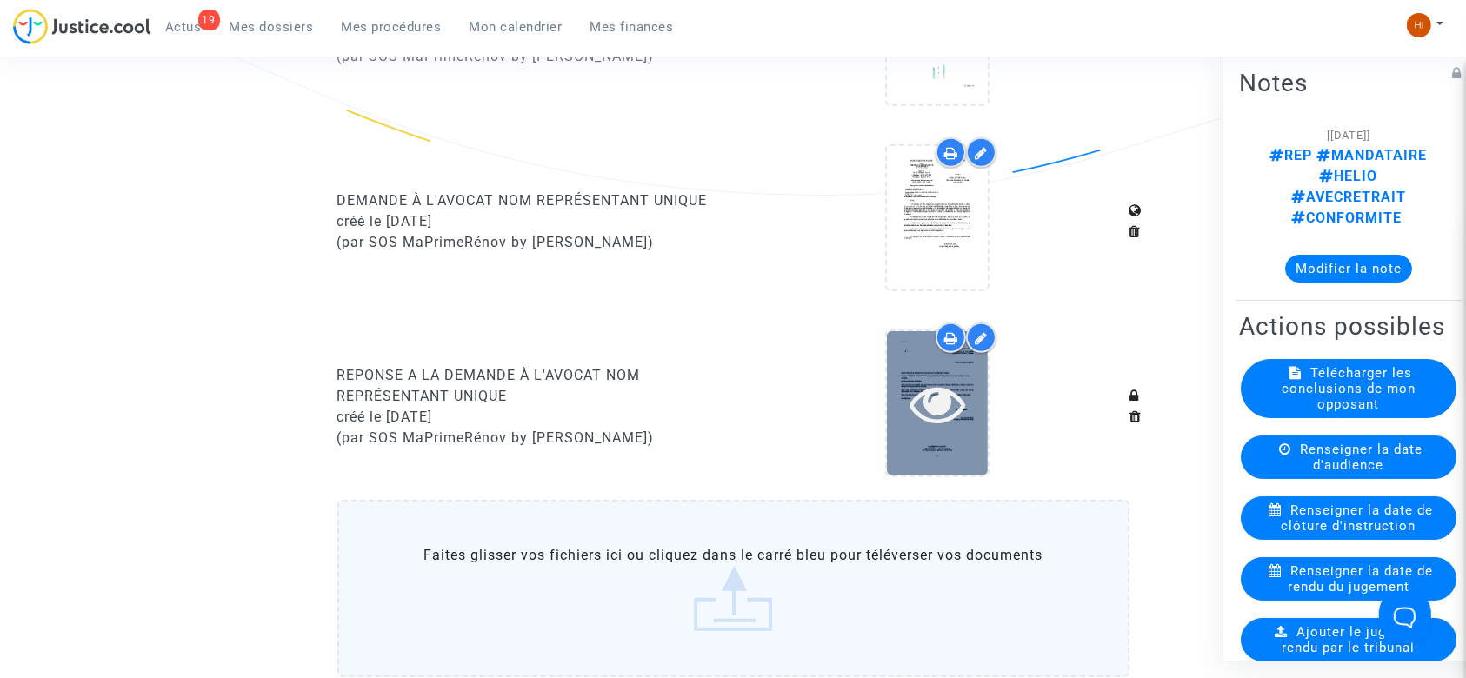
click at [949, 414] on icon at bounding box center [937, 404] width 57 height 56
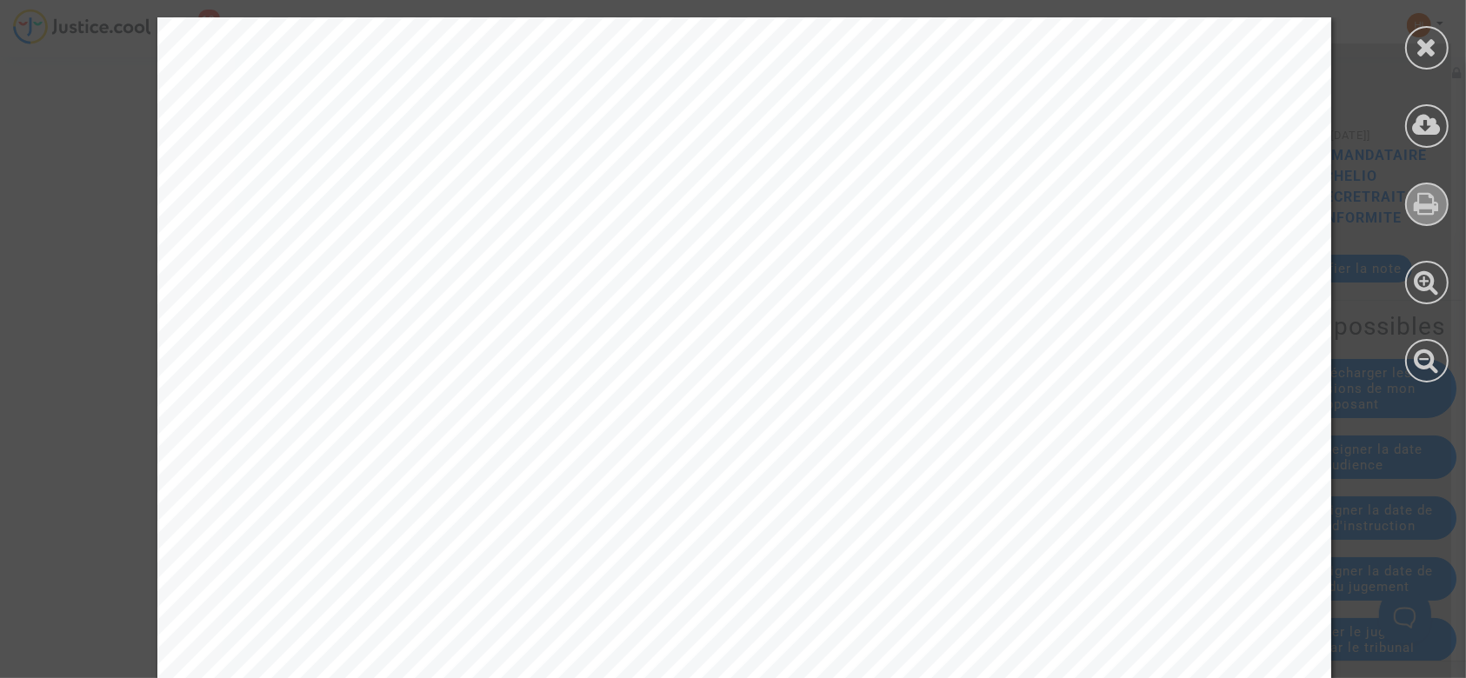
click at [1440, 215] on div at bounding box center [1426, 204] width 43 height 43
drag, startPoint x: 309, startPoint y: 475, endPoint x: 892, endPoint y: 474, distance: 582.5
click at [892, 474] on span "Réponse à la demande à l’avocat nom représentant unique" at bounding box center [631, 475] width 629 height 21
copy span "Réponse à la demande à l’avocat nom représentant uni"
click at [1417, 40] on icon at bounding box center [1427, 47] width 22 height 26
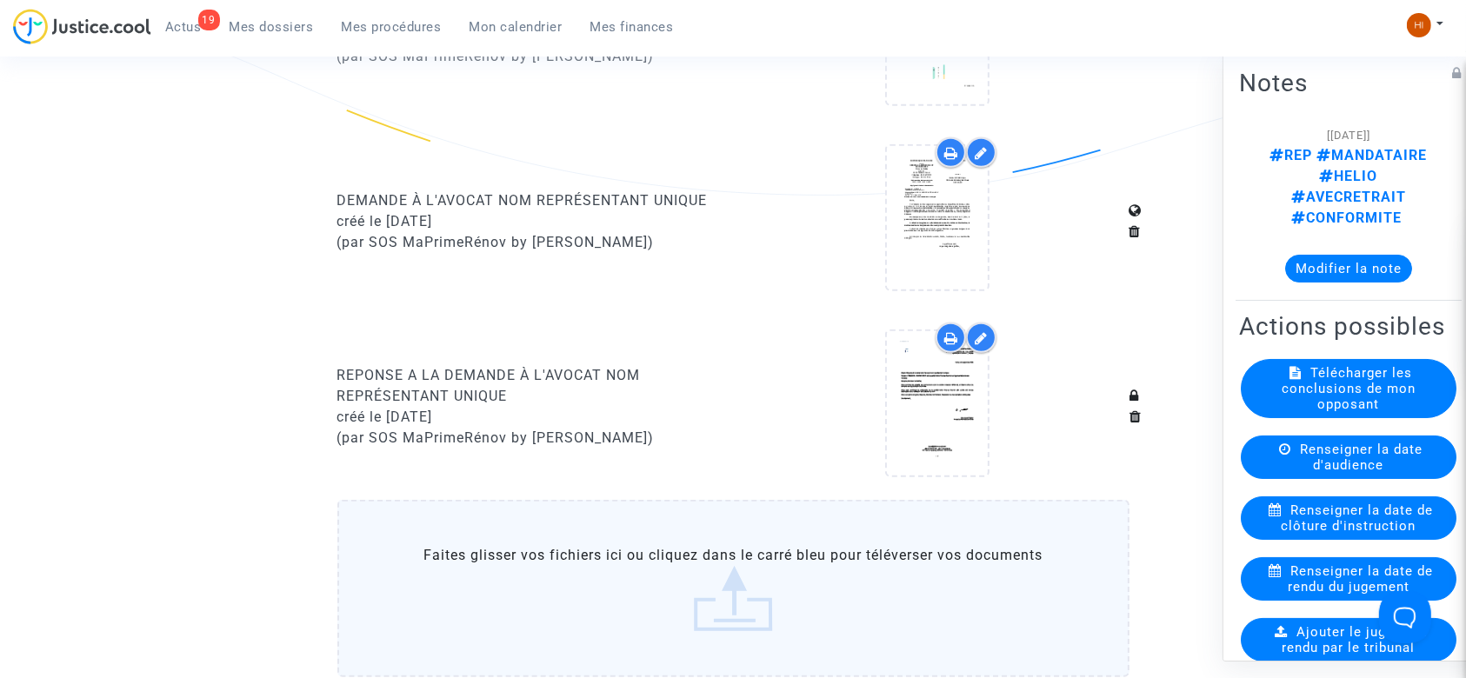
click at [389, 26] on span "Mes procédures" at bounding box center [392, 27] width 100 height 16
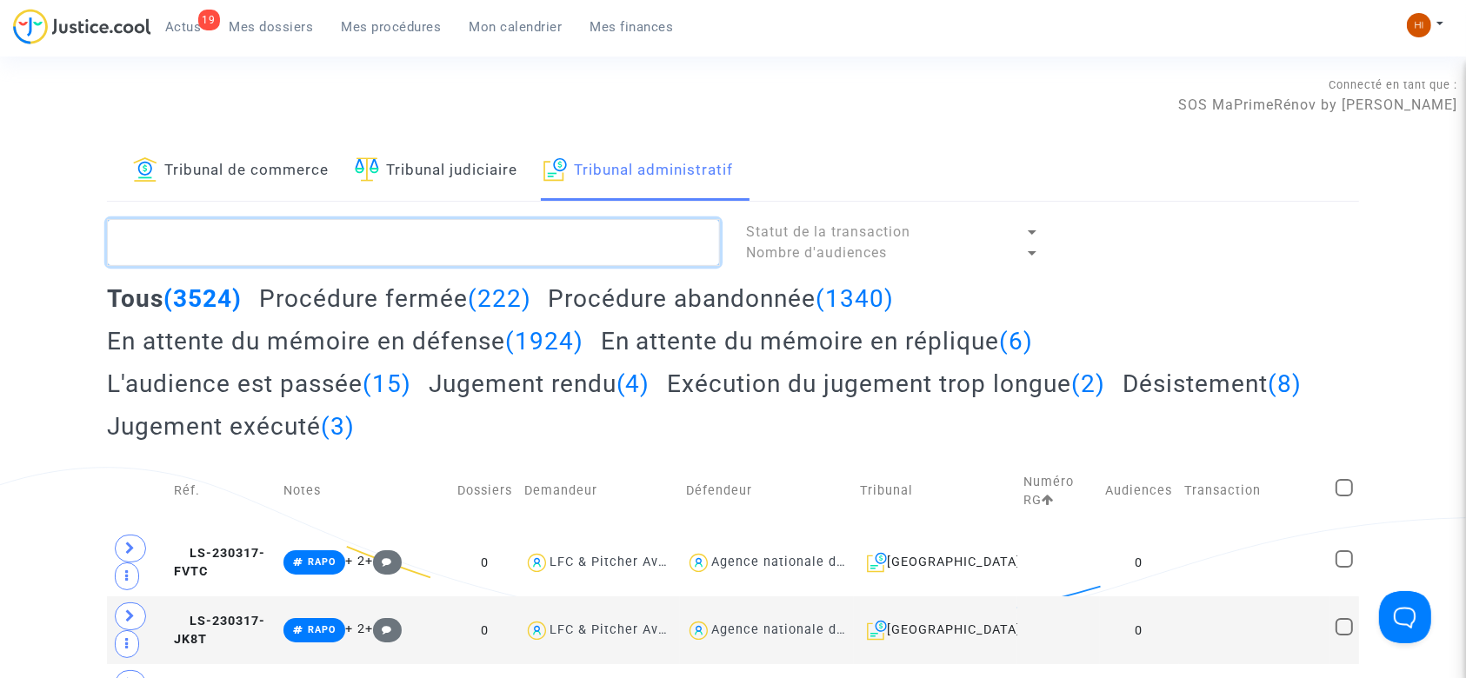
click at [424, 238] on textarea at bounding box center [413, 242] width 613 height 47
paste textarea "GALISKAN [PERSON_NAME]"
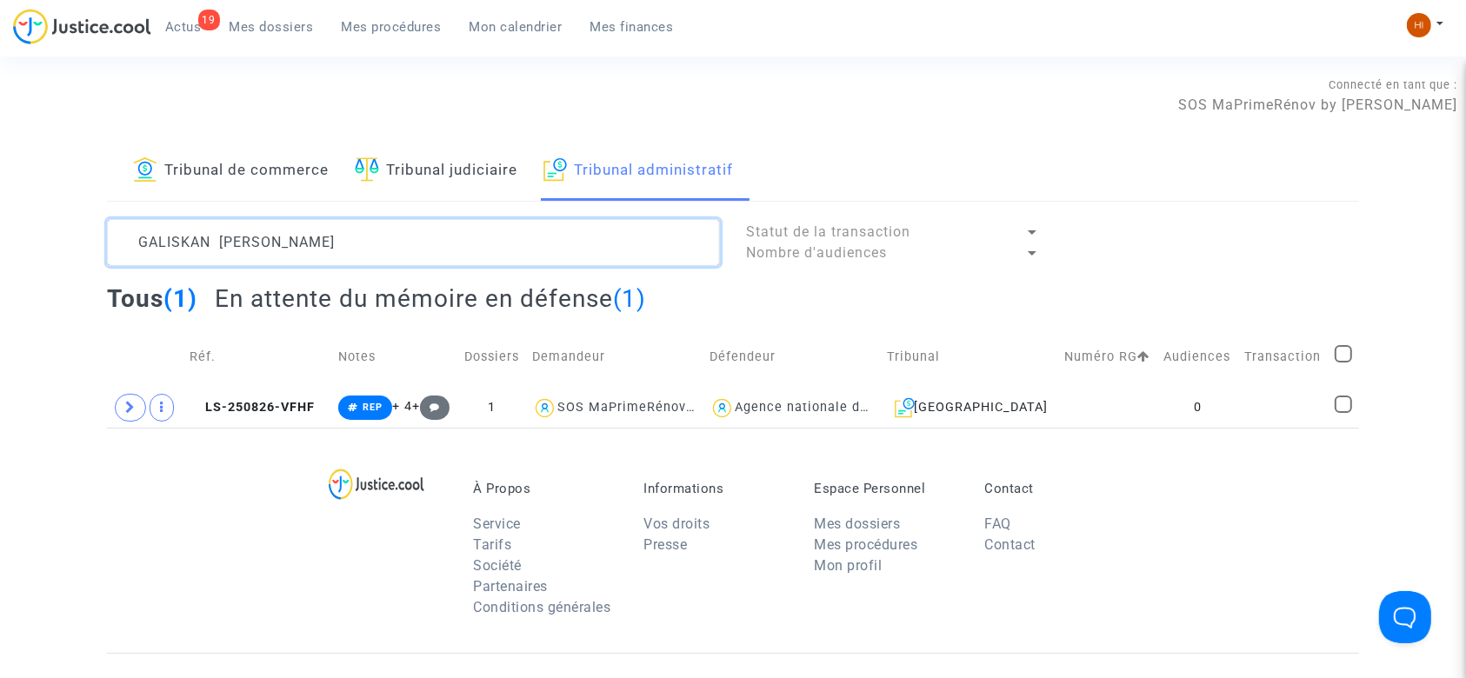
type textarea "GALISKAN [PERSON_NAME]"
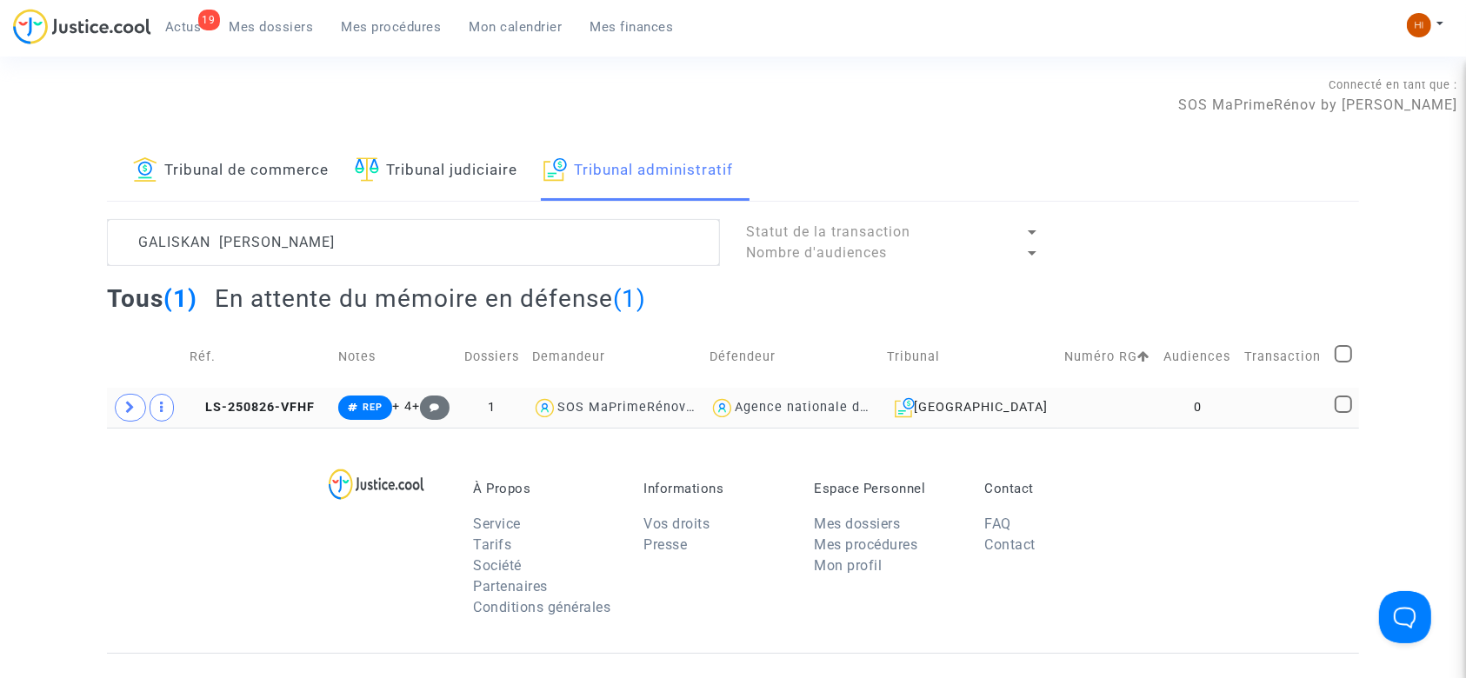
click at [1211, 407] on td "0" at bounding box center [1197, 408] width 81 height 40
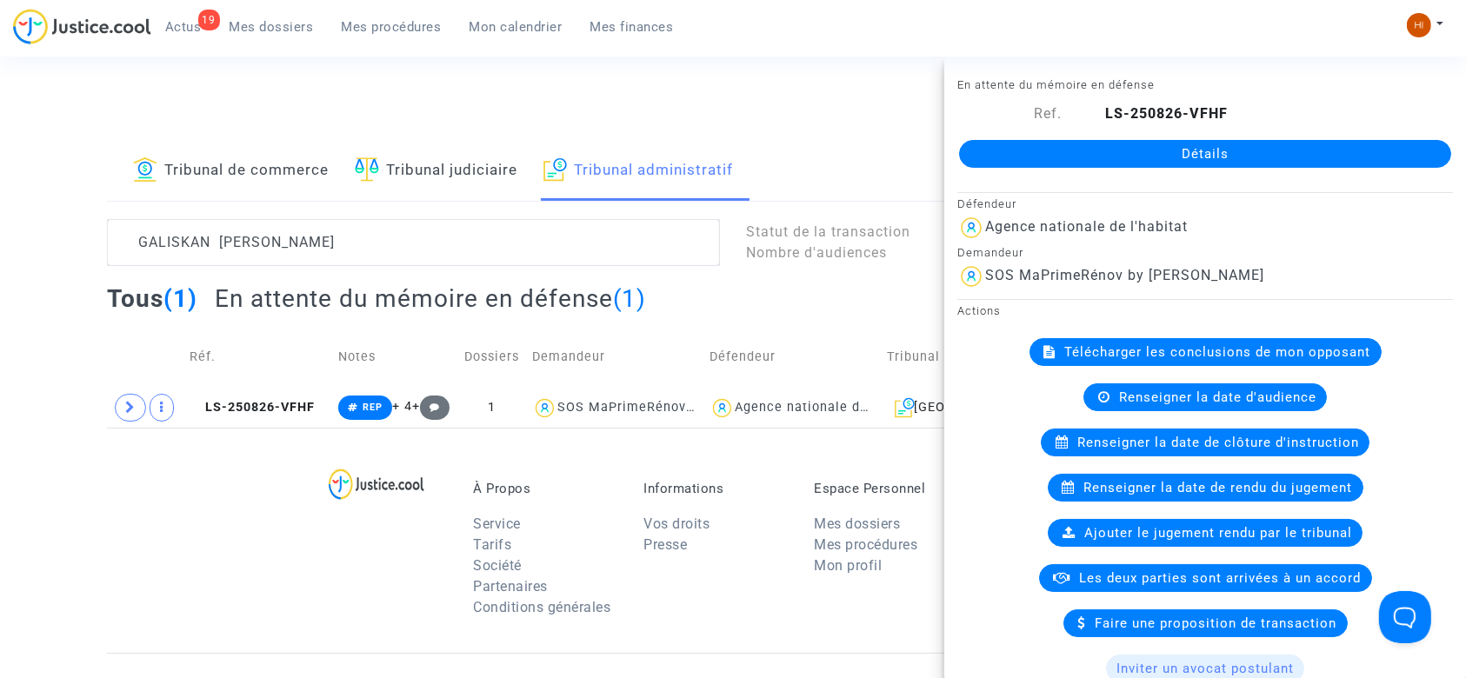
click at [1208, 155] on link "Détails" at bounding box center [1205, 154] width 492 height 28
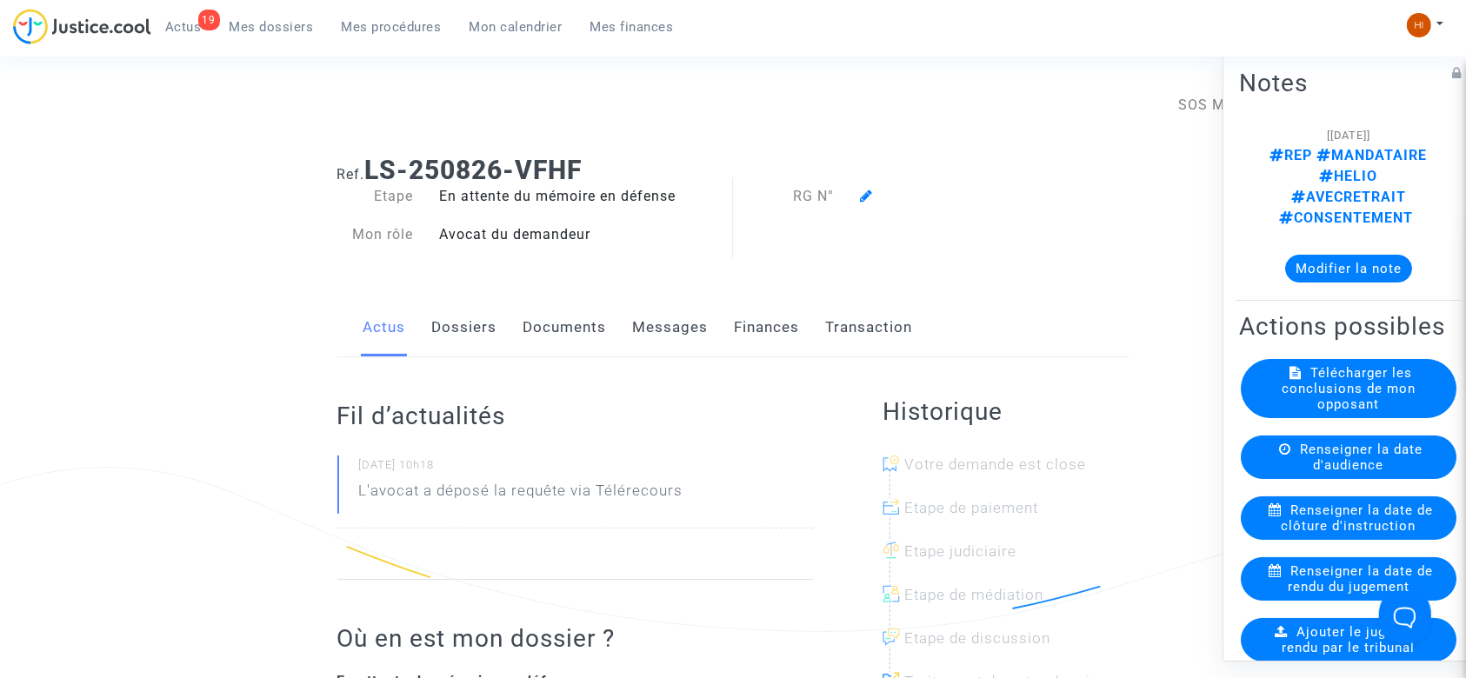
click at [862, 195] on icon at bounding box center [866, 196] width 13 height 14
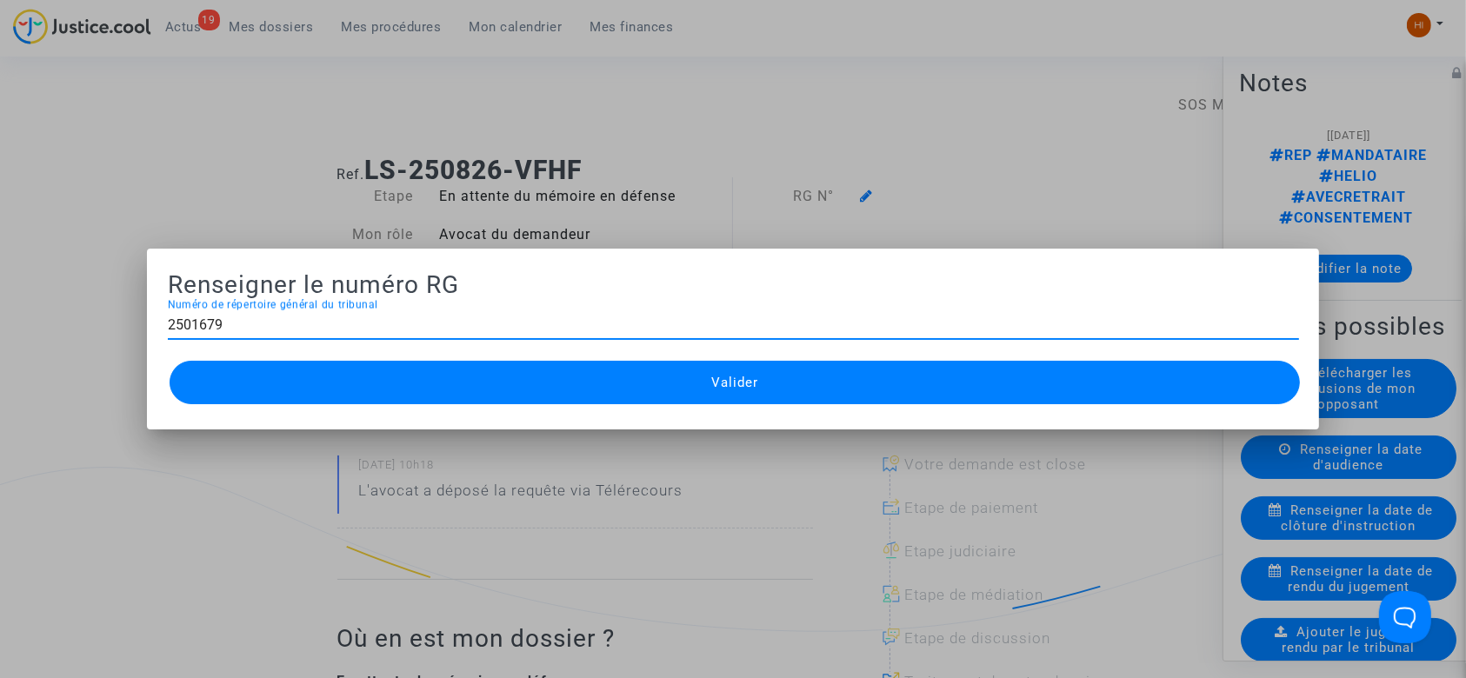
type input "2501679"
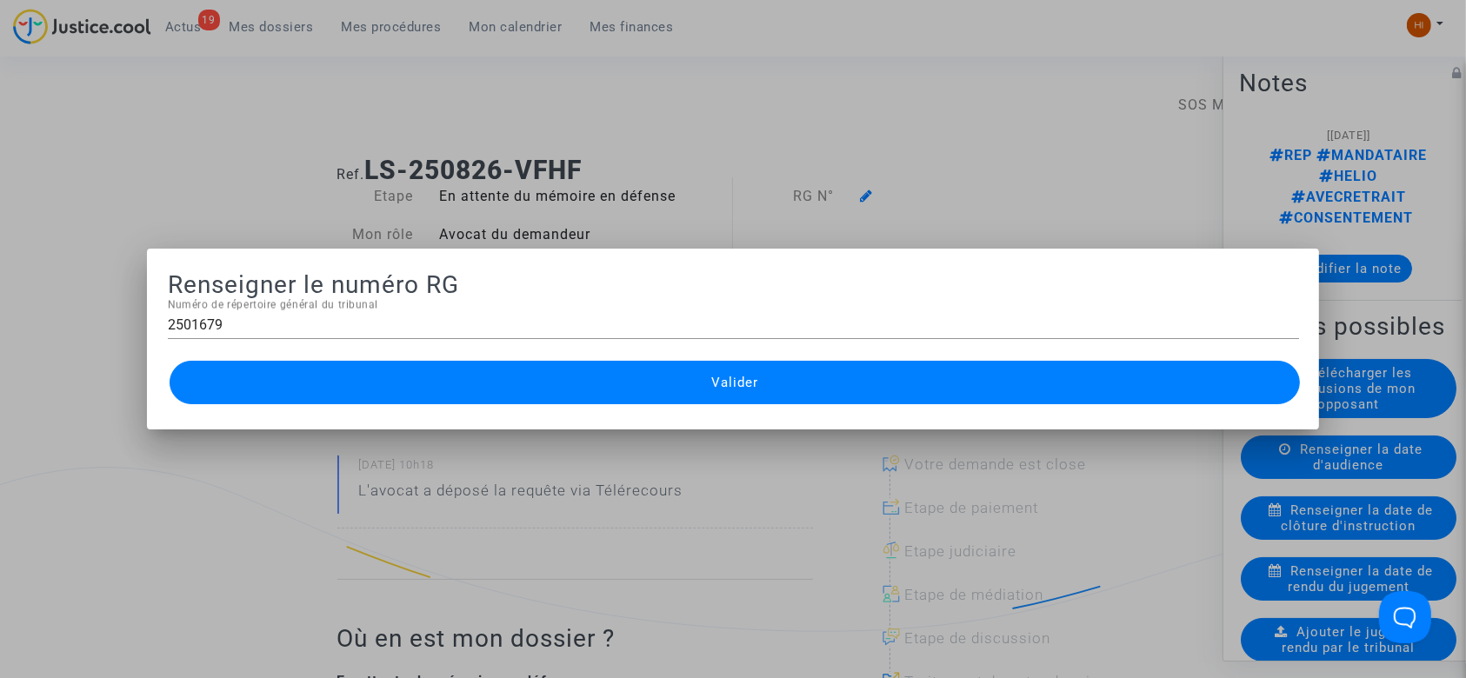
click at [855, 379] on button "Valider" at bounding box center [735, 382] width 1131 height 43
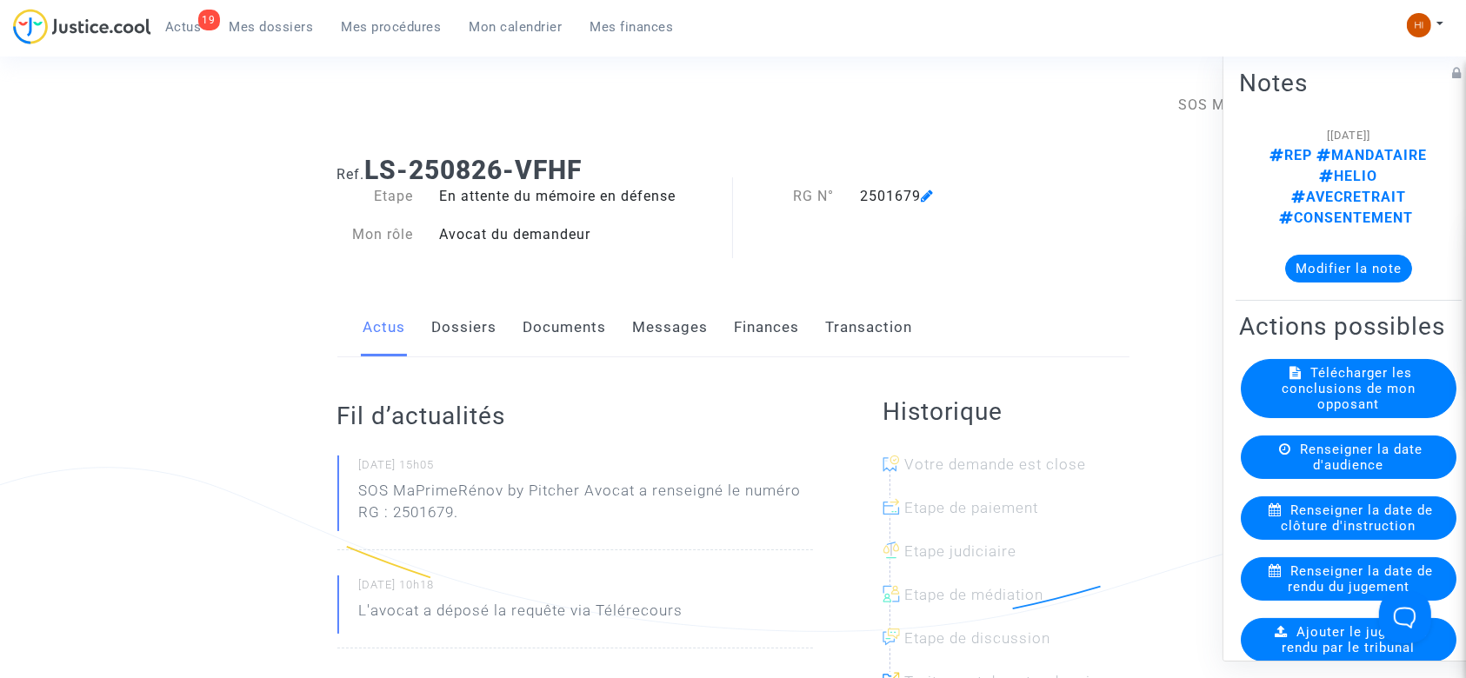
click at [556, 340] on link "Documents" at bounding box center [564, 327] width 83 height 57
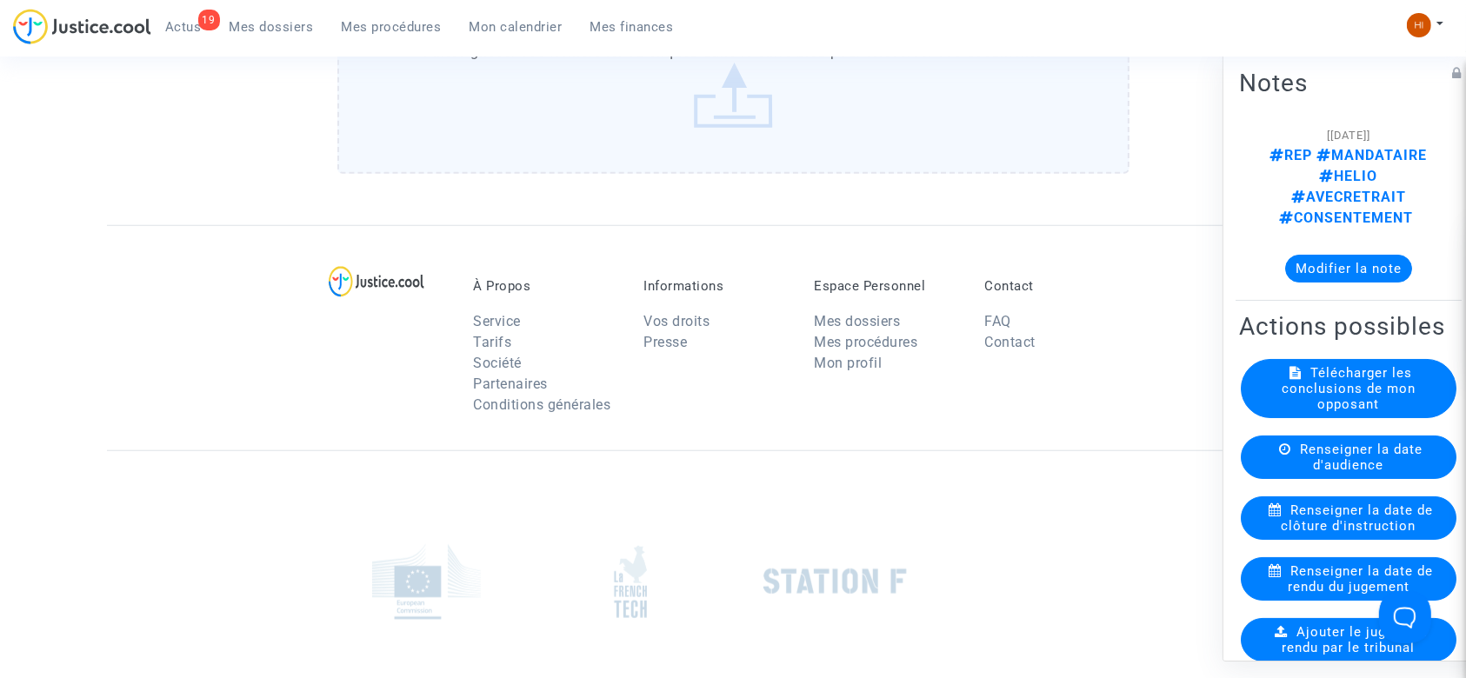
scroll to position [1414, 0]
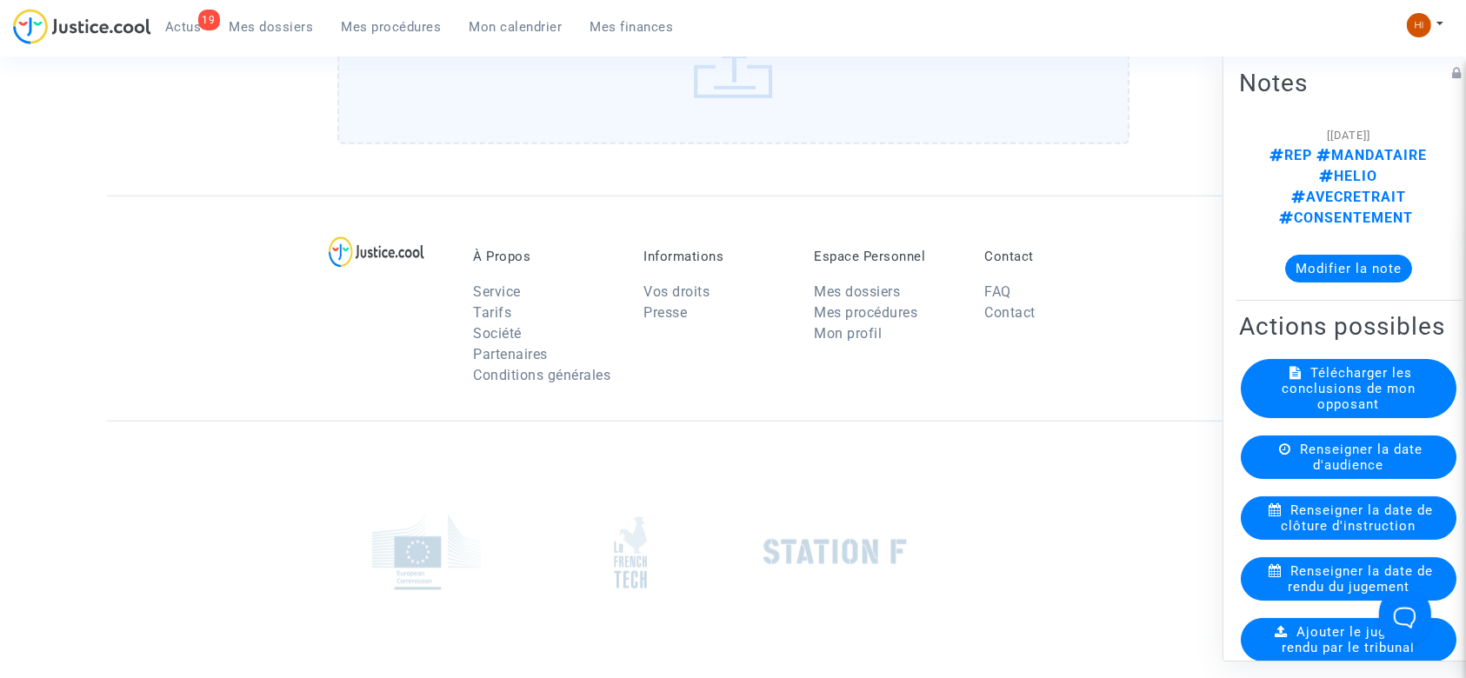
click at [807, 125] on label "Faites glisser vos fichiers ici ou cliquez dans le carré bleu pour téléverser v…" at bounding box center [733, 55] width 792 height 177
click at [0, 0] on input "Faites glisser vos fichiers ici ou cliquez dans le carré bleu pour téléverser v…" at bounding box center [0, 0] width 0 height 0
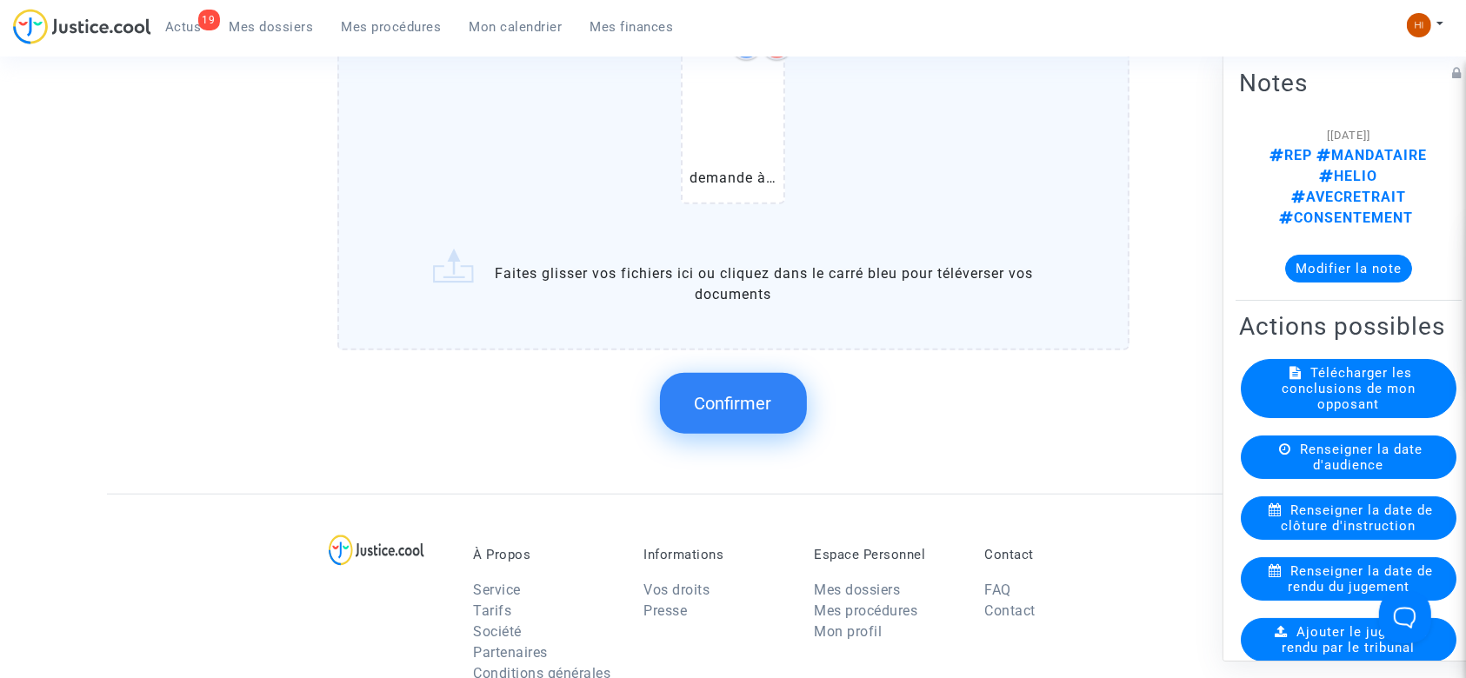
click at [712, 400] on span "Confirmer" at bounding box center [733, 403] width 77 height 21
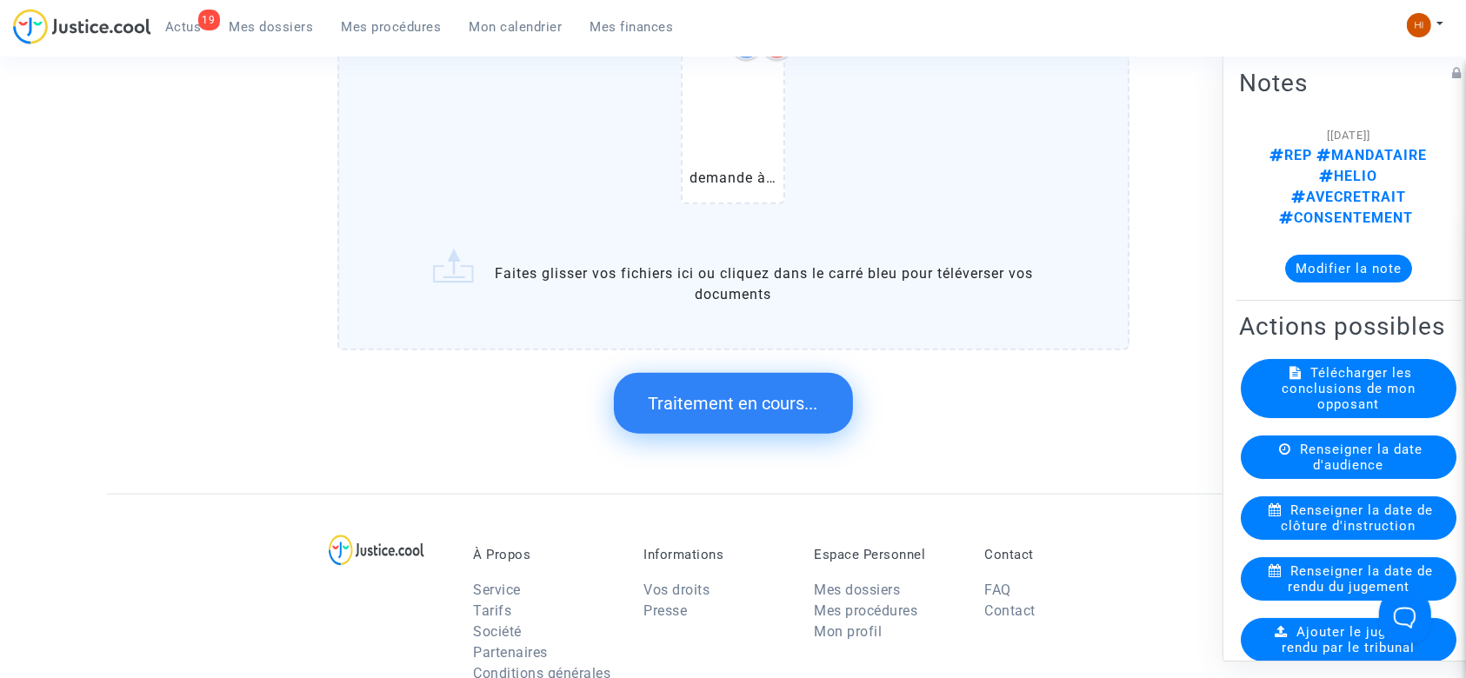
scroll to position [0, 0]
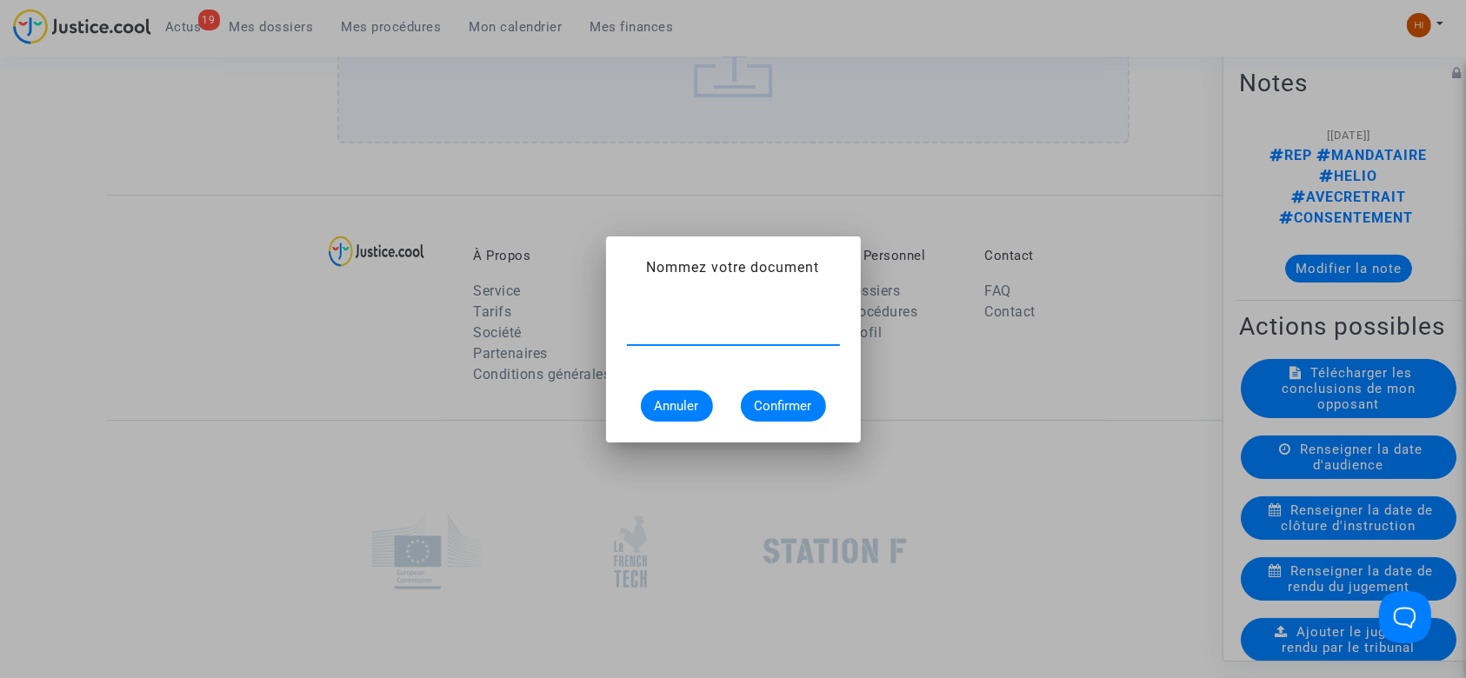
type input ": 2501679"
drag, startPoint x: 714, startPoint y: 336, endPoint x: 591, endPoint y: 337, distance: 122.6
click at [591, 337] on div "Nommez votre document : 2501679 Annuler Confirmer" at bounding box center [733, 339] width 1466 height 678
type input "d"
paste input "DEMANDE À L'AVOCAT NOM REPRÉSENTANT UNIQUE"
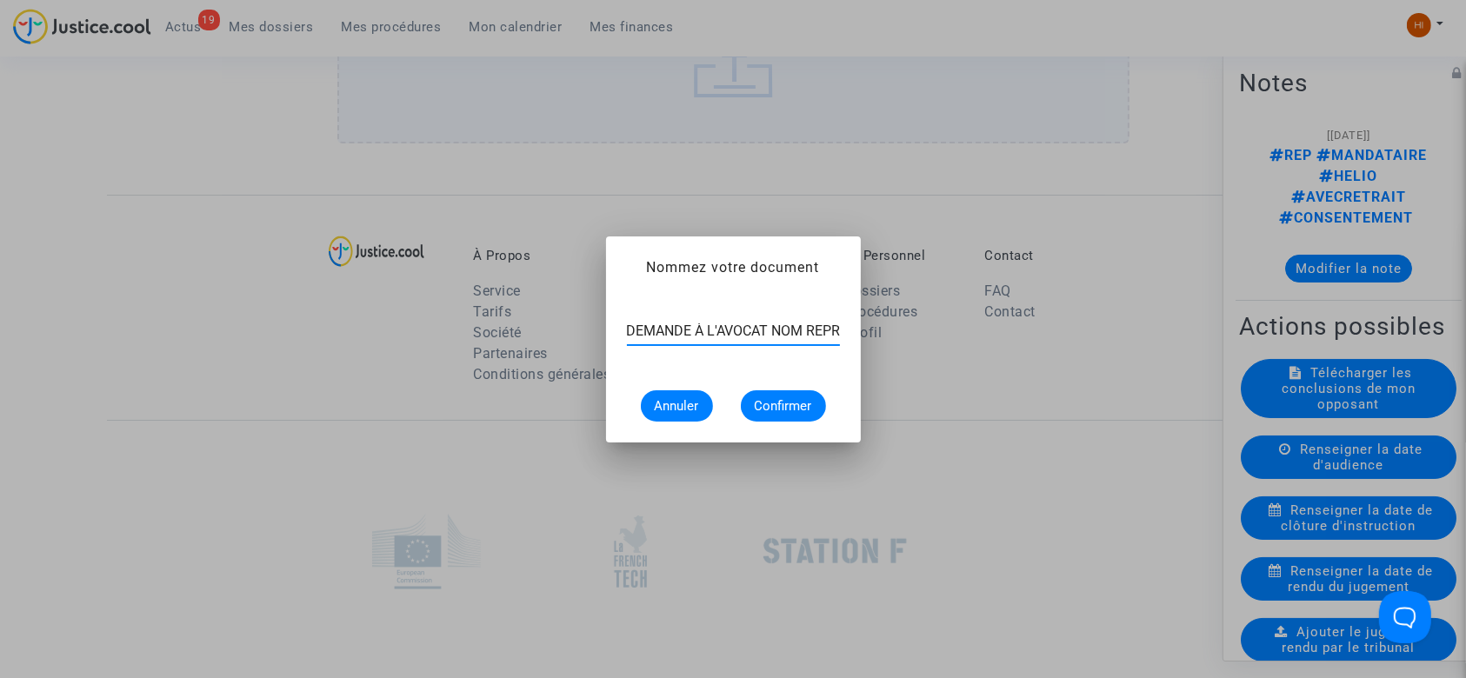
scroll to position [0, 122]
type input "DEMANDE À L'AVOCAT NOM REPRÉSENTANT UNIQUE"
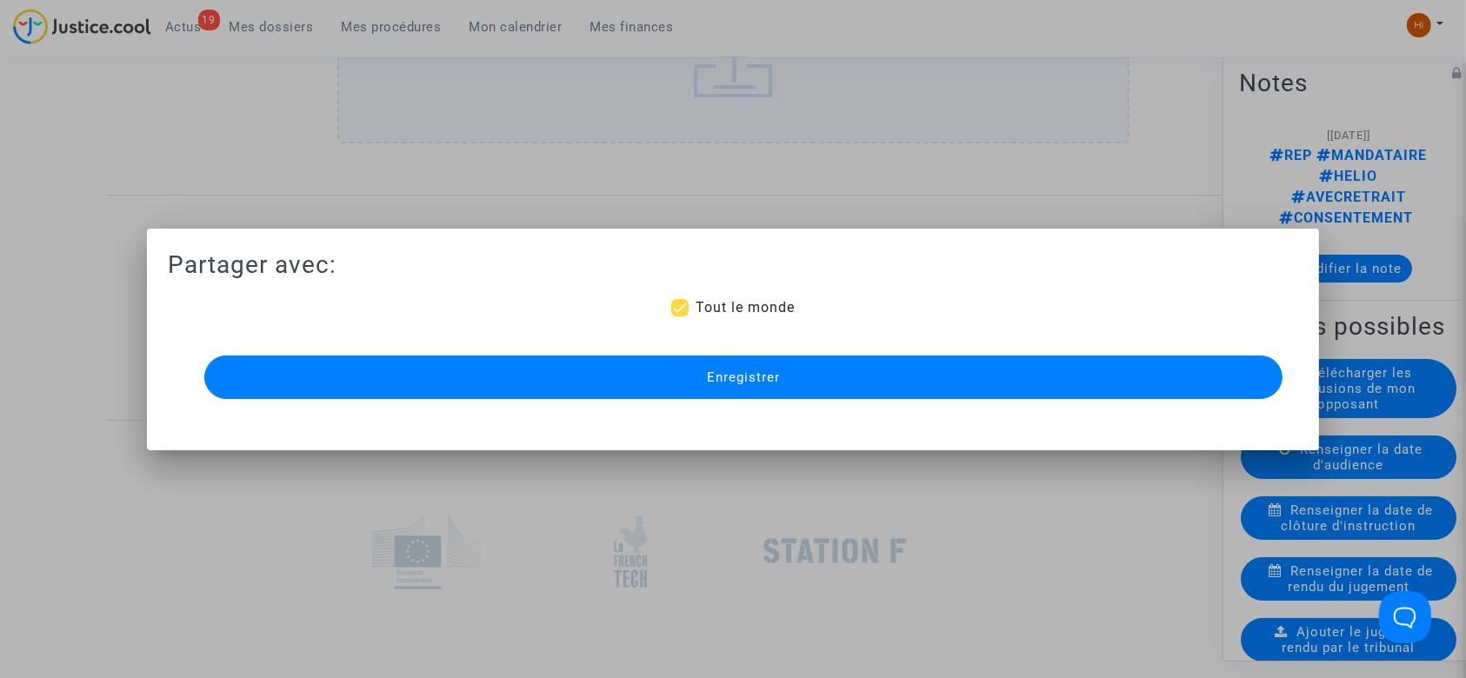
click at [611, 368] on button "Enregistrer" at bounding box center [743, 377] width 1079 height 43
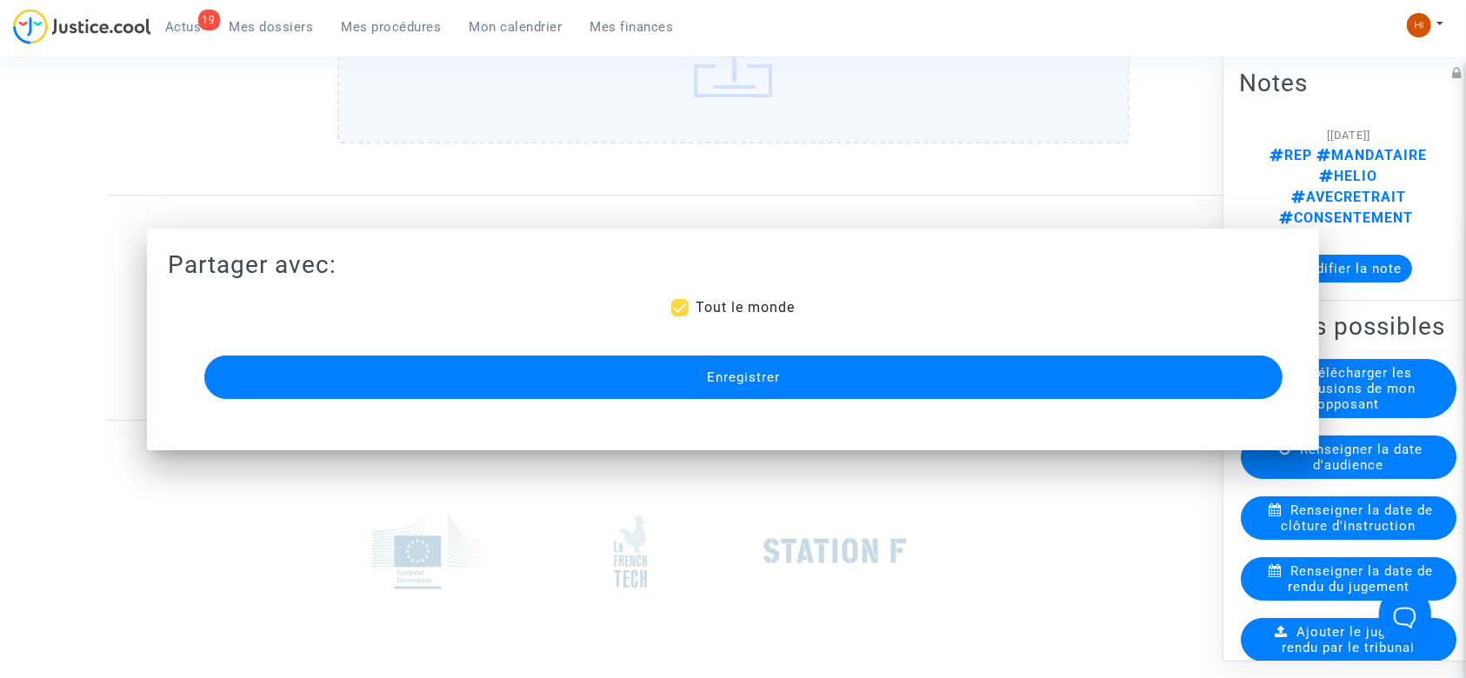
scroll to position [1414, 0]
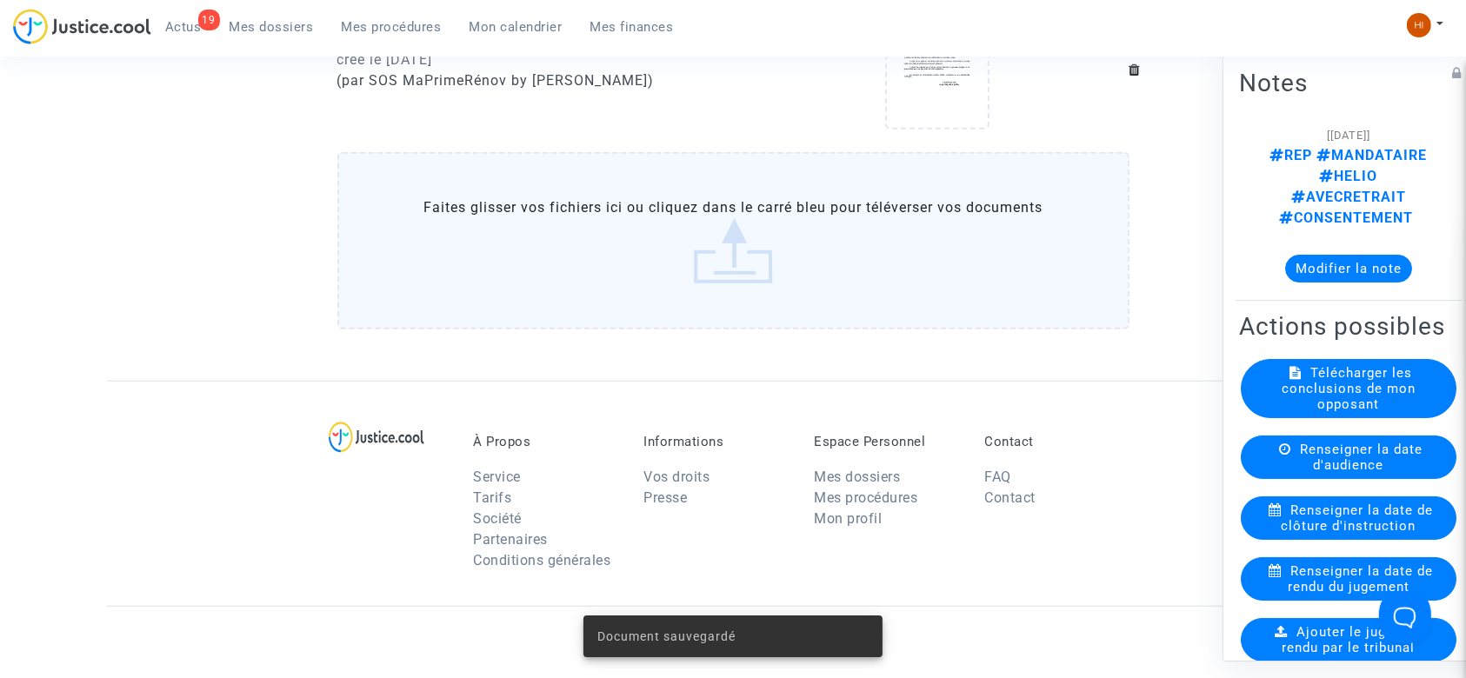
click at [1454, 339] on div "Notes [[DATE]] REP MANDATAIRE HELIO AVECRETRAIT CONSENTEMENT Modifier la note A…" at bounding box center [1352, 356] width 261 height 610
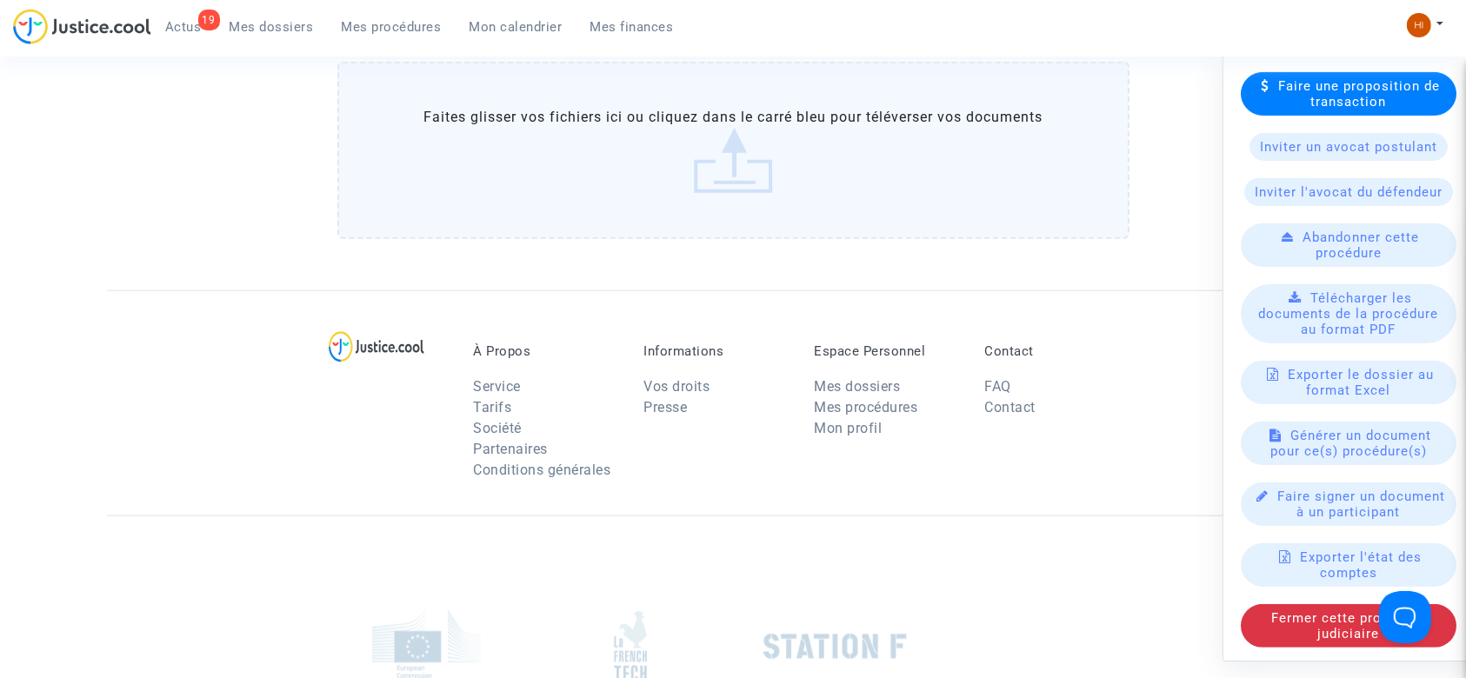
scroll to position [1507, 0]
click at [1321, 428] on span "Générer un document pour ce(s) procédure(s)" at bounding box center [1351, 443] width 162 height 31
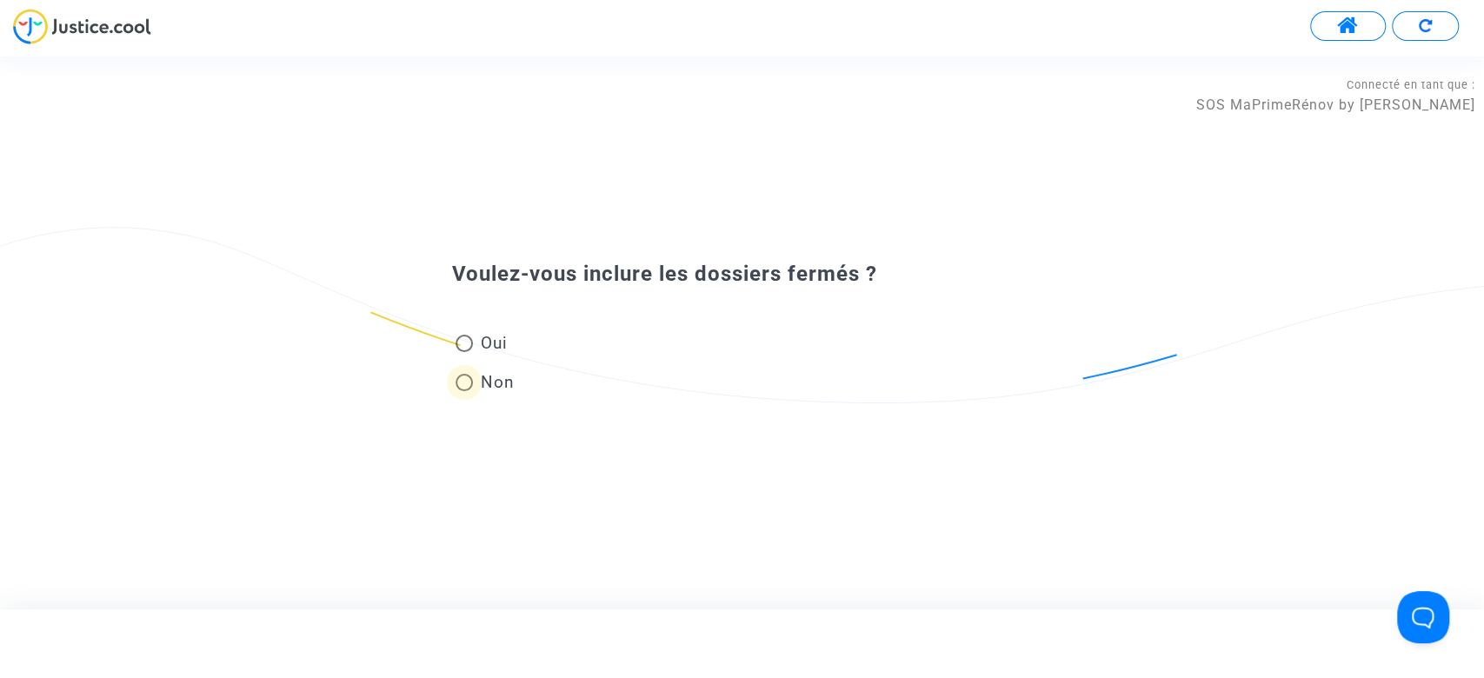
click at [486, 375] on span "Non" at bounding box center [493, 381] width 41 height 23
click at [464, 391] on input "Non" at bounding box center [463, 391] width 1 height 1
radio input "true"
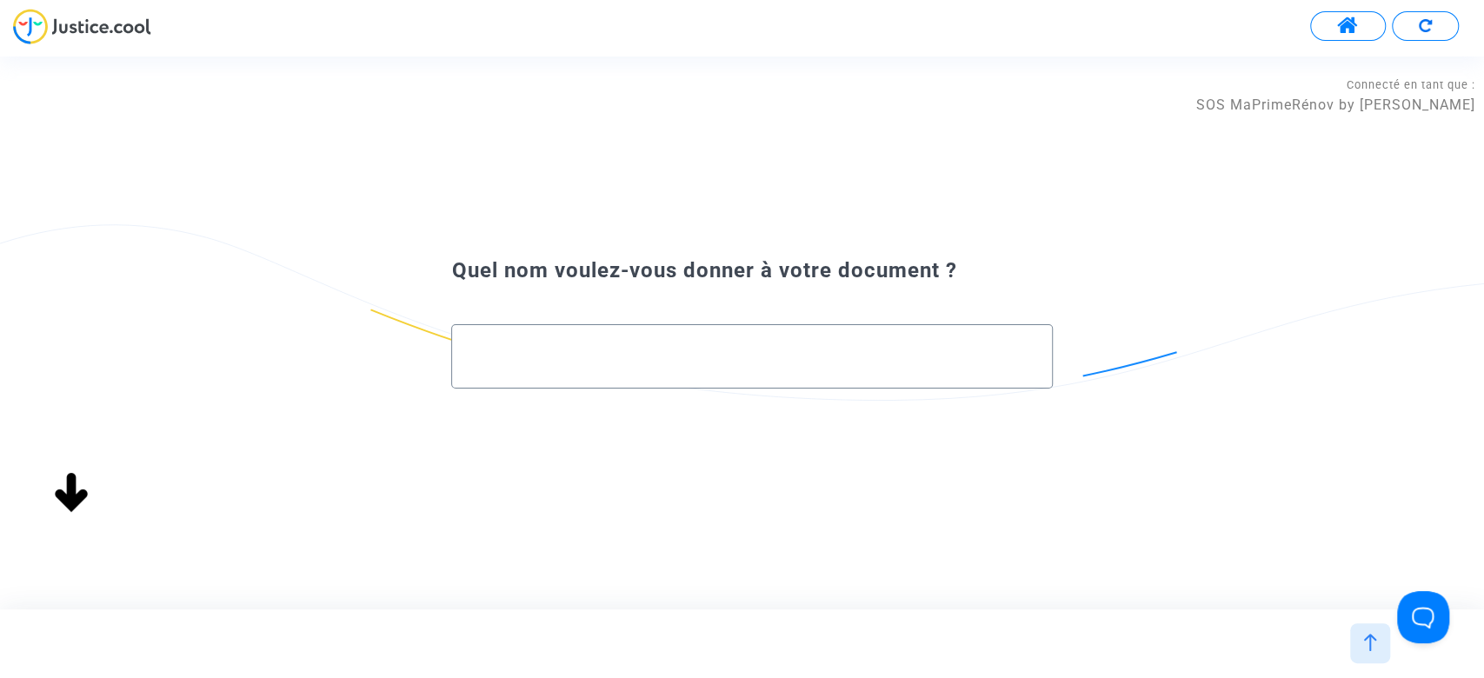
paste input "DEMANDE À L'AVOCAT NOM REPRÉSENTANT UNIQUE"
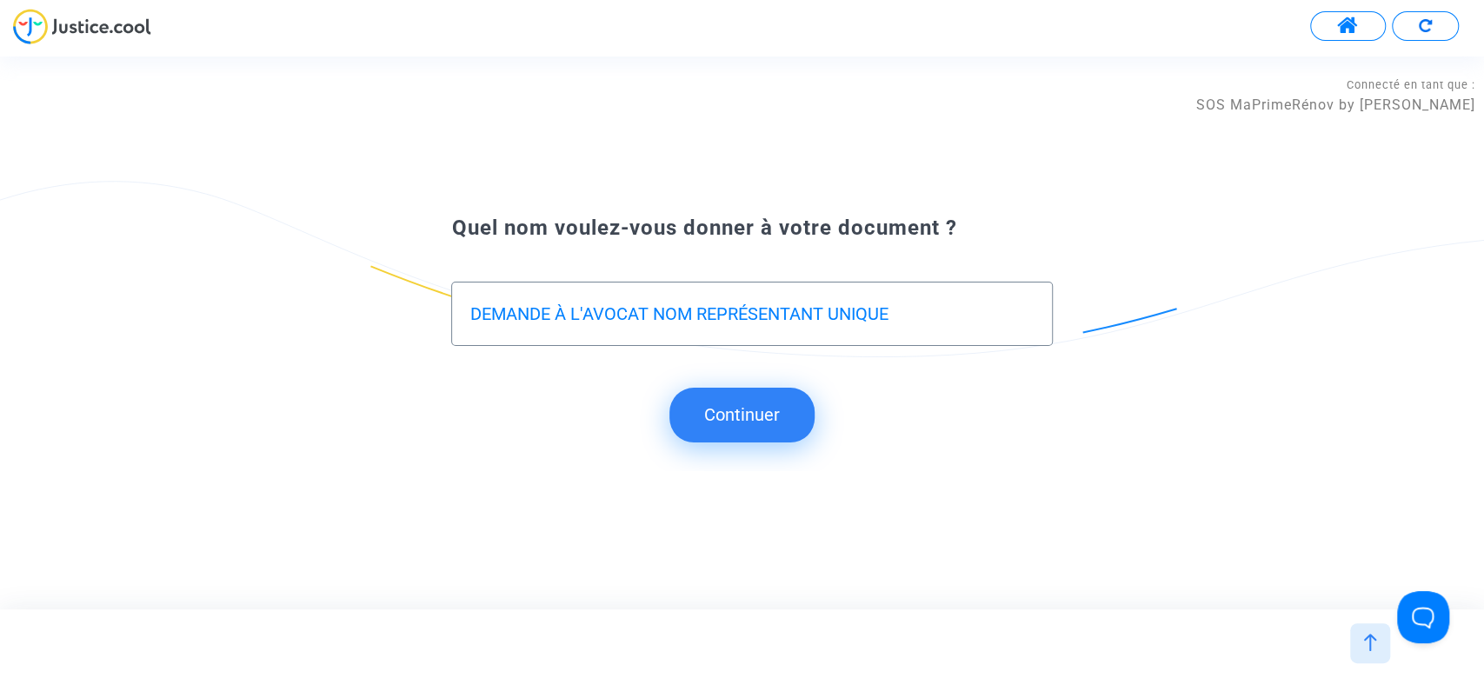
click at [473, 306] on input "DEMANDE À L'AVOCAT NOM REPRÉSENTANT UNIQUE" at bounding box center [751, 314] width 564 height 20
type input "REPONSE A LA DEMANDE À L'AVOCAT NOM REPRÉSENTANT UNIQUE"
click at [744, 421] on button "Continuer" at bounding box center [741, 415] width 145 height 54
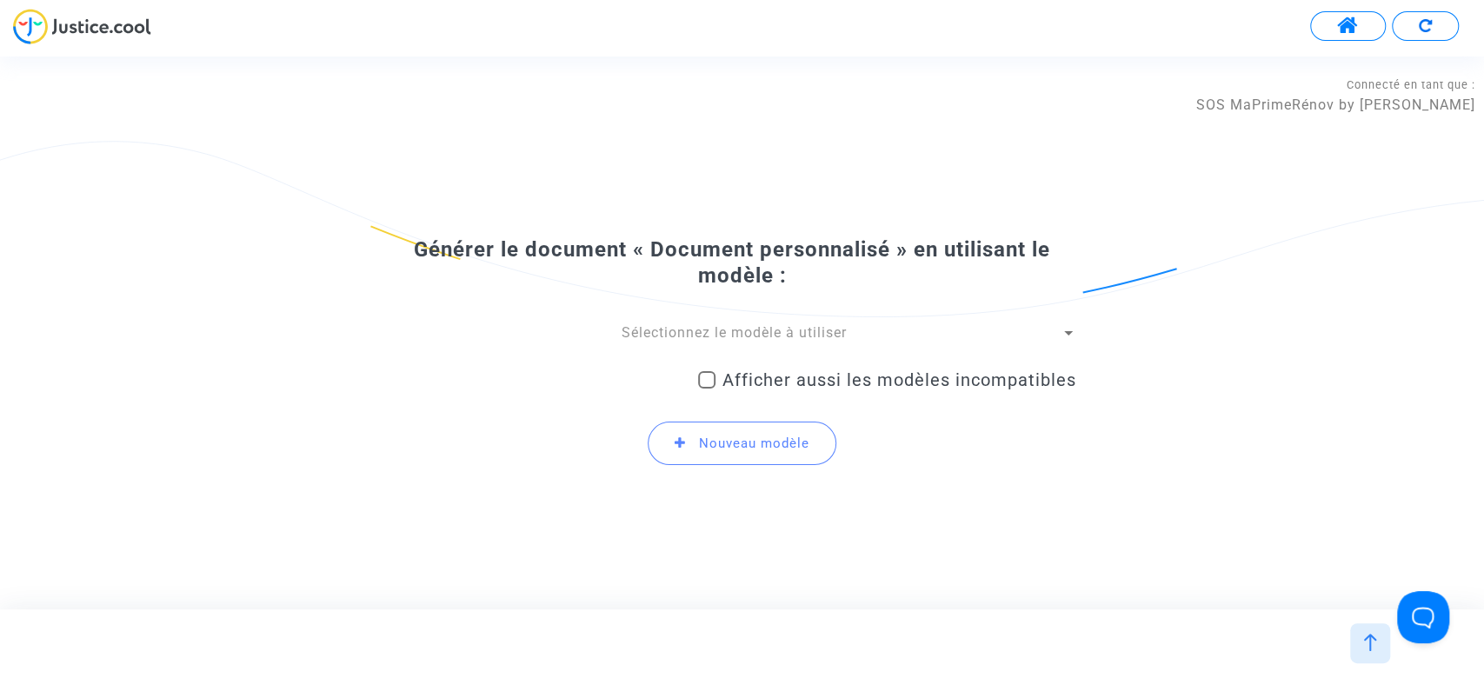
click at [709, 332] on span "Sélectionnez le modèle à utiliser" at bounding box center [734, 332] width 225 height 17
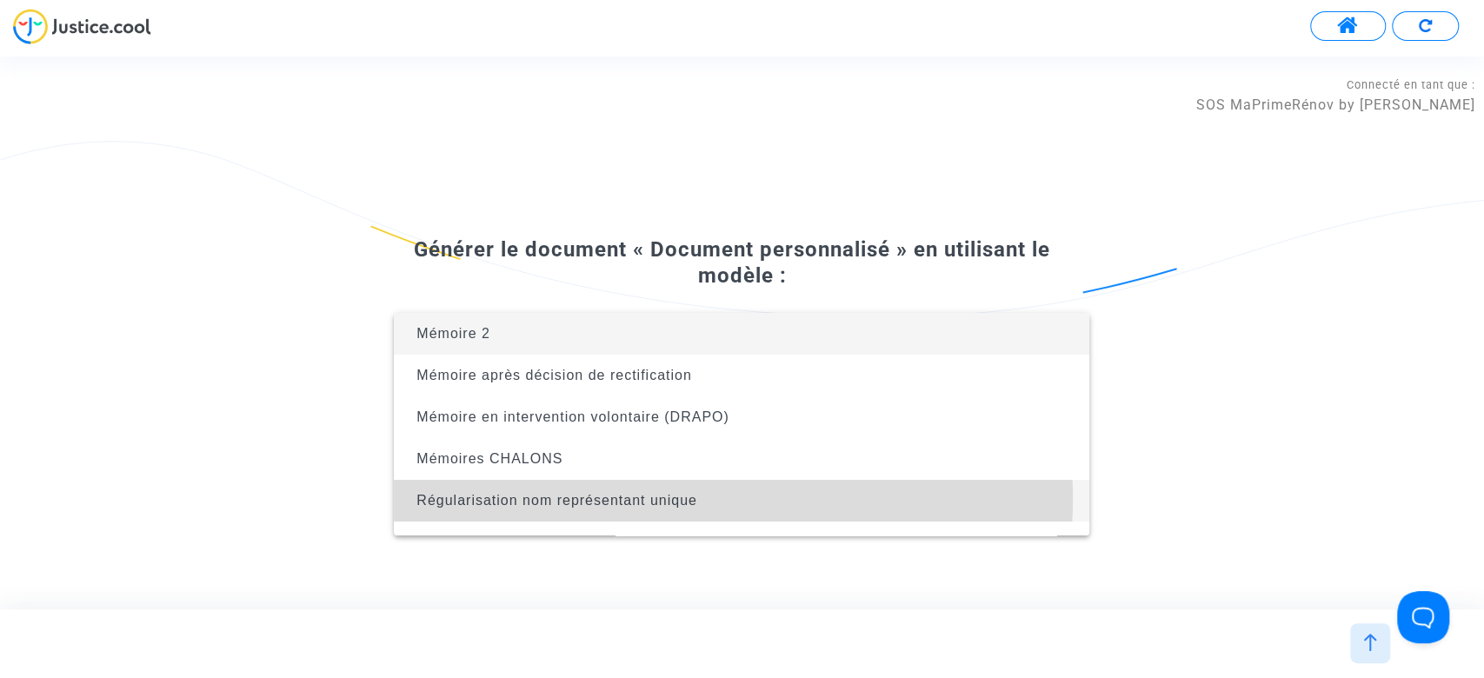
click at [680, 499] on span "Régularisation nom représentant unique" at bounding box center [556, 500] width 281 height 15
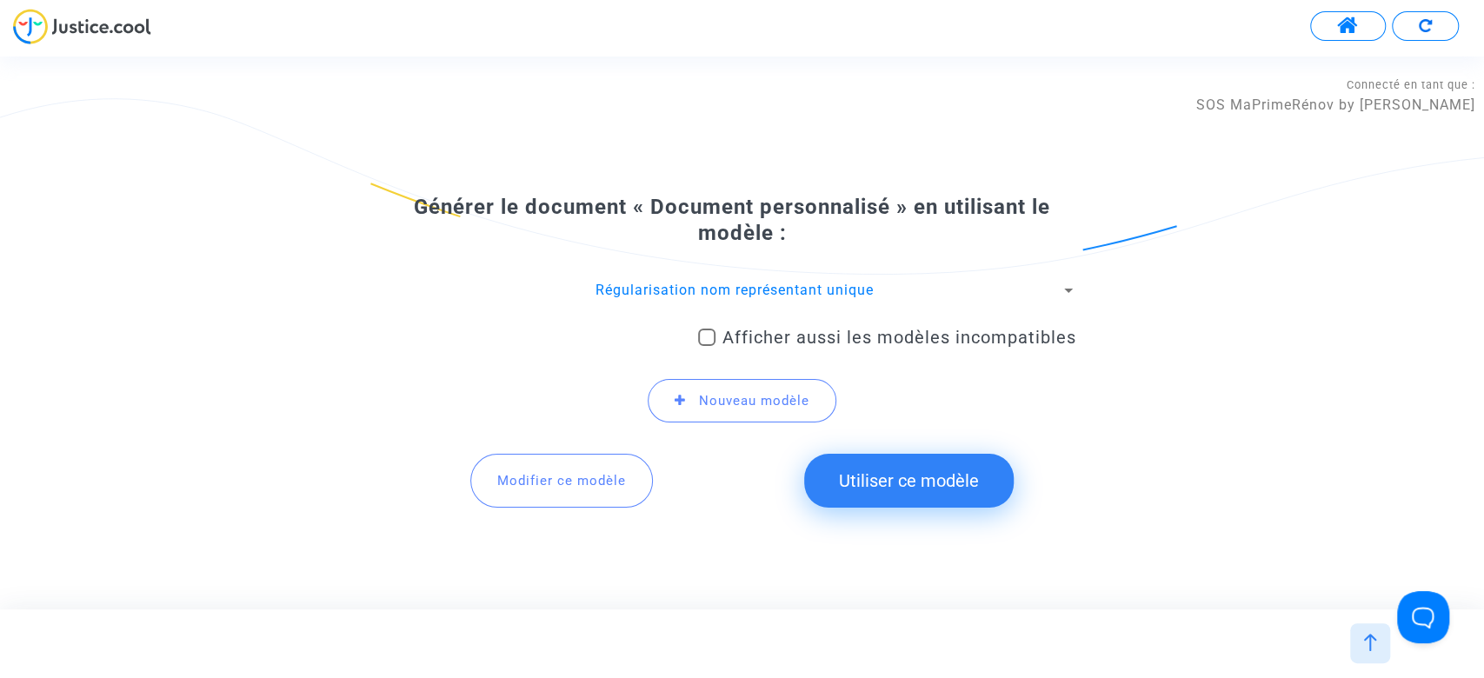
click at [868, 482] on button "Utiliser ce modèle" at bounding box center [909, 481] width 210 height 54
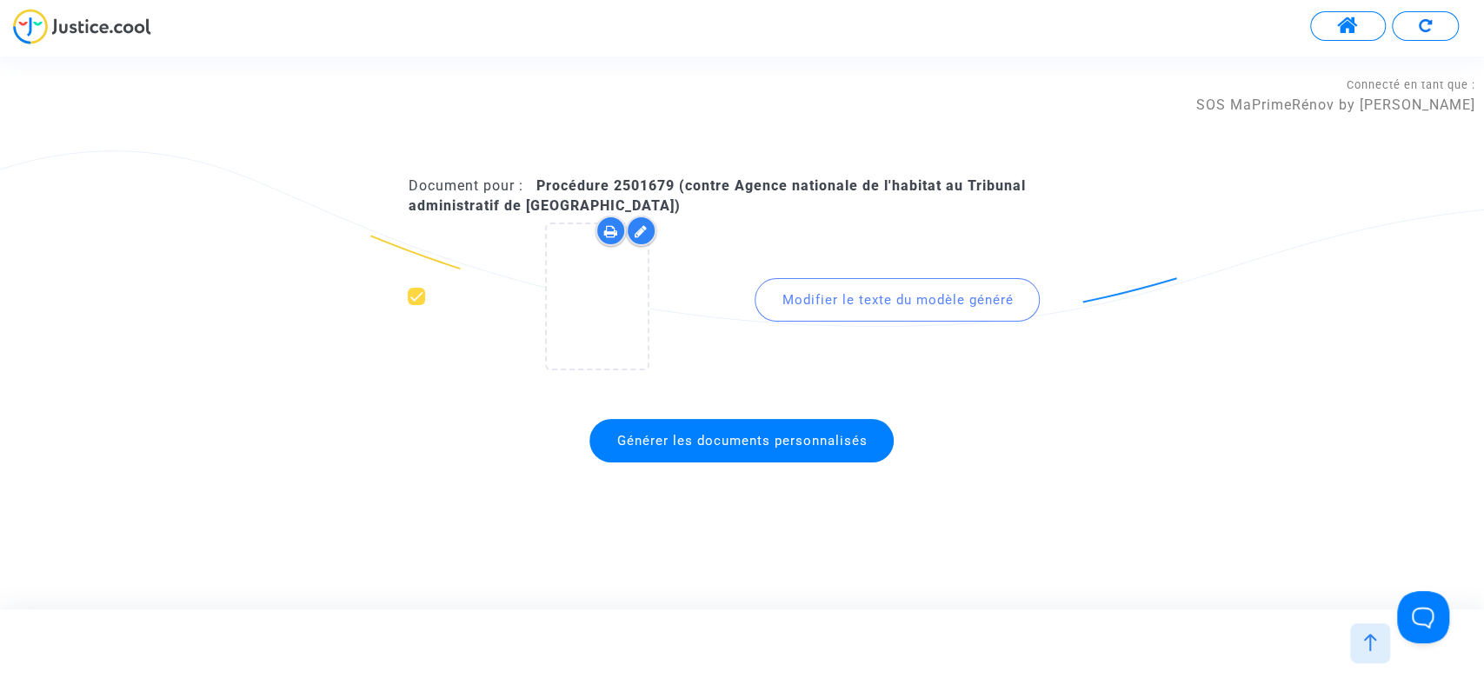
drag, startPoint x: 675, startPoint y: 185, endPoint x: 605, endPoint y: 184, distance: 69.6
click at [605, 184] on b "Procédure 2501679 (contre Agence nationale de l'habitat au Tribunal administrat…" at bounding box center [716, 195] width 617 height 36
copy b "2501679"
click at [742, 434] on span "Générer les documents personnalisés" at bounding box center [741, 441] width 250 height 16
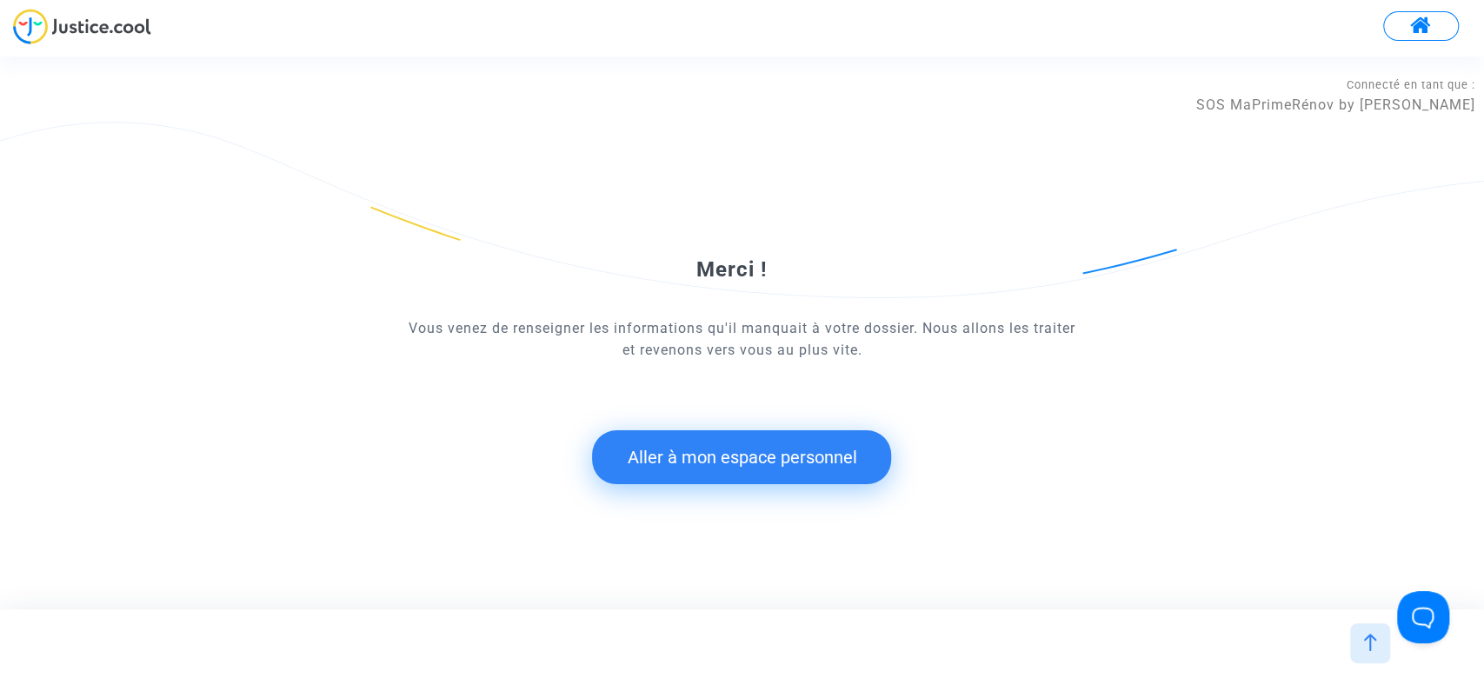
click at [727, 462] on button "Aller à mon espace personnel" at bounding box center [741, 457] width 299 height 54
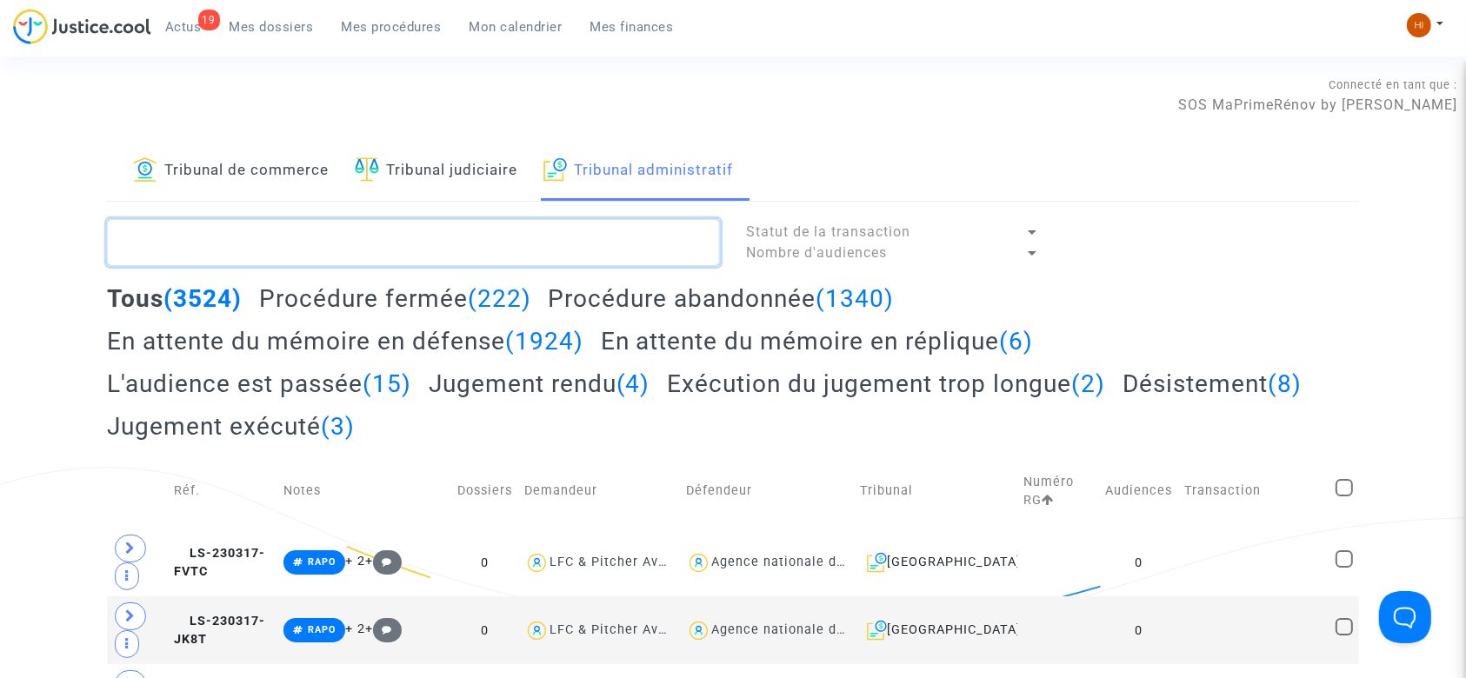
click at [469, 228] on textarea at bounding box center [413, 242] width 613 height 47
paste textarea "2501679"
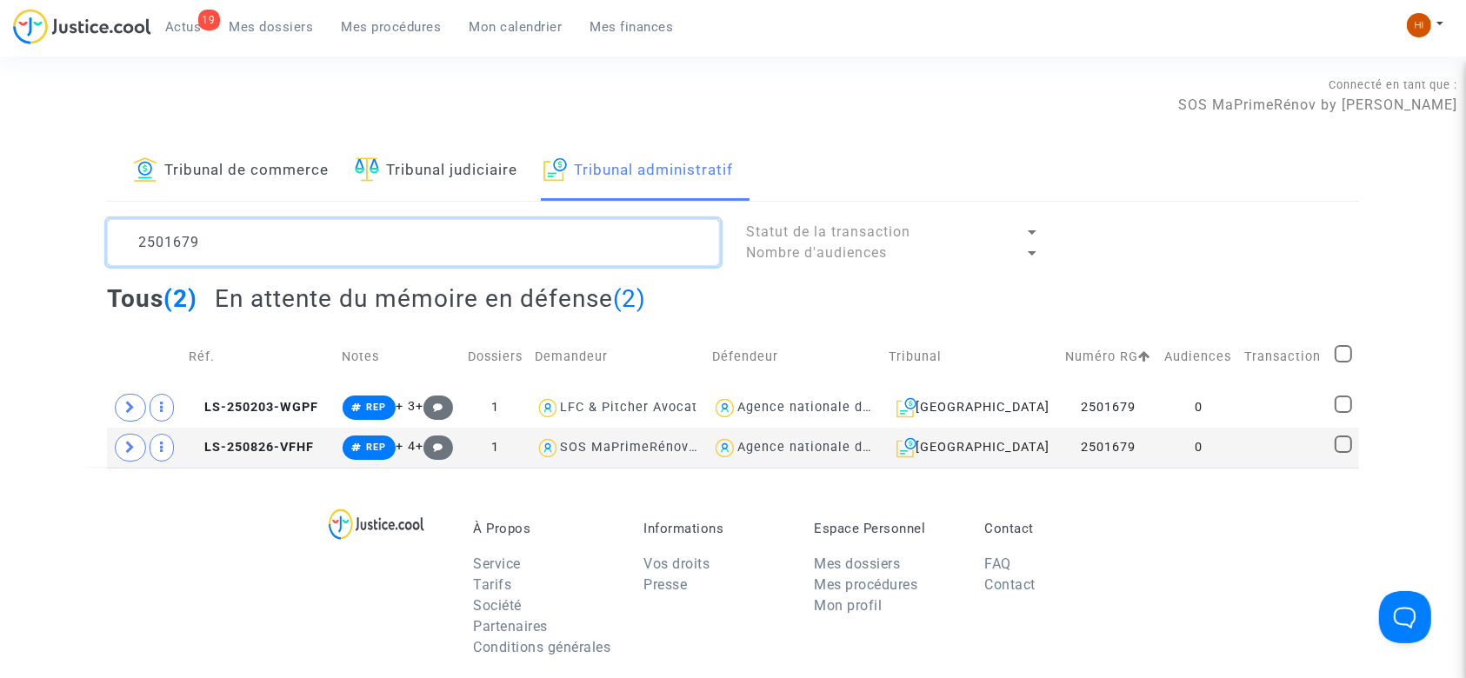
type textarea "2501679"
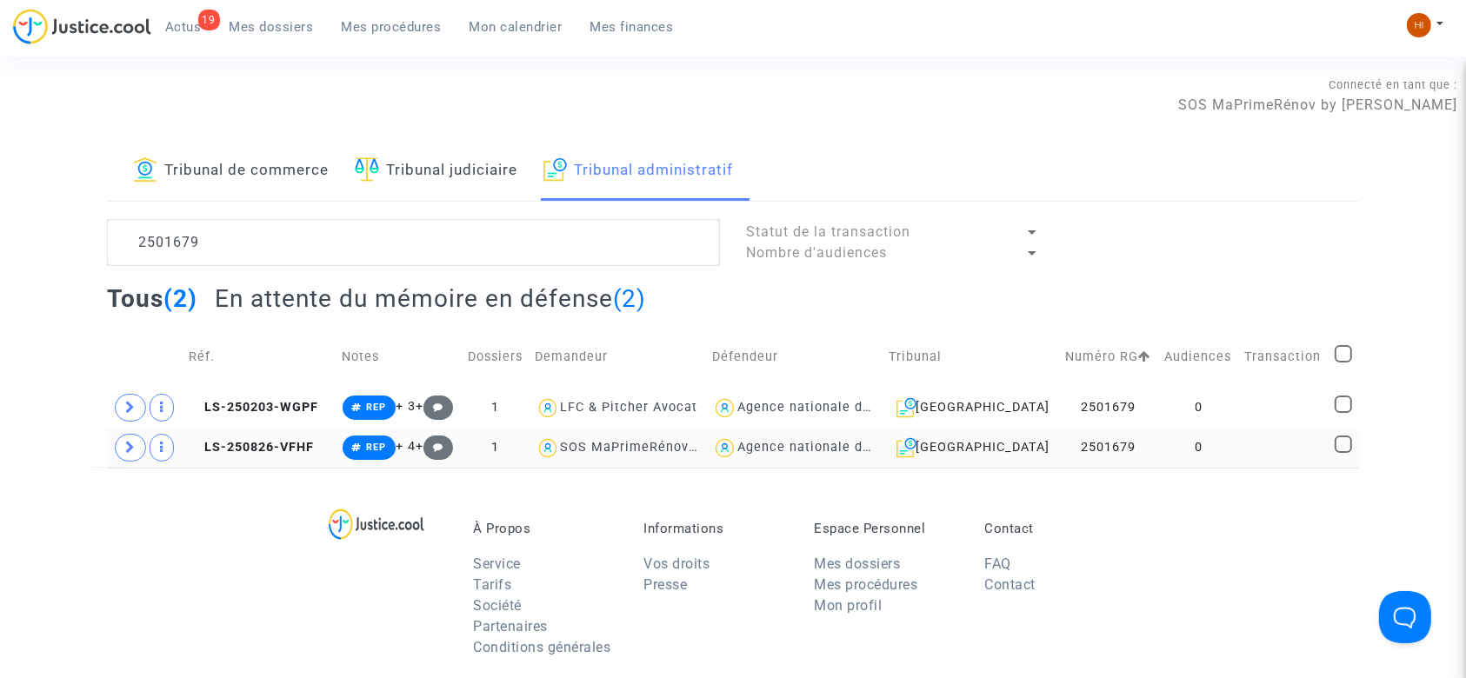
click at [1174, 447] on td "0" at bounding box center [1198, 448] width 81 height 40
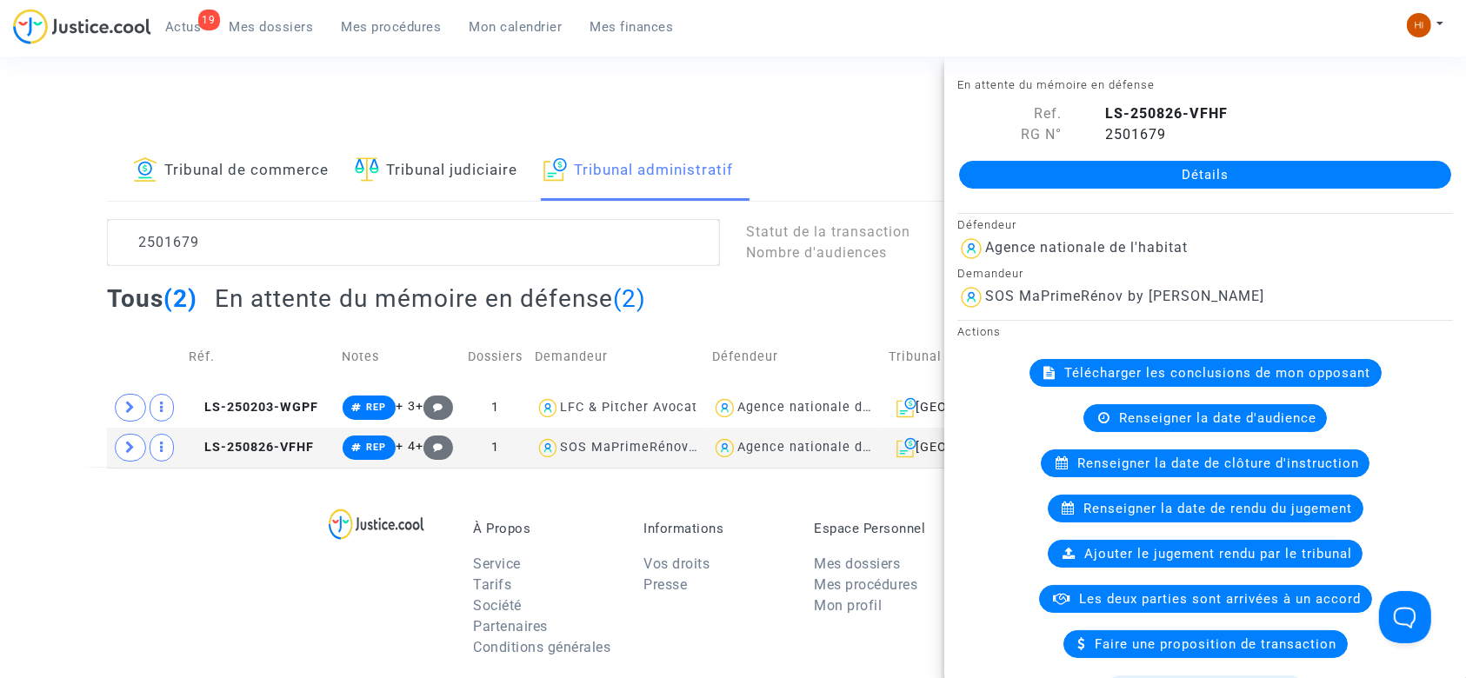
click at [1162, 170] on link "Détails" at bounding box center [1205, 175] width 492 height 28
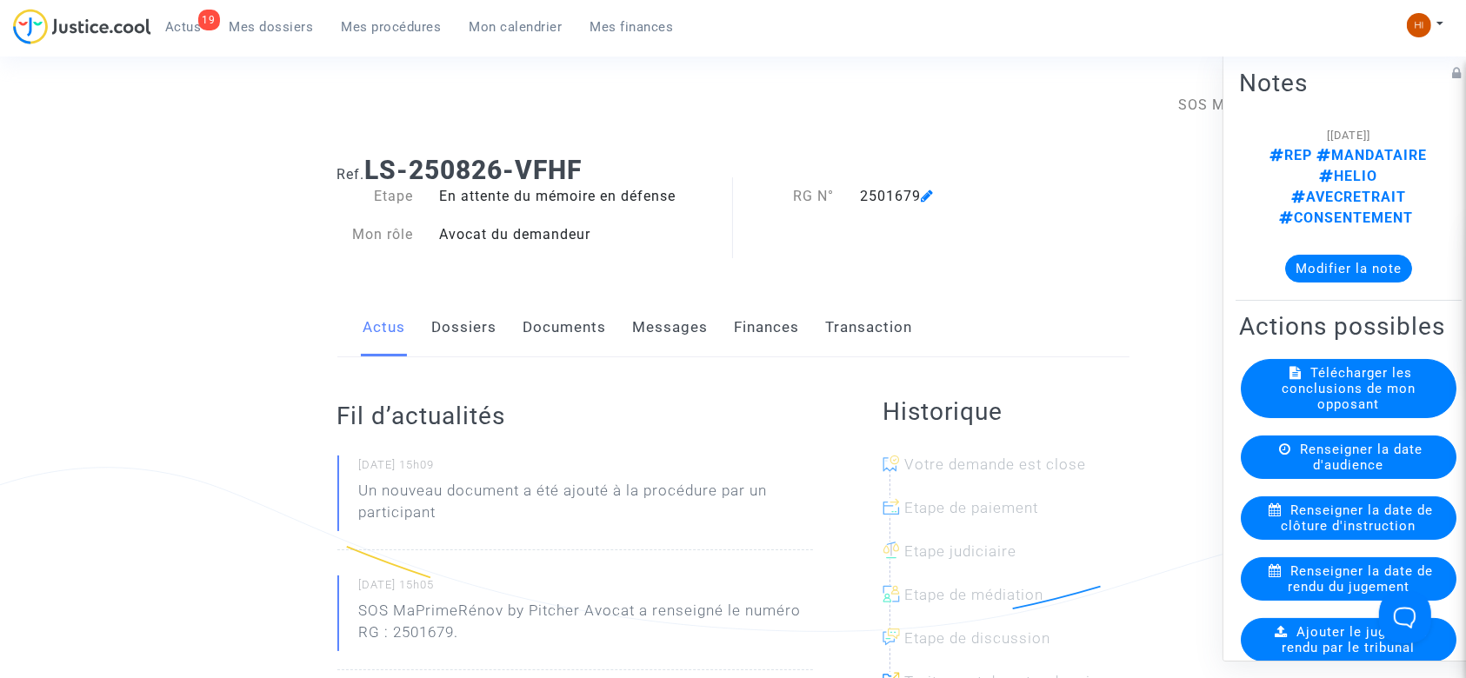
click at [571, 326] on link "Documents" at bounding box center [564, 327] width 83 height 57
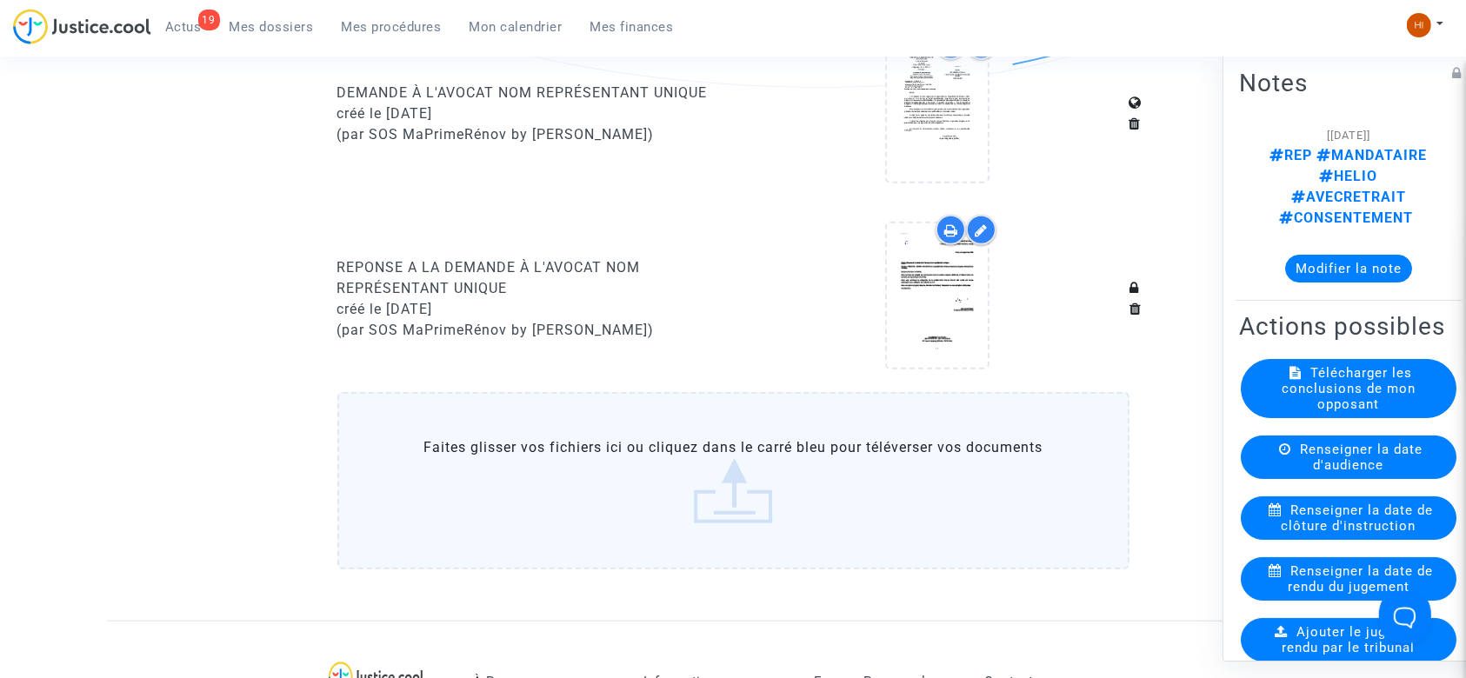
scroll to position [1363, 0]
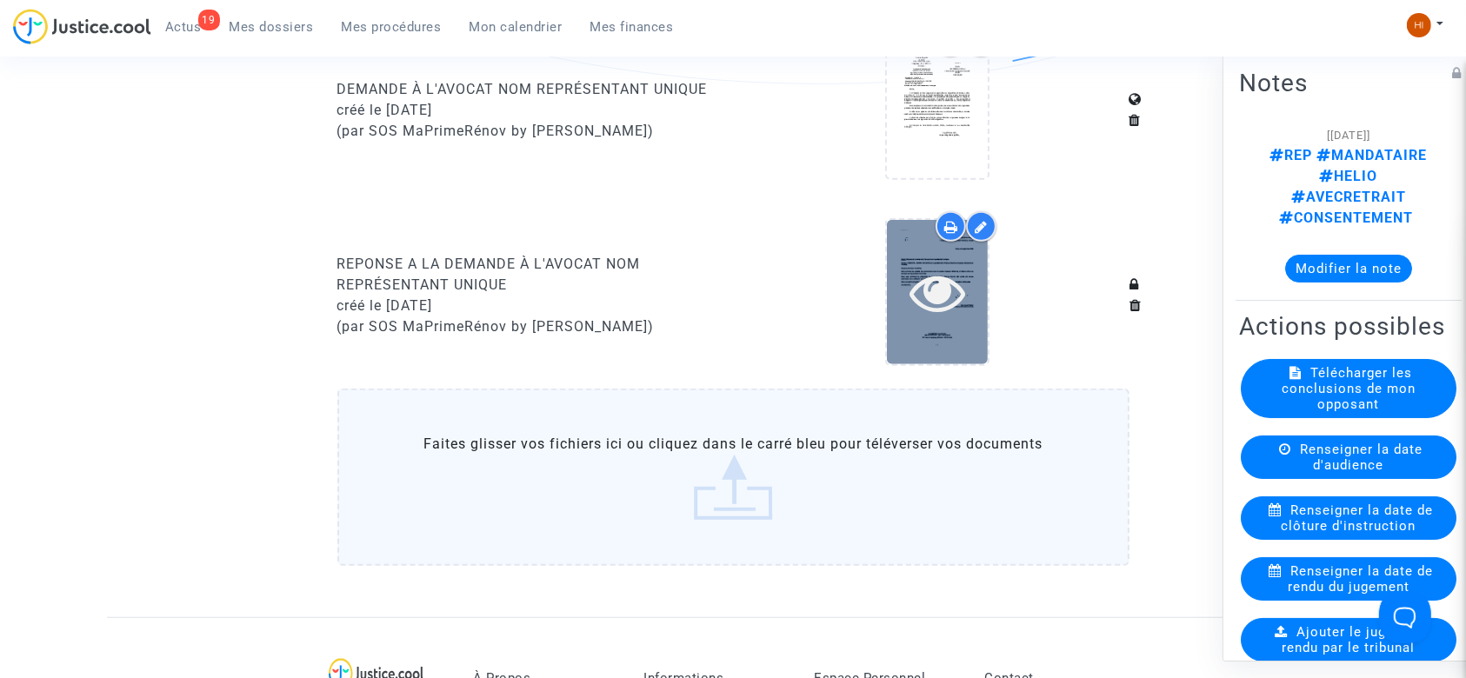
click at [930, 279] on icon at bounding box center [937, 292] width 57 height 56
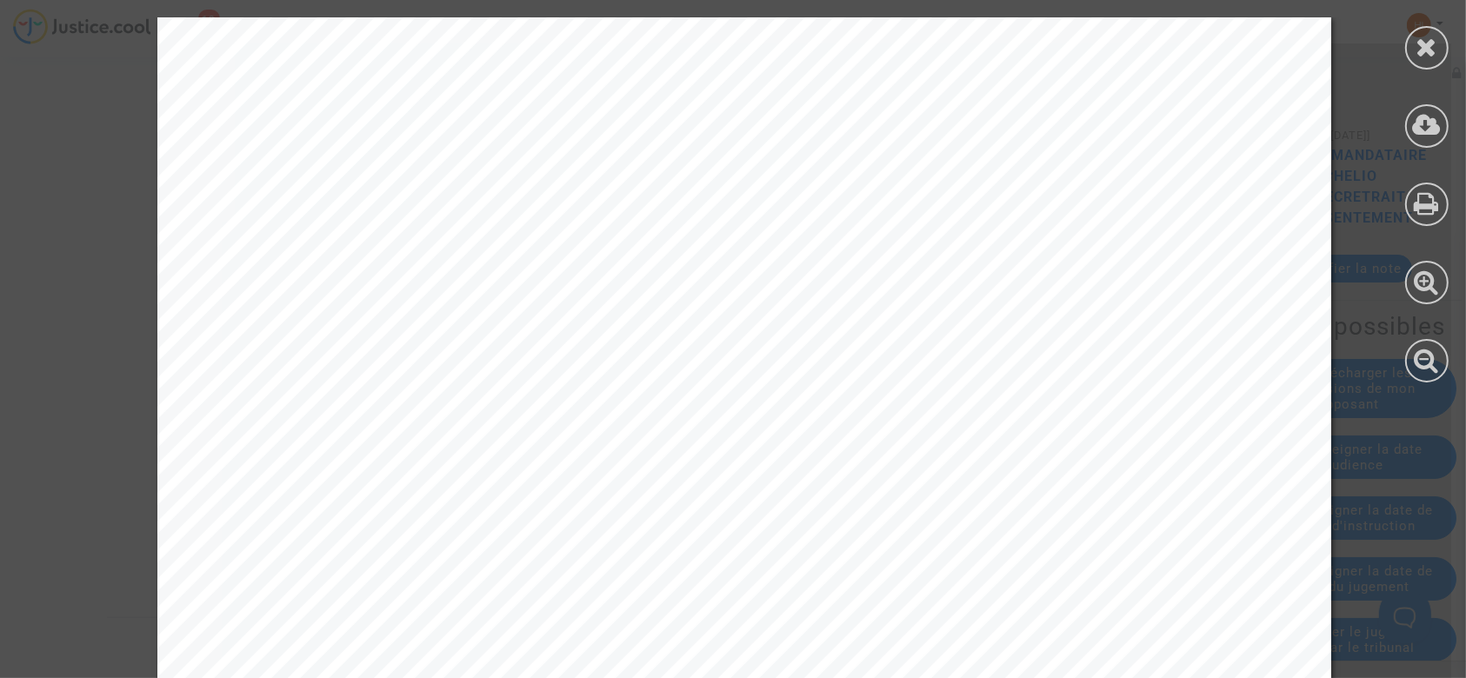
scroll to position [1409, 0]
click at [1426, 202] on icon at bounding box center [1426, 203] width 25 height 26
click at [1427, 59] on icon at bounding box center [1427, 47] width 22 height 26
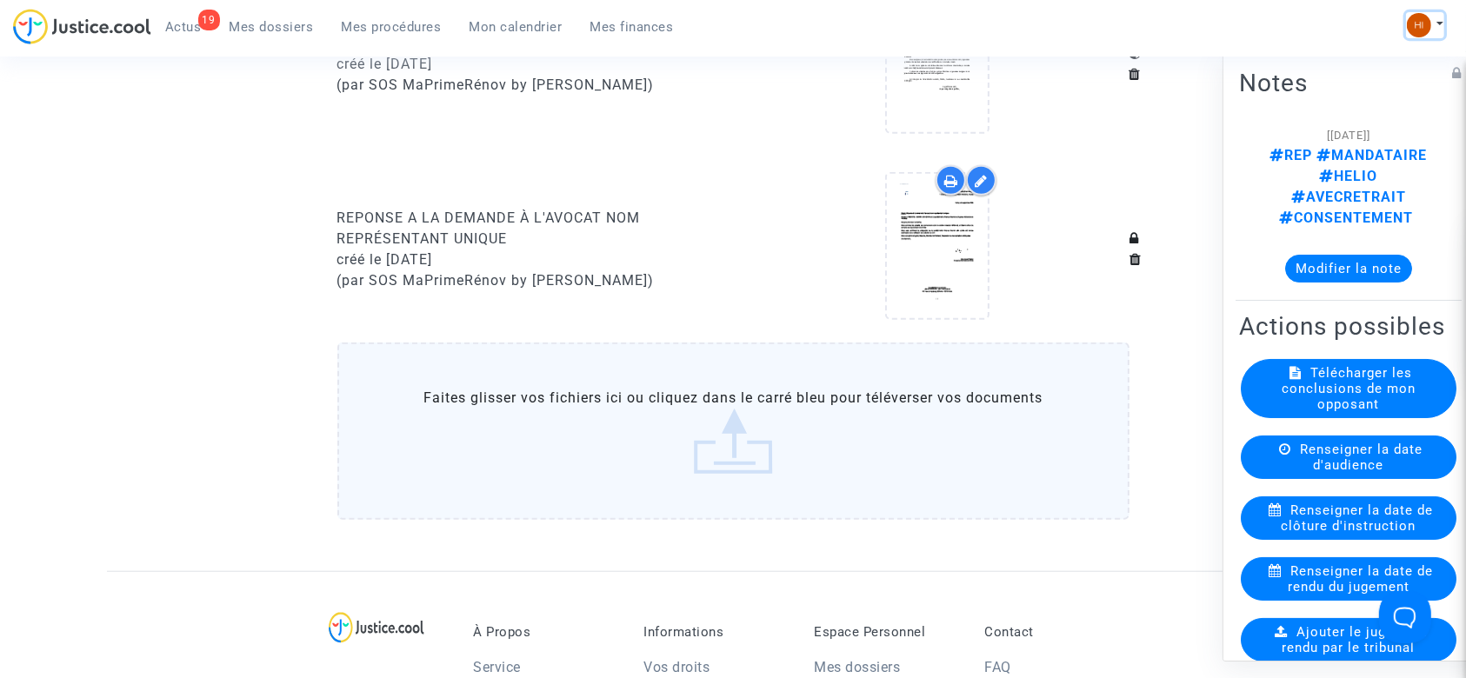
click at [1420, 24] on img at bounding box center [1419, 25] width 24 height 24
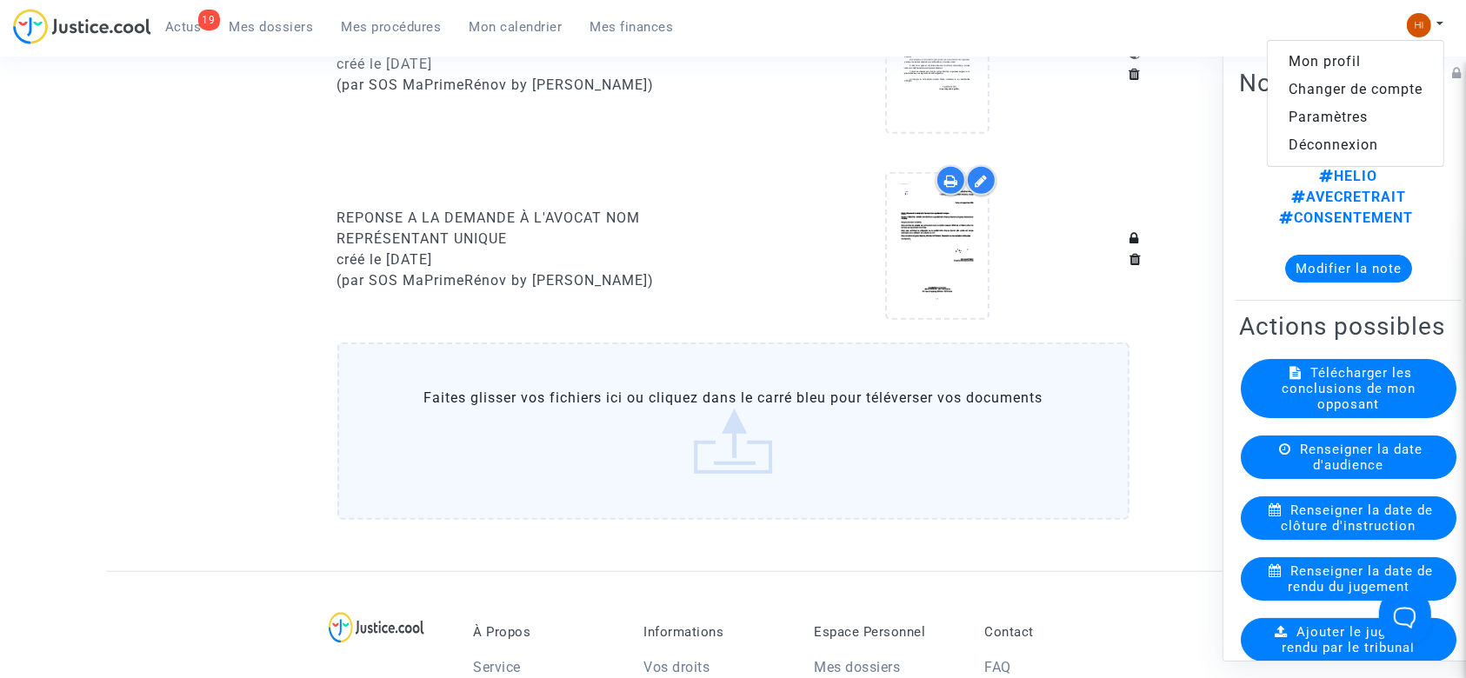
click at [1348, 94] on link "Changer de compte" at bounding box center [1355, 90] width 176 height 28
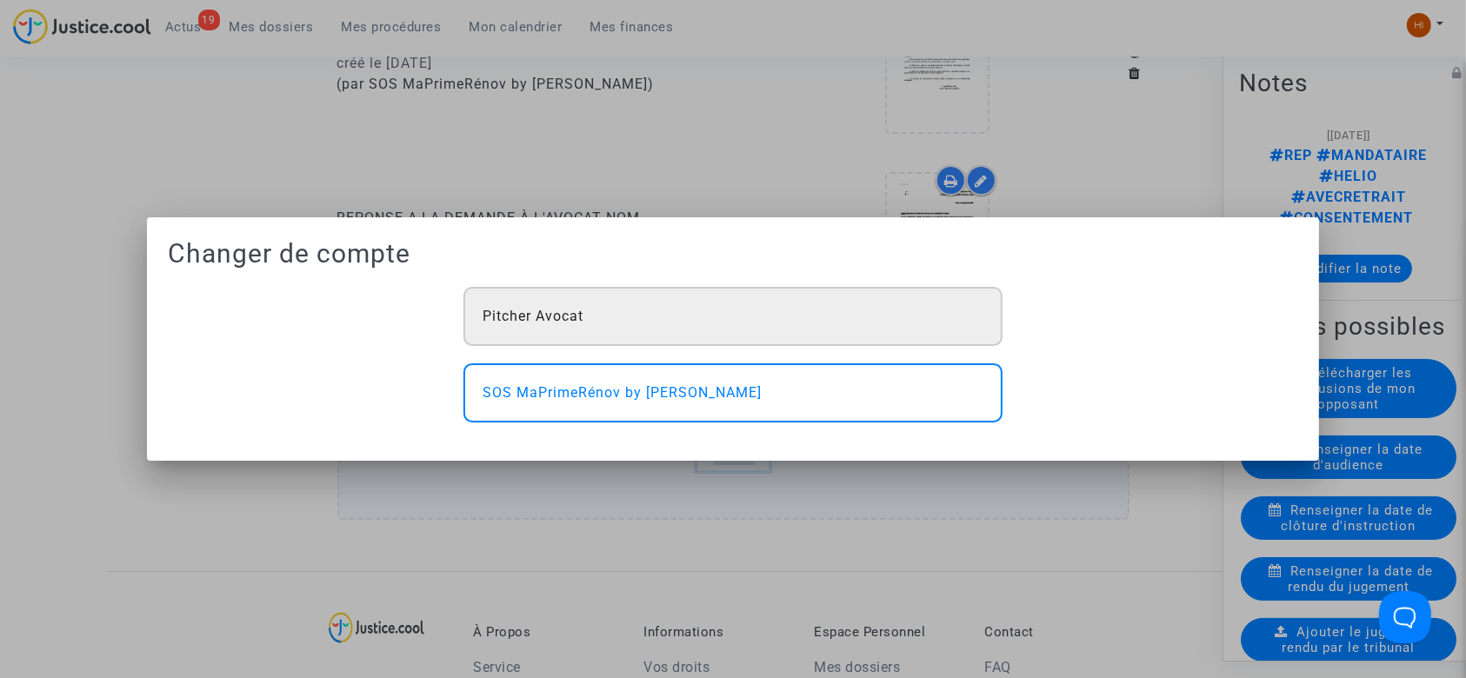
click at [880, 335] on div "Pitcher Avocat" at bounding box center [732, 316] width 539 height 59
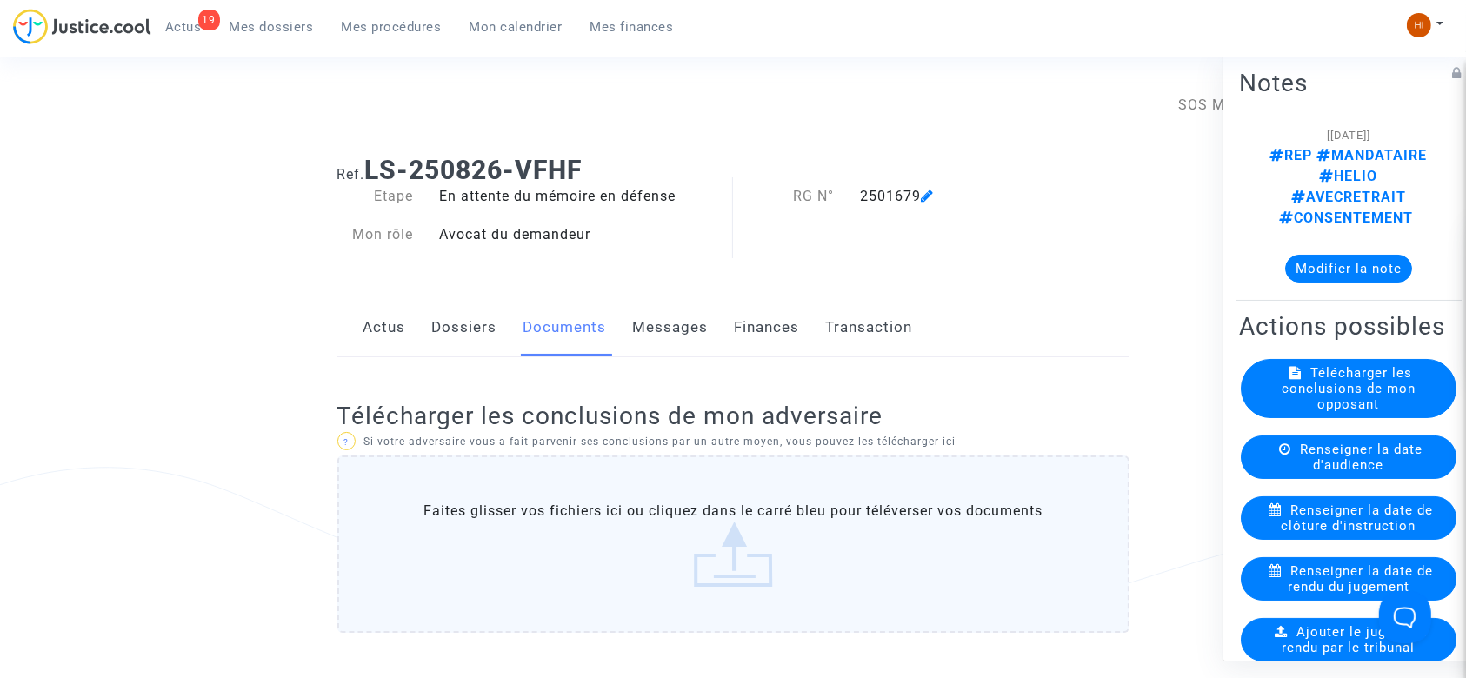
scroll to position [1409, 0]
